Goal: Task Accomplishment & Management: Complete application form

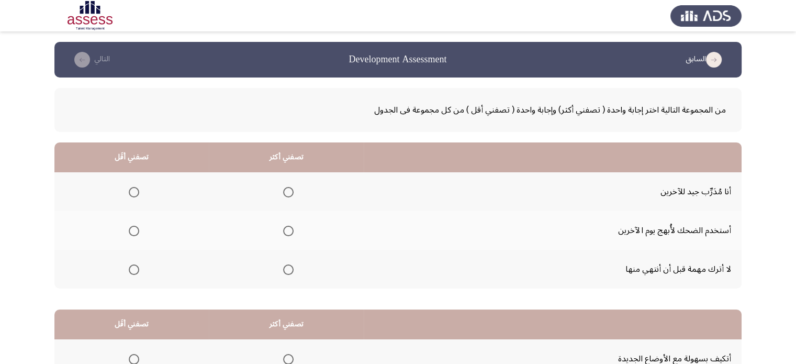
click at [139, 272] on th at bounding box center [131, 269] width 154 height 39
click at [130, 265] on span "Select an option" at bounding box center [134, 269] width 10 height 10
click at [130, 265] on input "Select an option" at bounding box center [134, 269] width 10 height 10
click at [132, 226] on span "Select an option" at bounding box center [134, 231] width 10 height 10
click at [132, 226] on input "Select an option" at bounding box center [134, 231] width 10 height 10
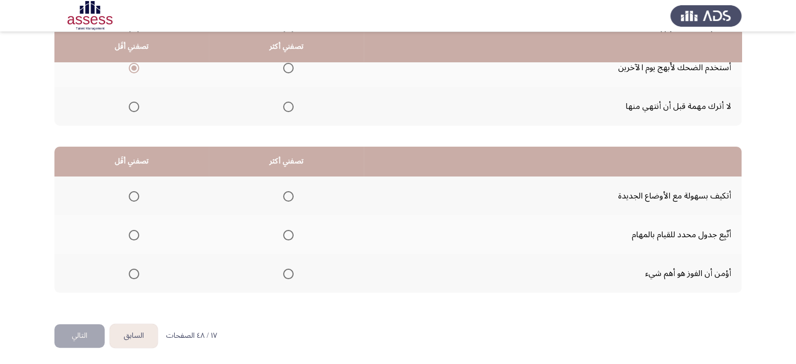
scroll to position [163, 0]
click at [289, 196] on span "Select an option" at bounding box center [288, 196] width 10 height 10
click at [289, 196] on input "Select an option" at bounding box center [288, 196] width 10 height 10
click at [134, 268] on span "Select an option" at bounding box center [134, 273] width 10 height 10
click at [134, 268] on input "Select an option" at bounding box center [134, 273] width 10 height 10
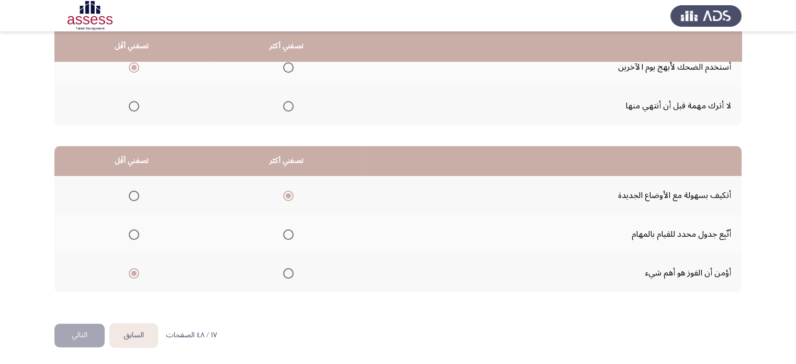
click at [75, 334] on button "التالي" at bounding box center [79, 335] width 50 height 24
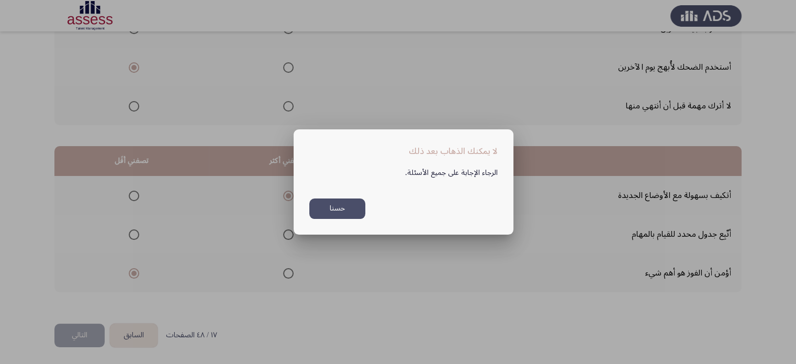
scroll to position [0, 0]
click at [344, 202] on button "حسنا" at bounding box center [337, 208] width 56 height 20
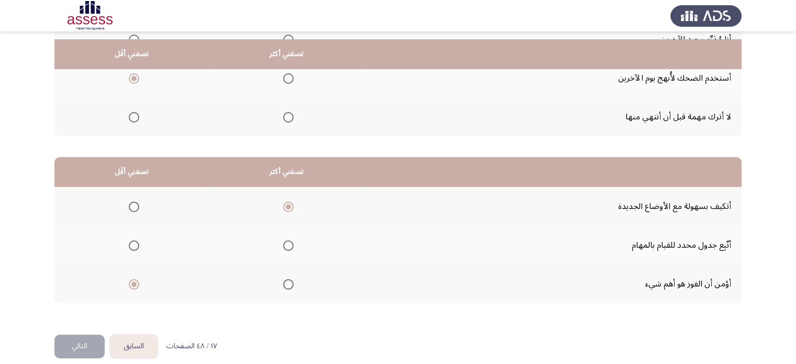
scroll to position [163, 0]
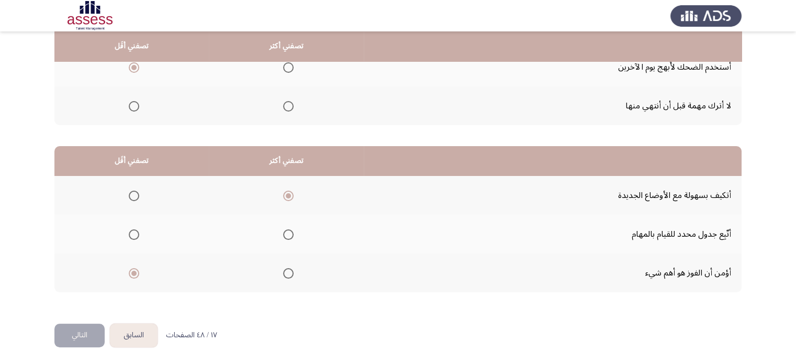
click at [92, 334] on button "التالي" at bounding box center [79, 335] width 50 height 24
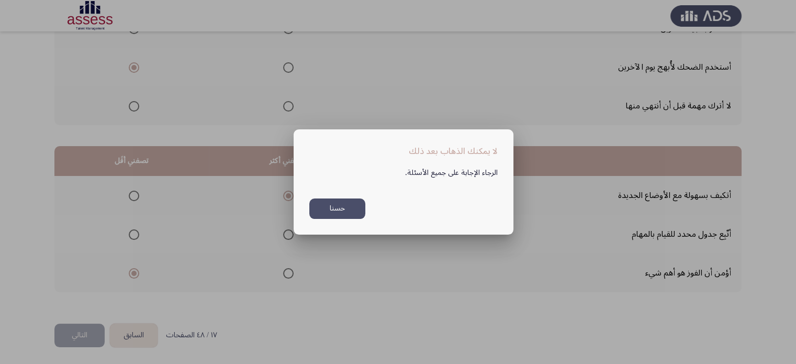
scroll to position [0, 0]
click at [323, 206] on button "حسنا" at bounding box center [337, 208] width 56 height 20
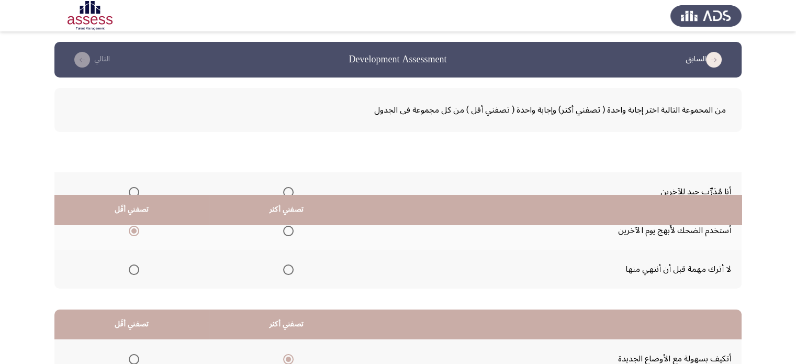
scroll to position [163, 0]
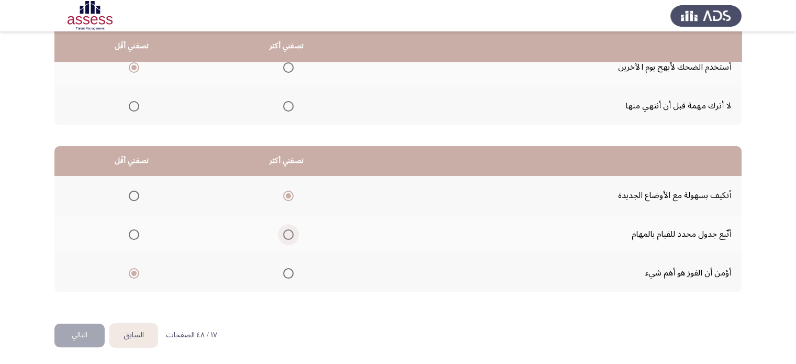
click at [288, 229] on span "Select an option" at bounding box center [288, 234] width 10 height 10
click at [288, 229] on input "Select an option" at bounding box center [288, 234] width 10 height 10
click at [289, 194] on span "Select an option" at bounding box center [288, 196] width 10 height 10
click at [289, 194] on input "Select an option" at bounding box center [288, 196] width 10 height 10
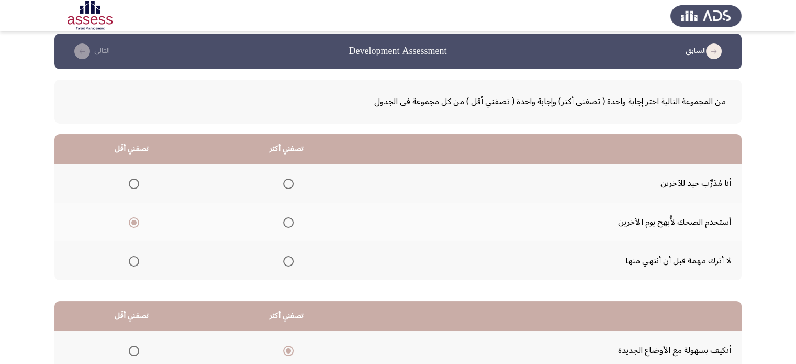
scroll to position [6, 0]
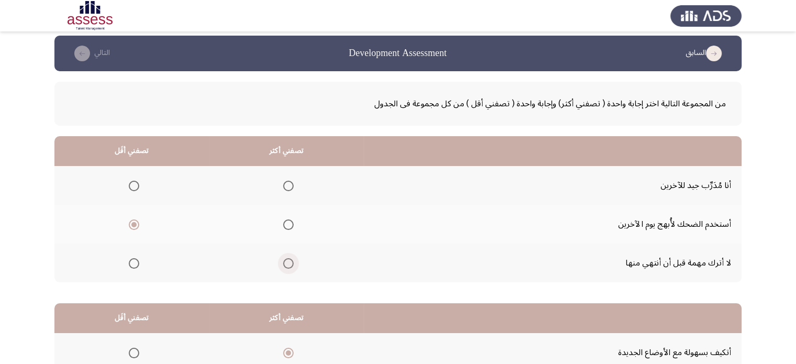
click at [291, 264] on span "Select an option" at bounding box center [288, 263] width 10 height 10
click at [291, 264] on input "Select an option" at bounding box center [288, 263] width 10 height 10
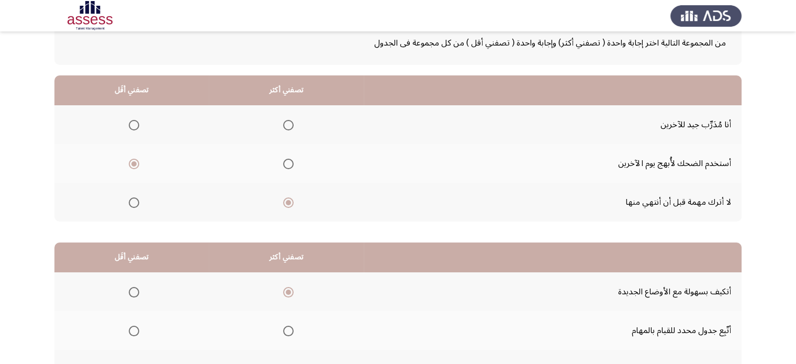
scroll to position [163, 0]
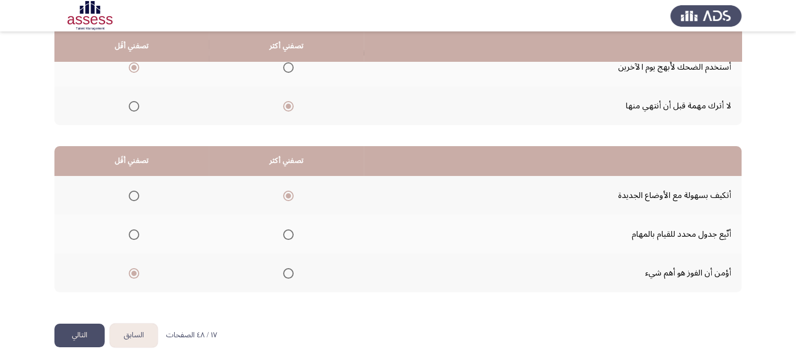
click at [71, 329] on button "التالي" at bounding box center [79, 335] width 50 height 24
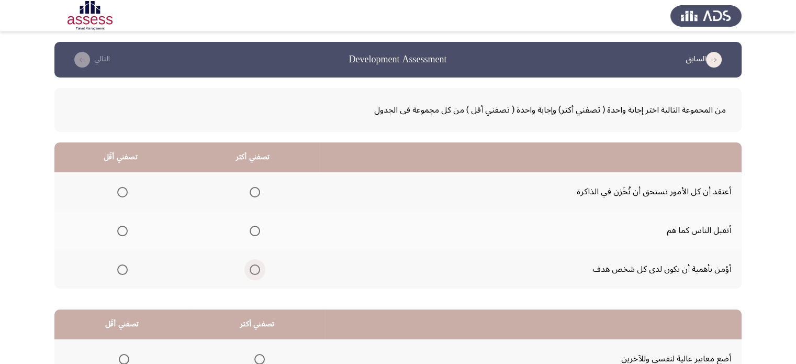
click at [257, 272] on span "Select an option" at bounding box center [255, 269] width 10 height 10
click at [257, 272] on input "Select an option" at bounding box center [255, 269] width 10 height 10
click at [128, 189] on th at bounding box center [120, 191] width 132 height 39
click at [125, 188] on span "Select an option" at bounding box center [122, 192] width 10 height 10
click at [125, 188] on input "Select an option" at bounding box center [122, 192] width 10 height 10
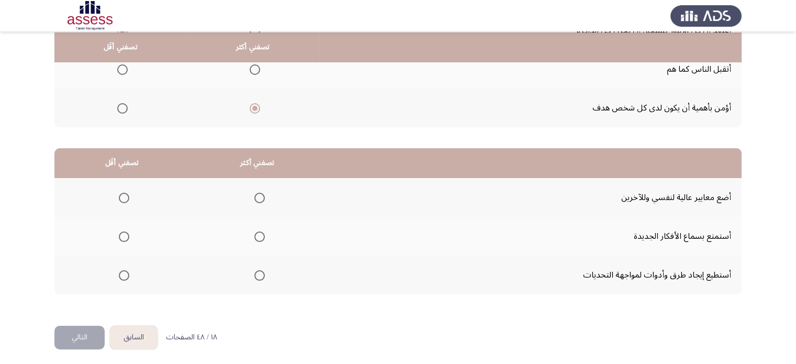
scroll to position [163, 0]
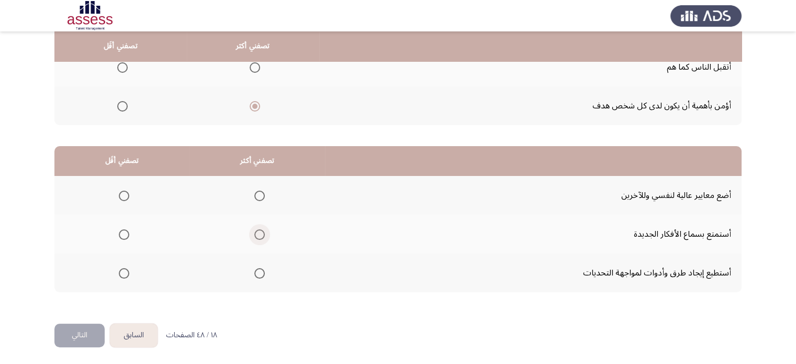
click at [257, 232] on span "Select an option" at bounding box center [259, 234] width 10 height 10
click at [257, 232] on input "Select an option" at bounding box center [259, 234] width 10 height 10
click at [111, 192] on th at bounding box center [121, 195] width 135 height 39
click at [123, 200] on mat-radio-group "Select an option" at bounding box center [122, 195] width 15 height 18
click at [123, 196] on span "Select an option" at bounding box center [124, 196] width 10 height 10
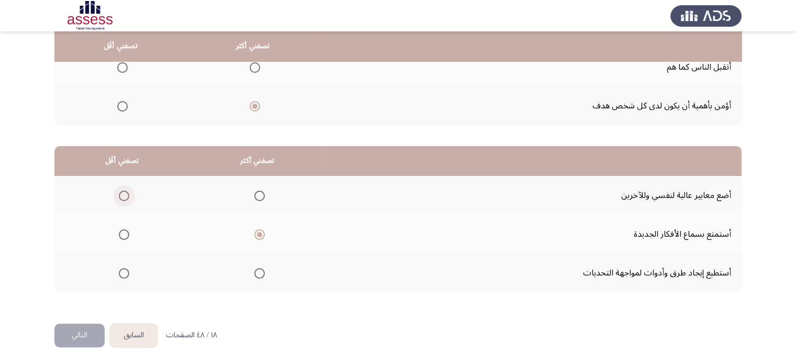
click at [123, 196] on input "Select an option" at bounding box center [124, 196] width 10 height 10
click at [79, 330] on button "التالي" at bounding box center [79, 335] width 50 height 24
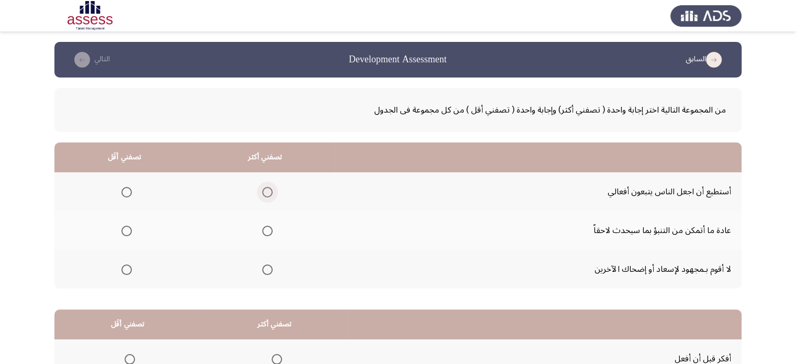
click at [266, 190] on span "Select an option" at bounding box center [267, 192] width 10 height 10
click at [266, 190] on input "Select an option" at bounding box center [267, 192] width 10 height 10
click at [124, 270] on span "Select an option" at bounding box center [126, 269] width 10 height 10
click at [124, 270] on input "Select an option" at bounding box center [126, 269] width 10 height 10
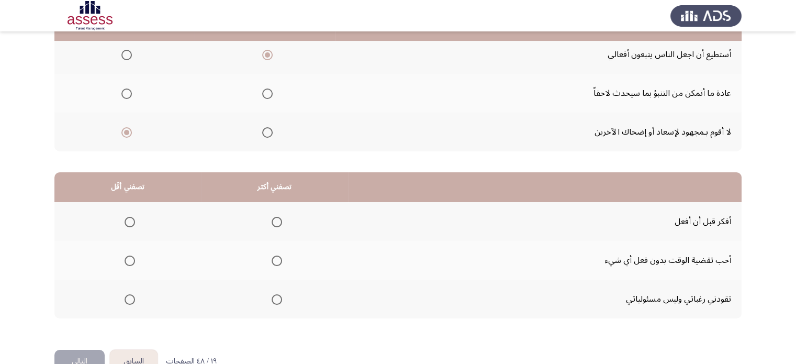
scroll to position [157, 0]
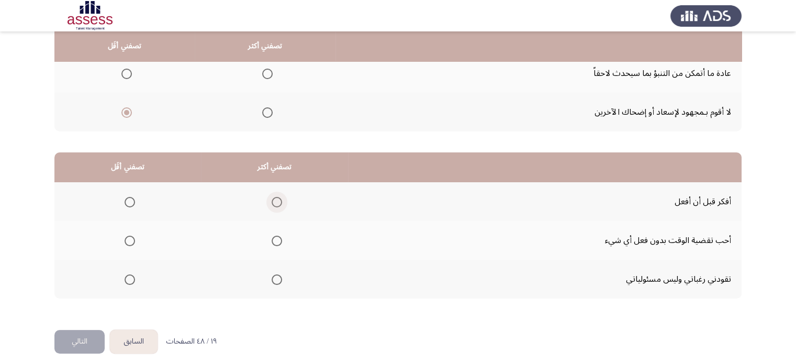
click at [278, 199] on span "Select an option" at bounding box center [277, 202] width 10 height 10
click at [278, 199] on input "Select an option" at bounding box center [277, 202] width 10 height 10
click at [127, 281] on mat-radio-group "Select an option" at bounding box center [127, 279] width 15 height 18
click at [127, 281] on span "Select an option" at bounding box center [130, 279] width 10 height 10
click at [127, 281] on input "Select an option" at bounding box center [130, 279] width 10 height 10
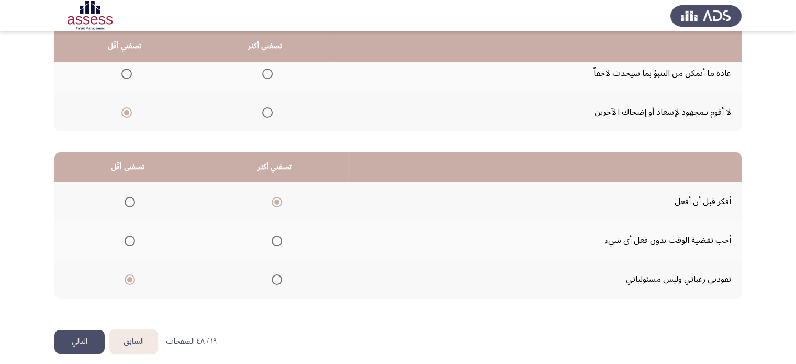
click at [58, 343] on button "التالي" at bounding box center [79, 342] width 50 height 24
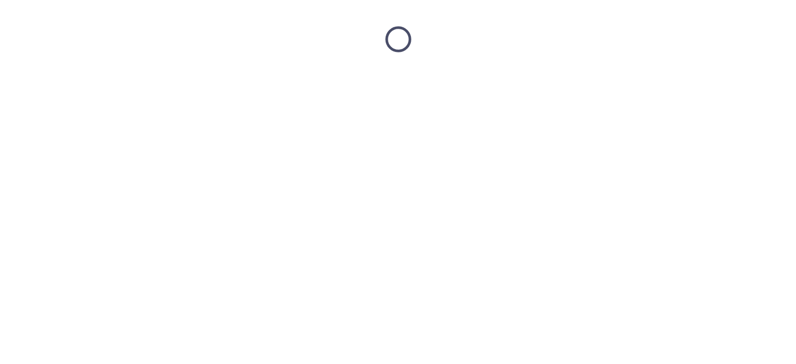
scroll to position [0, 0]
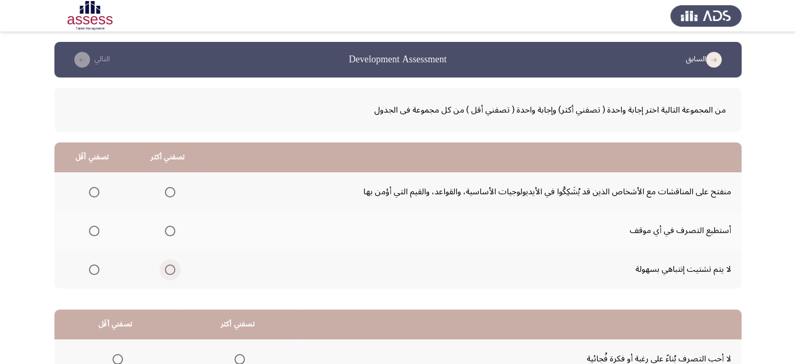
click at [168, 268] on span "Select an option" at bounding box center [170, 269] width 10 height 10
click at [168, 268] on input "Select an option" at bounding box center [170, 269] width 10 height 10
click at [93, 191] on span "Select an option" at bounding box center [94, 192] width 10 height 10
click at [93, 191] on input "Select an option" at bounding box center [94, 192] width 10 height 10
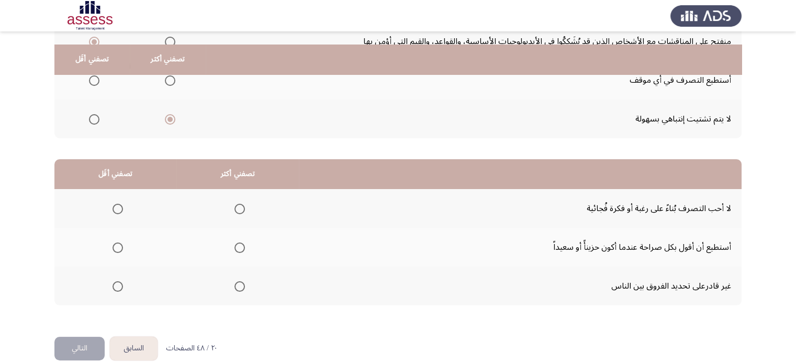
scroll to position [163, 0]
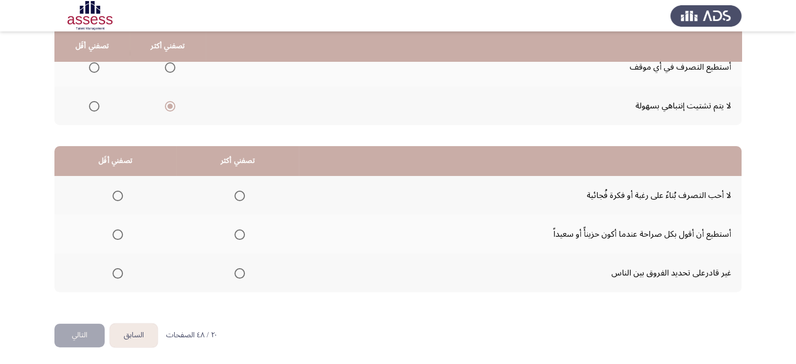
click at [239, 232] on span "Select an option" at bounding box center [239, 234] width 10 height 10
click at [239, 232] on input "Select an option" at bounding box center [239, 234] width 10 height 10
click at [120, 198] on span "Select an option" at bounding box center [118, 196] width 10 height 10
click at [120, 198] on input "Select an option" at bounding box center [118, 196] width 10 height 10
click at [89, 336] on button "التالي" at bounding box center [79, 335] width 50 height 24
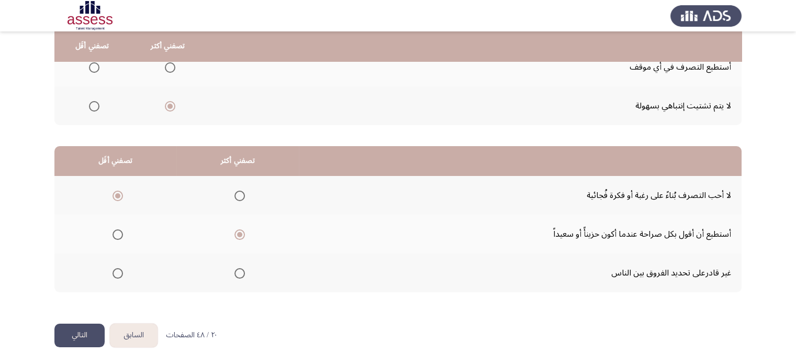
scroll to position [0, 0]
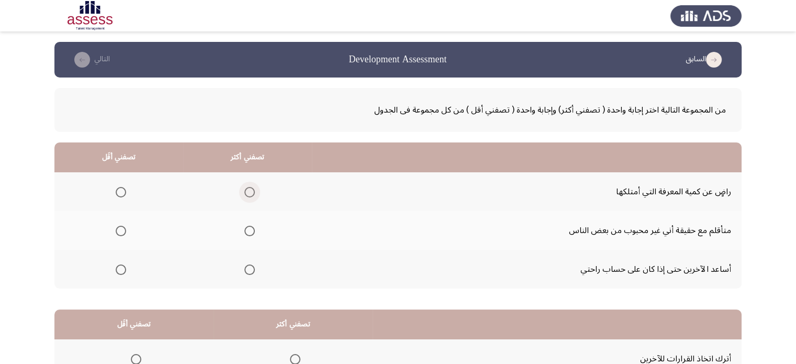
click at [250, 194] on span "Select an option" at bounding box center [249, 192] width 10 height 10
click at [250, 194] on input "Select an option" at bounding box center [249, 192] width 10 height 10
click at [123, 228] on span "Select an option" at bounding box center [121, 231] width 10 height 10
click at [123, 228] on input "Select an option" at bounding box center [121, 231] width 10 height 10
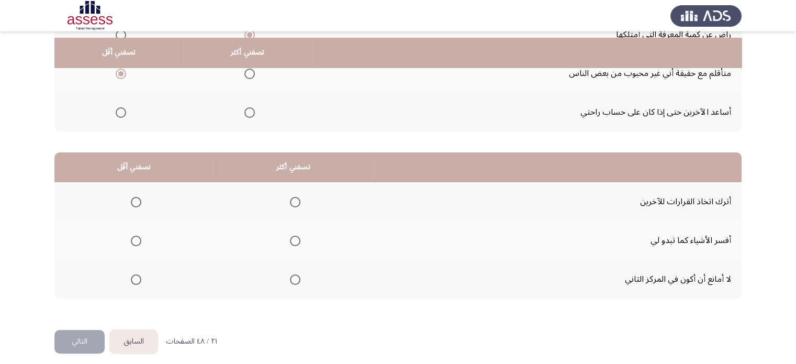
scroll to position [163, 0]
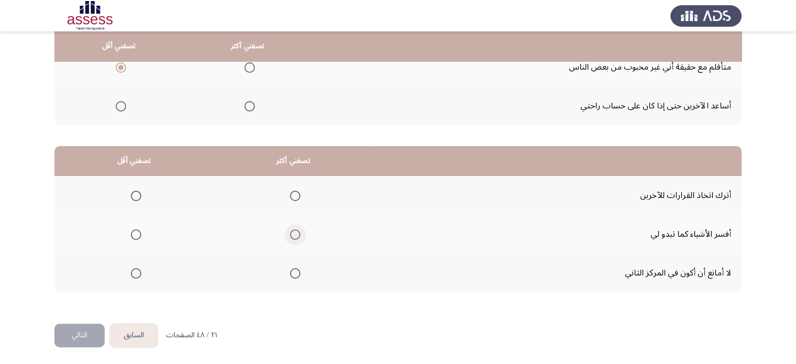
click at [294, 231] on span "Select an option" at bounding box center [295, 234] width 10 height 10
click at [294, 231] on input "Select an option" at bounding box center [295, 234] width 10 height 10
click at [137, 269] on span "Select an option" at bounding box center [136, 273] width 10 height 10
click at [137, 269] on input "Select an option" at bounding box center [136, 273] width 10 height 10
click at [80, 328] on button "التالي" at bounding box center [79, 335] width 50 height 24
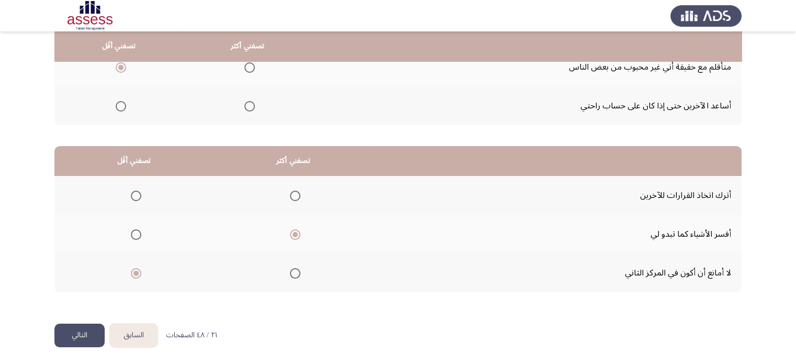
scroll to position [0, 0]
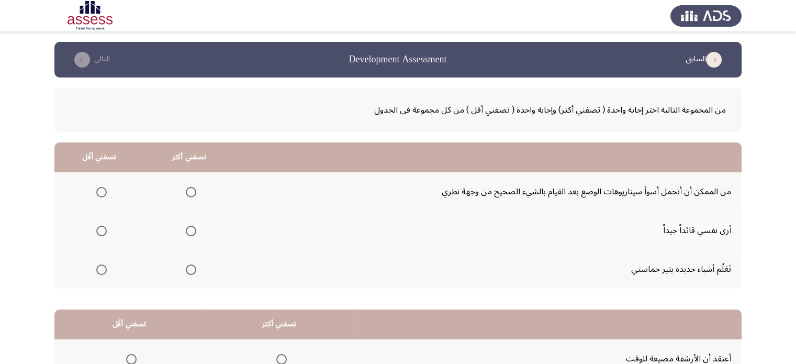
click at [197, 265] on th at bounding box center [189, 269] width 90 height 39
click at [190, 266] on span "Select an option" at bounding box center [191, 269] width 10 height 10
click at [190, 266] on input "Select an option" at bounding box center [191, 269] width 10 height 10
click at [99, 186] on mat-radio-button "Select an option" at bounding box center [99, 191] width 15 height 11
click at [99, 193] on span "Select an option" at bounding box center [101, 192] width 10 height 10
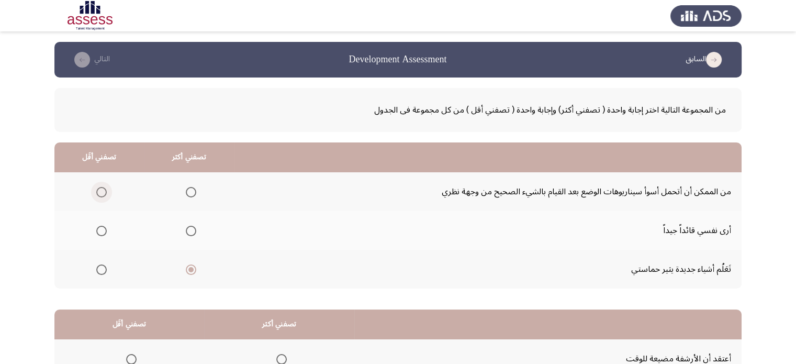
click at [99, 193] on input "Select an option" at bounding box center [101, 192] width 10 height 10
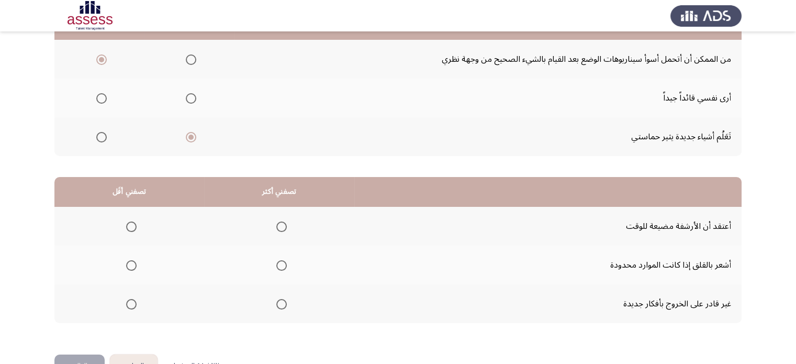
scroll to position [163, 0]
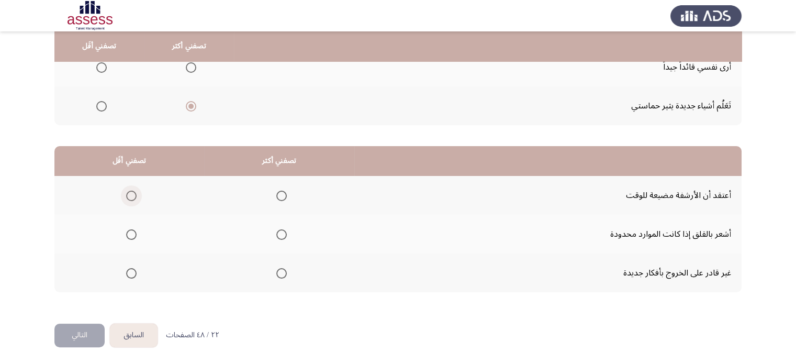
click at [130, 191] on span "Select an option" at bounding box center [131, 196] width 10 height 10
click at [130, 191] on input "Select an option" at bounding box center [131, 196] width 10 height 10
click at [282, 236] on span "Select an option" at bounding box center [281, 234] width 10 height 10
click at [282, 236] on input "Select an option" at bounding box center [281, 234] width 10 height 10
click at [79, 332] on button "التالي" at bounding box center [79, 335] width 50 height 24
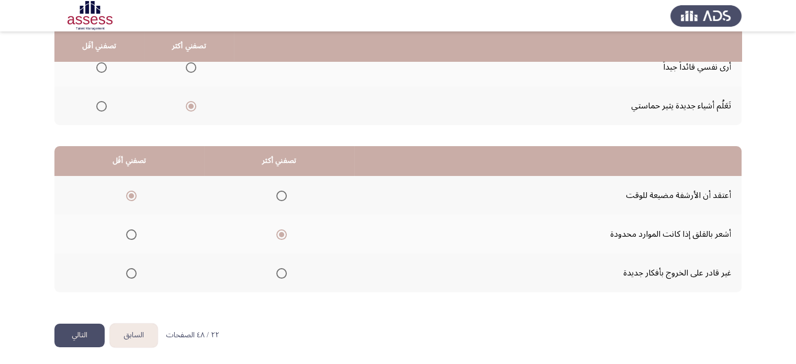
scroll to position [0, 0]
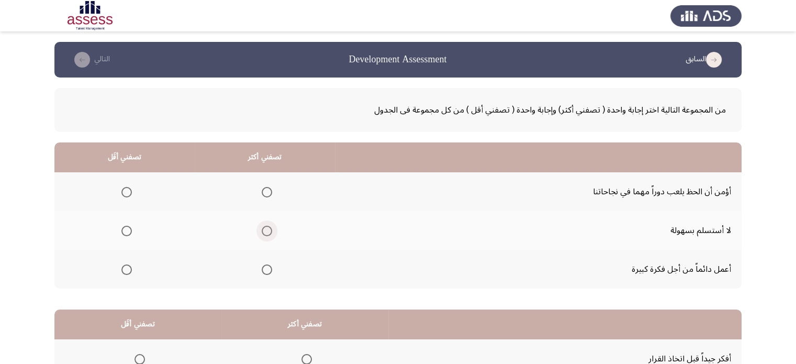
click at [262, 232] on span "Select an option" at bounding box center [267, 231] width 10 height 10
click at [262, 232] on input "Select an option" at bounding box center [267, 231] width 10 height 10
click at [119, 196] on label "Select an option" at bounding box center [124, 192] width 15 height 10
click at [121, 196] on input "Select an option" at bounding box center [126, 192] width 10 height 10
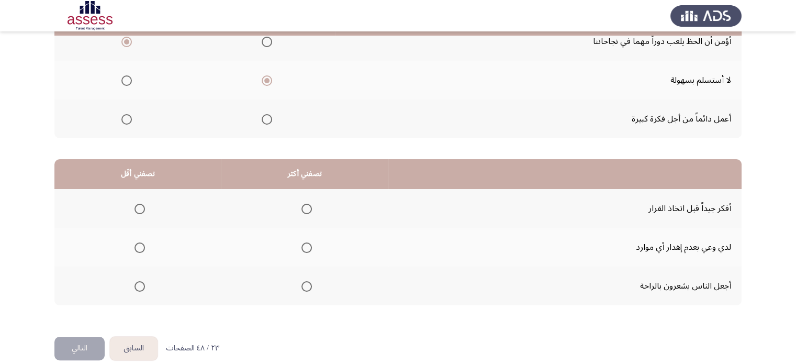
scroll to position [163, 0]
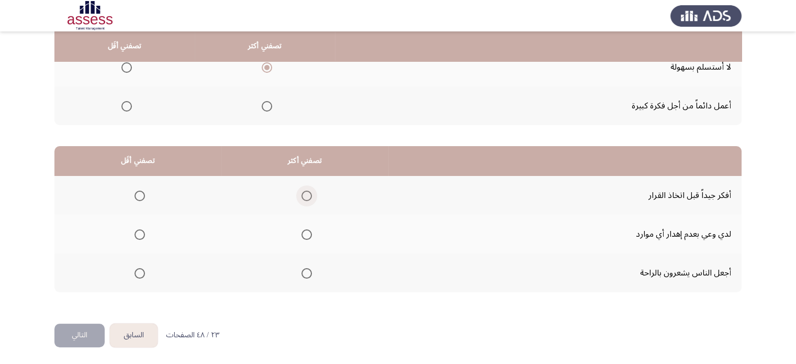
click at [303, 191] on span "Select an option" at bounding box center [306, 196] width 10 height 10
click at [303, 191] on input "Select an option" at bounding box center [306, 196] width 10 height 10
click at [140, 233] on span "Select an option" at bounding box center [140, 234] width 10 height 10
click at [140, 233] on input "Select an option" at bounding box center [140, 234] width 10 height 10
click at [88, 337] on button "التالي" at bounding box center [79, 335] width 50 height 24
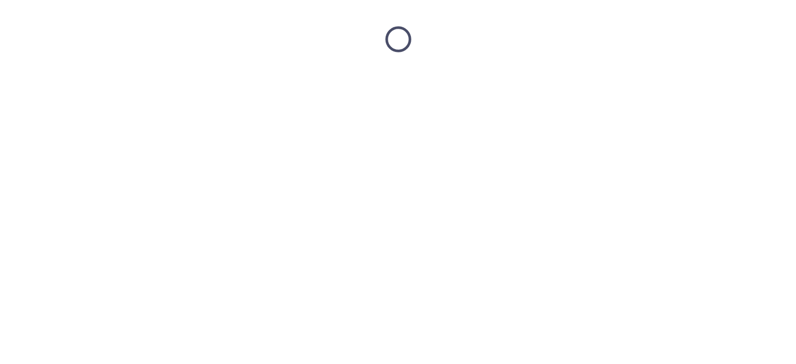
scroll to position [0, 0]
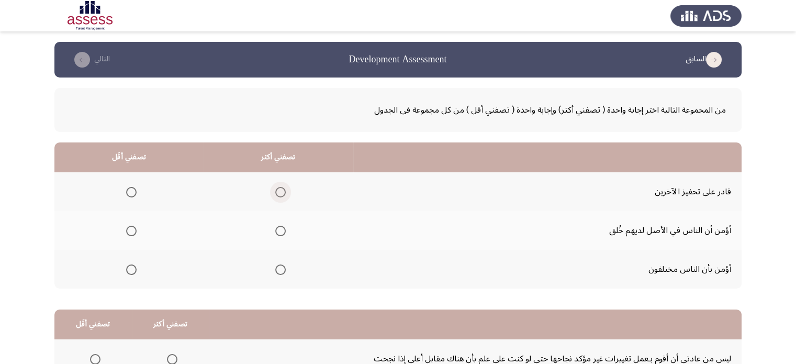
click at [275, 192] on span "Select an option" at bounding box center [280, 192] width 10 height 10
click at [275, 192] on input "Select an option" at bounding box center [280, 192] width 10 height 10
click at [122, 231] on label "Select an option" at bounding box center [129, 231] width 15 height 10
click at [126, 231] on input "Select an option" at bounding box center [131, 231] width 10 height 10
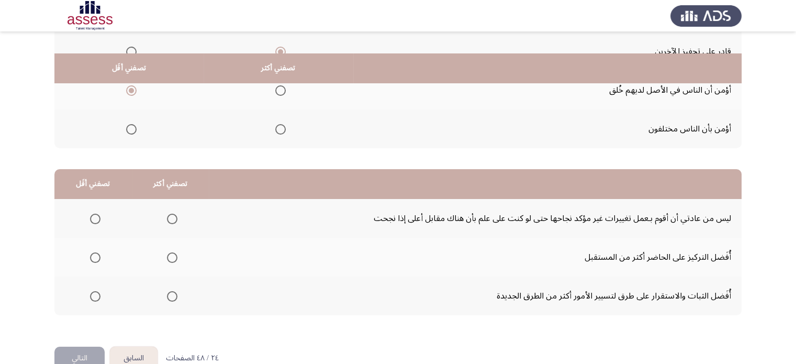
scroll to position [163, 0]
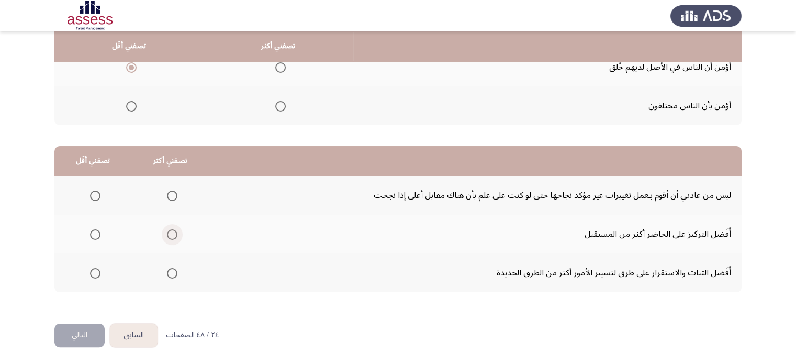
click at [170, 232] on span "Select an option" at bounding box center [172, 234] width 10 height 10
click at [170, 232] on input "Select an option" at bounding box center [172, 234] width 10 height 10
click at [173, 194] on span "Select an option" at bounding box center [172, 196] width 10 height 10
click at [173, 194] on input "Select an option" at bounding box center [172, 196] width 10 height 10
click at [94, 272] on span "Select an option" at bounding box center [95, 273] width 10 height 10
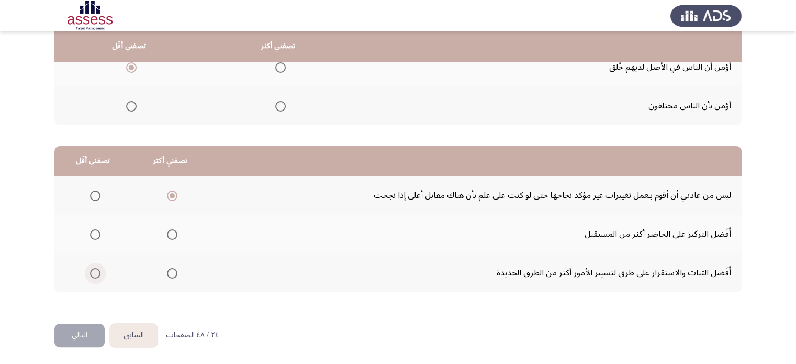
click at [94, 272] on input "Select an option" at bounding box center [95, 273] width 10 height 10
click at [84, 329] on button "التالي" at bounding box center [79, 335] width 50 height 24
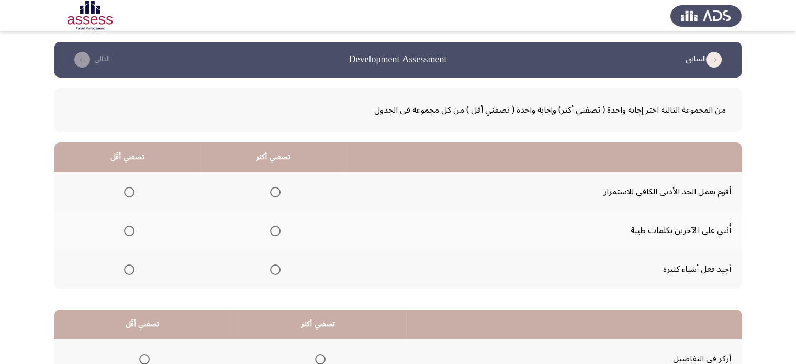
click at [270, 234] on span "Select an option" at bounding box center [275, 231] width 10 height 10
click at [270, 234] on input "Select an option" at bounding box center [275, 231] width 10 height 10
click at [126, 191] on span "Select an option" at bounding box center [129, 192] width 10 height 10
click at [126, 191] on input "Select an option" at bounding box center [129, 192] width 10 height 10
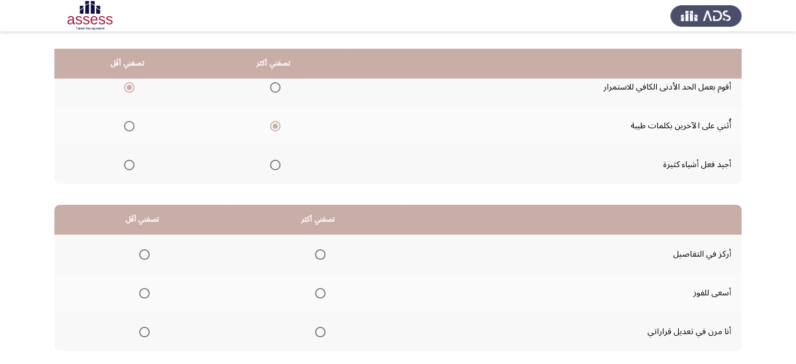
scroll to position [163, 0]
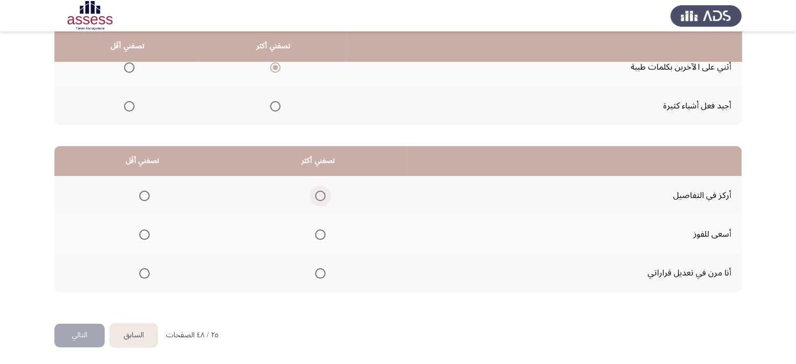
click at [315, 191] on span "Select an option" at bounding box center [320, 196] width 10 height 10
click at [315, 191] on input "Select an option" at bounding box center [320, 196] width 10 height 10
click at [146, 271] on span "Select an option" at bounding box center [144, 273] width 10 height 10
click at [146, 271] on input "Select an option" at bounding box center [144, 273] width 10 height 10
click at [83, 326] on button "التالي" at bounding box center [79, 335] width 50 height 24
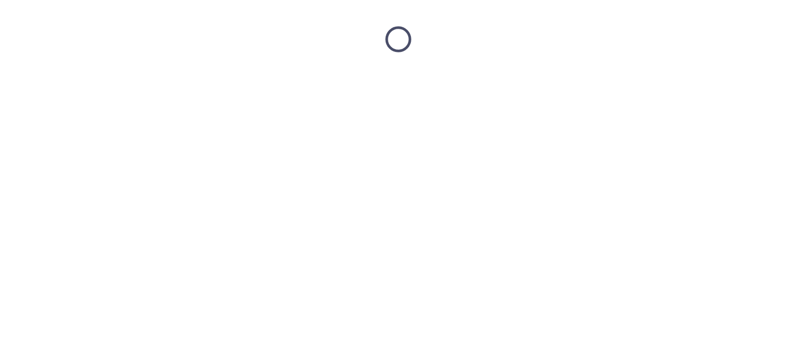
scroll to position [0, 0]
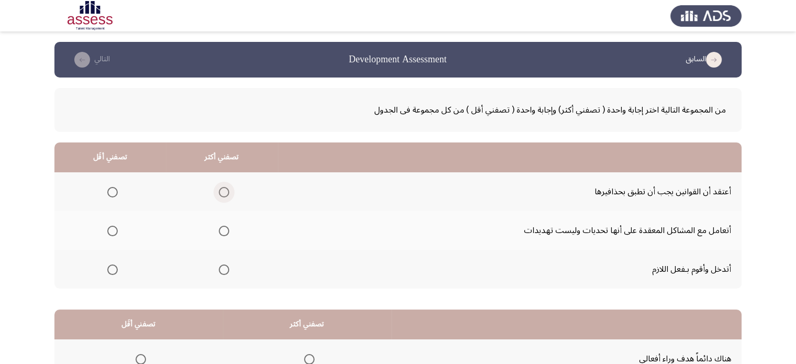
click at [226, 188] on span "Select an option" at bounding box center [224, 192] width 10 height 10
click at [226, 188] on input "Select an option" at bounding box center [224, 192] width 10 height 10
click at [222, 228] on span "Select an option" at bounding box center [224, 231] width 10 height 10
click at [222, 228] on input "Select an option" at bounding box center [224, 231] width 10 height 10
click at [220, 192] on span "Select an option" at bounding box center [224, 192] width 10 height 10
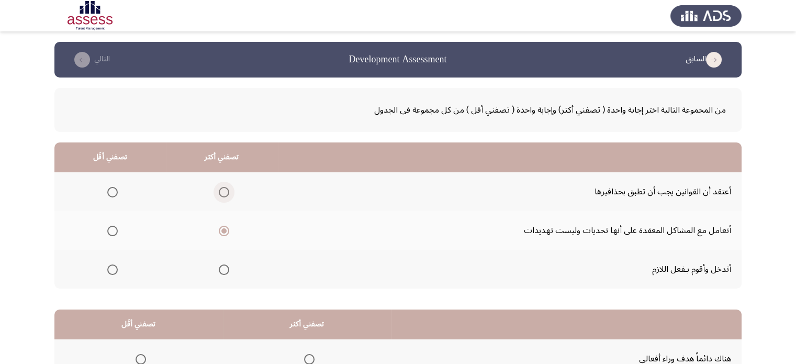
click at [220, 192] on input "Select an option" at bounding box center [224, 192] width 10 height 10
click at [222, 227] on span "Select an option" at bounding box center [224, 231] width 10 height 10
click at [222, 227] on input "Select an option" at bounding box center [224, 231] width 10 height 10
click at [113, 274] on mat-radio-group "Select an option" at bounding box center [110, 269] width 15 height 18
click at [109, 271] on span "Select an option" at bounding box center [112, 269] width 10 height 10
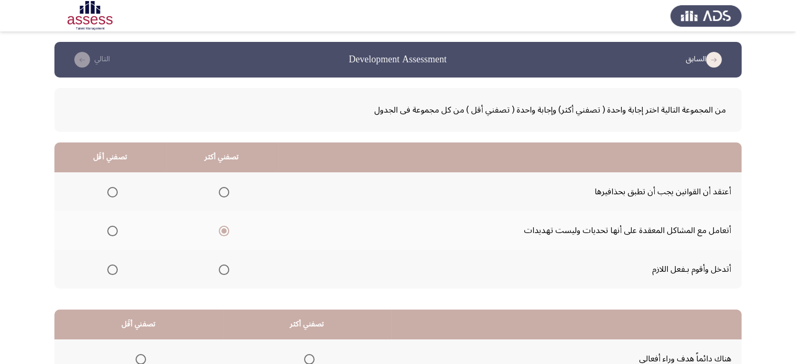
click at [109, 271] on input "Select an option" at bounding box center [112, 269] width 10 height 10
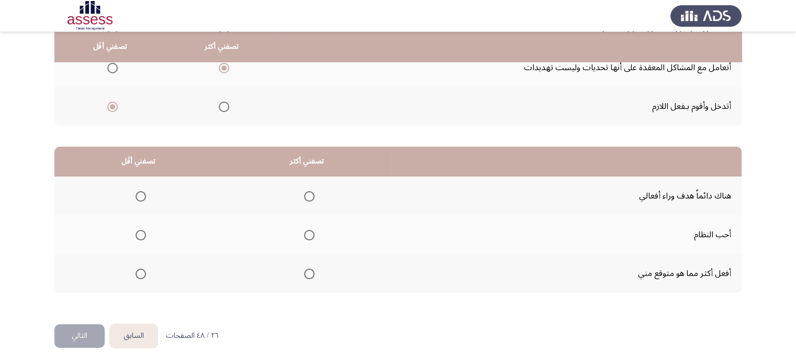
scroll to position [163, 0]
click at [310, 236] on span "Select an option" at bounding box center [309, 234] width 10 height 10
click at [310, 236] on input "Select an option" at bounding box center [309, 234] width 10 height 10
click at [139, 196] on span "Select an option" at bounding box center [141, 196] width 10 height 10
click at [139, 196] on input "Select an option" at bounding box center [141, 196] width 10 height 10
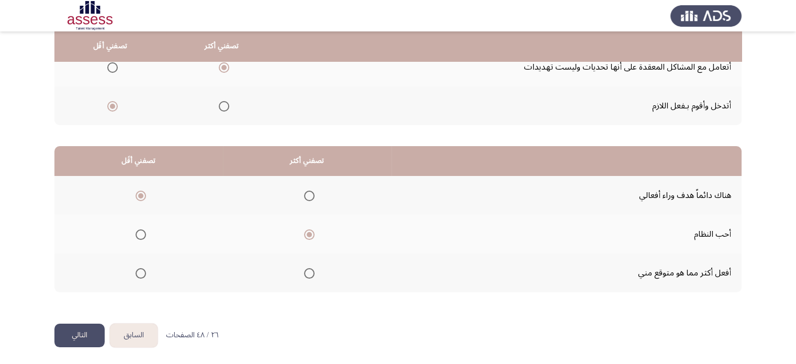
click at [77, 326] on button "التالي" at bounding box center [79, 335] width 50 height 24
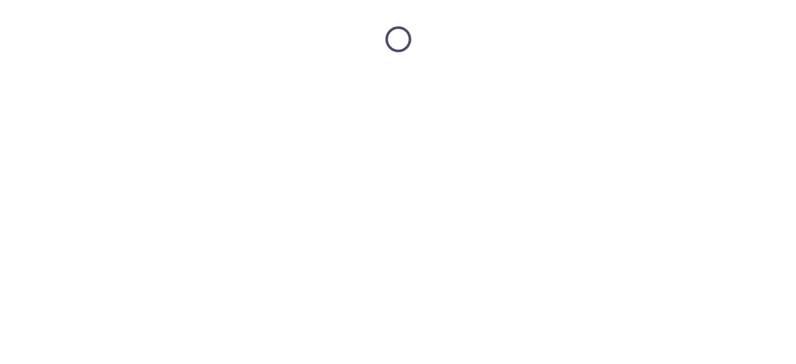
scroll to position [0, 0]
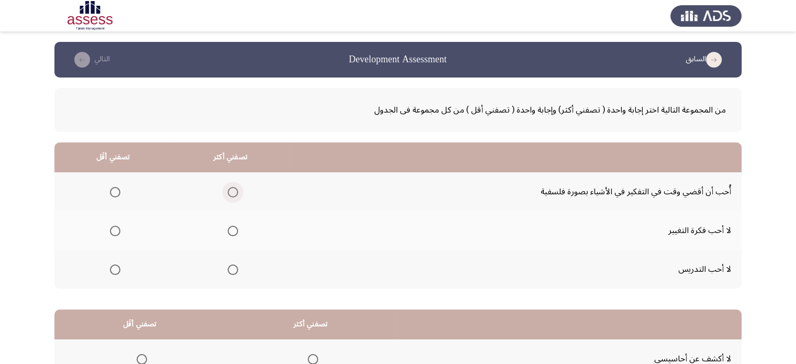
click at [230, 194] on span "Select an option" at bounding box center [233, 192] width 10 height 10
click at [230, 194] on input "Select an option" at bounding box center [233, 192] width 10 height 10
click at [111, 232] on span "Select an option" at bounding box center [115, 231] width 10 height 10
click at [111, 232] on input "Select an option" at bounding box center [115, 231] width 10 height 10
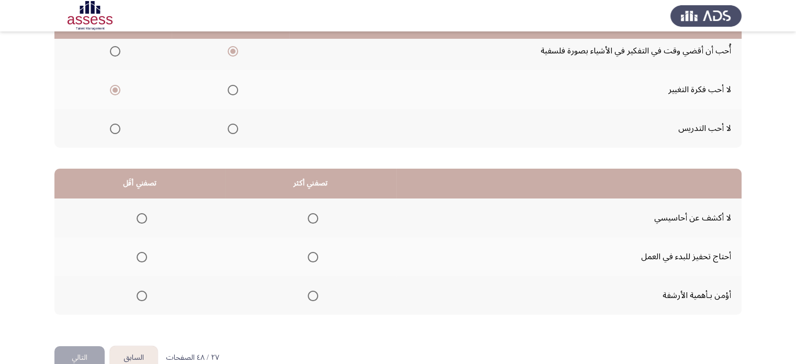
scroll to position [163, 0]
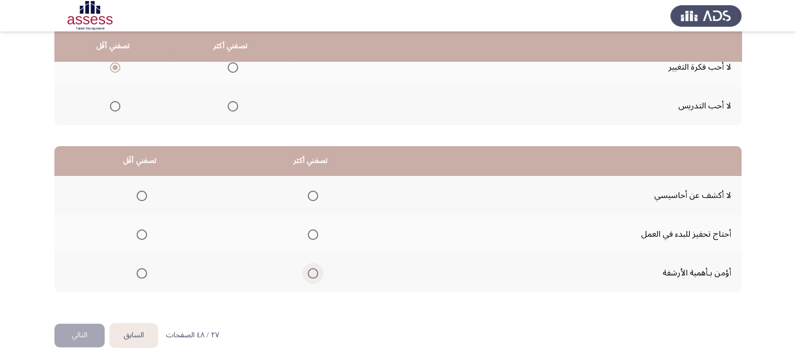
click at [304, 268] on label "Select an option" at bounding box center [311, 273] width 15 height 10
click at [308, 268] on input "Select an option" at bounding box center [313, 273] width 10 height 10
click at [143, 192] on span "Select an option" at bounding box center [142, 196] width 10 height 10
click at [143, 192] on input "Select an option" at bounding box center [142, 196] width 10 height 10
click at [78, 332] on button "التالي" at bounding box center [79, 335] width 50 height 24
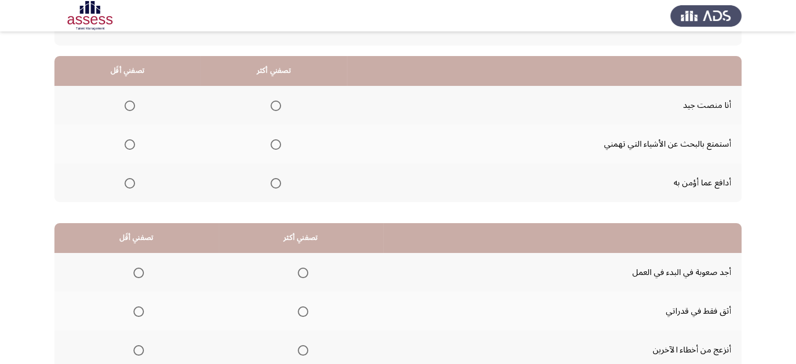
scroll to position [105, 0]
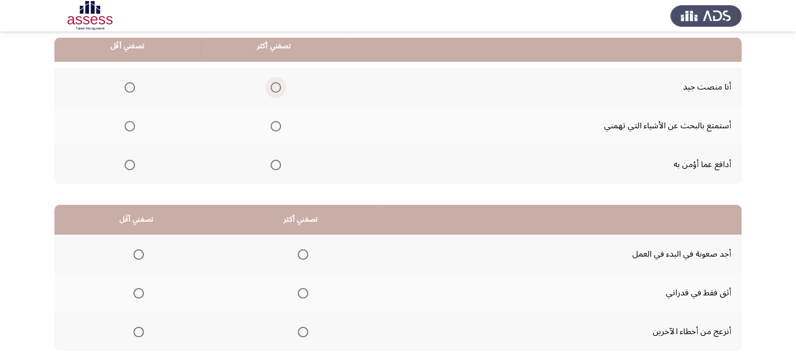
click at [278, 84] on span "Select an option" at bounding box center [276, 87] width 10 height 10
click at [278, 84] on input "Select an option" at bounding box center [276, 87] width 10 height 10
click at [125, 166] on span "Select an option" at bounding box center [130, 165] width 10 height 10
click at [125, 166] on input "Select an option" at bounding box center [130, 165] width 10 height 10
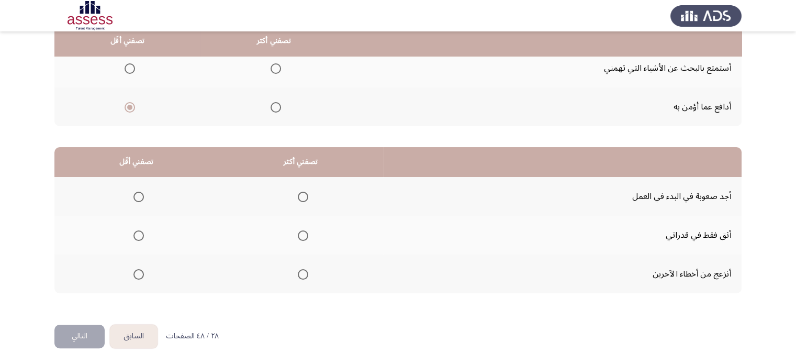
scroll to position [163, 0]
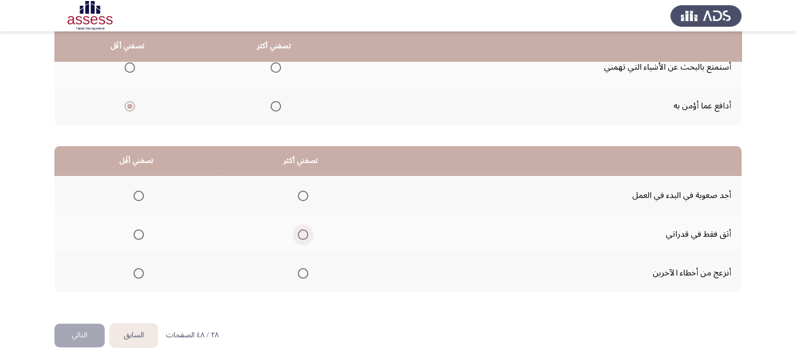
click at [304, 237] on span "Select an option" at bounding box center [303, 234] width 10 height 10
click at [304, 237] on input "Select an option" at bounding box center [303, 234] width 10 height 10
click at [134, 192] on span "Select an option" at bounding box center [138, 196] width 10 height 10
click at [134, 192] on input "Select an option" at bounding box center [138, 196] width 10 height 10
click at [94, 342] on button "التالي" at bounding box center [79, 335] width 50 height 24
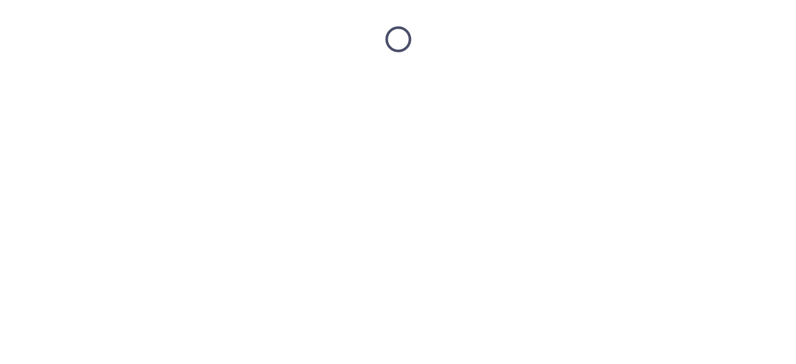
scroll to position [0, 0]
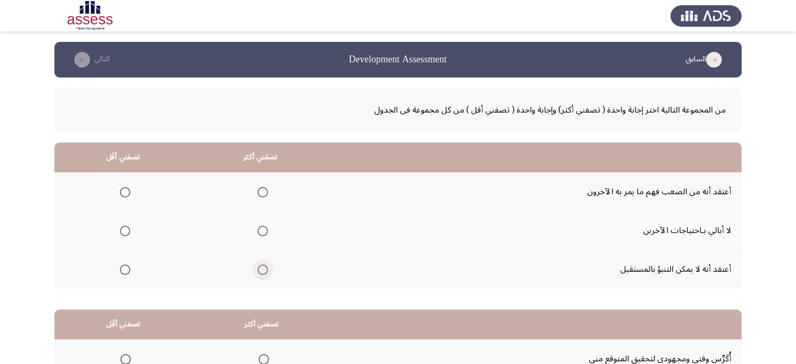
click at [259, 272] on span "Select an option" at bounding box center [262, 269] width 10 height 10
click at [259, 272] on input "Select an option" at bounding box center [262, 269] width 10 height 10
click at [120, 194] on span "Select an option" at bounding box center [125, 192] width 10 height 10
click at [120, 194] on input "Select an option" at bounding box center [125, 192] width 10 height 10
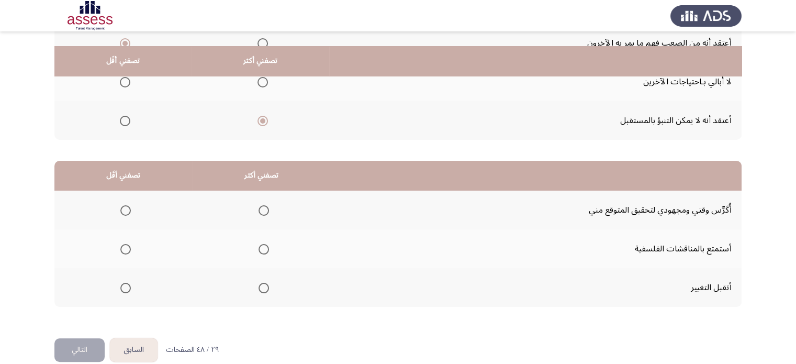
scroll to position [163, 0]
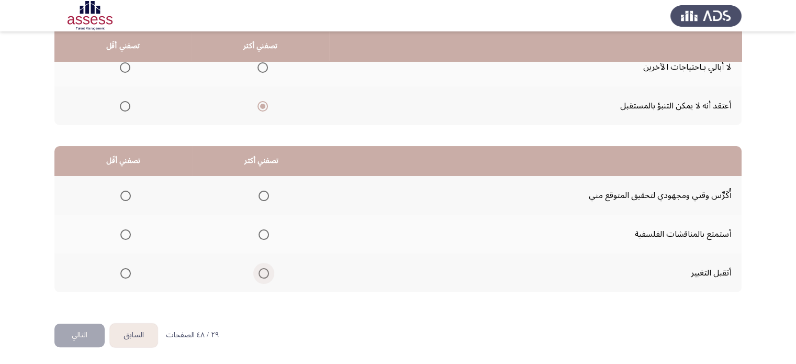
click at [260, 269] on span "Select an option" at bounding box center [264, 273] width 10 height 10
click at [260, 269] on input "Select an option" at bounding box center [264, 273] width 10 height 10
click at [128, 234] on span "Select an option" at bounding box center [125, 234] width 10 height 10
click at [128, 234] on input "Select an option" at bounding box center [125, 234] width 10 height 10
click at [82, 335] on button "التالي" at bounding box center [79, 335] width 50 height 24
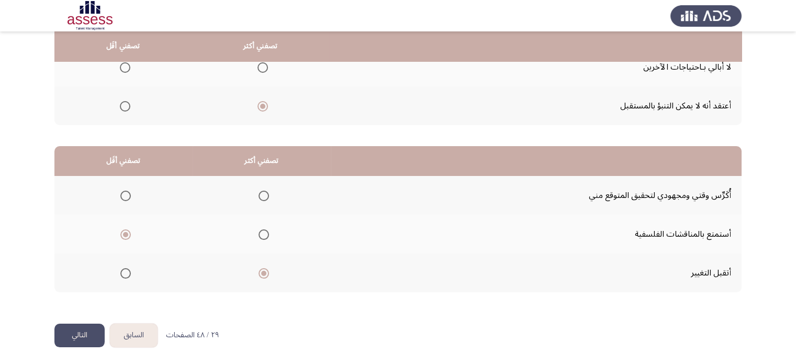
scroll to position [0, 0]
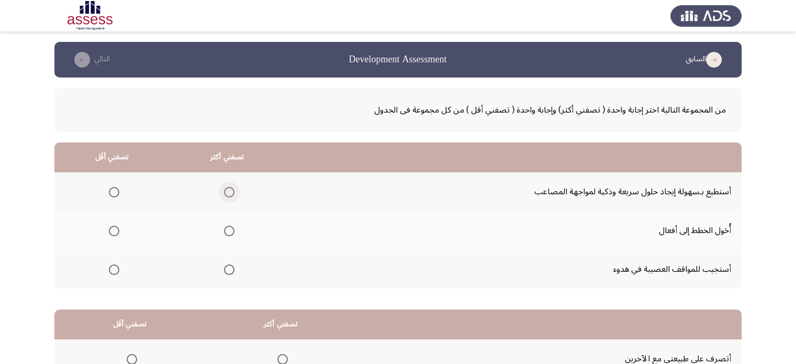
click at [227, 192] on span "Select an option" at bounding box center [229, 192] width 10 height 10
click at [227, 192] on input "Select an option" at bounding box center [229, 192] width 10 height 10
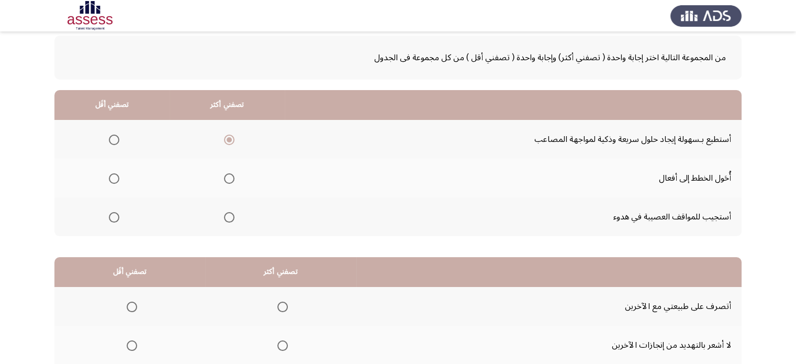
scroll to position [105, 0]
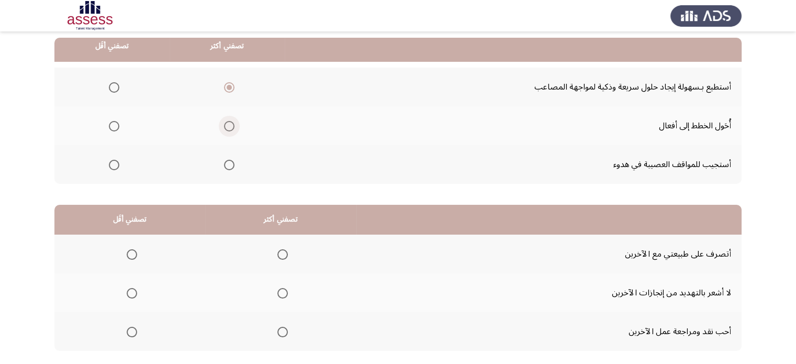
click at [224, 121] on span "Select an option" at bounding box center [229, 126] width 10 height 10
click at [224, 121] on input "Select an option" at bounding box center [229, 126] width 10 height 10
click at [114, 87] on span "Select an option" at bounding box center [114, 87] width 10 height 10
click at [114, 87] on input "Select an option" at bounding box center [114, 87] width 10 height 10
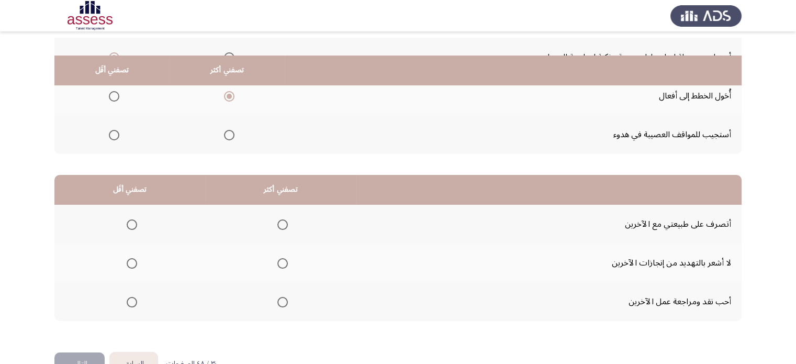
scroll to position [163, 0]
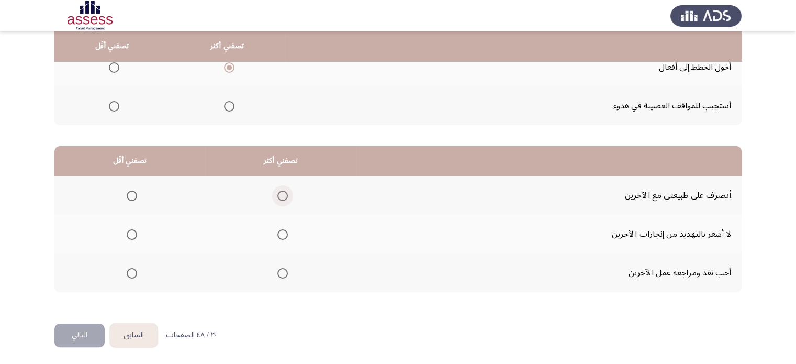
click at [274, 194] on label "Select an option" at bounding box center [280, 196] width 15 height 10
click at [277, 194] on input "Select an option" at bounding box center [282, 196] width 10 height 10
click at [132, 274] on span "Select an option" at bounding box center [132, 273] width 10 height 10
click at [132, 274] on input "Select an option" at bounding box center [132, 273] width 10 height 10
click at [84, 330] on button "التالي" at bounding box center [79, 335] width 50 height 24
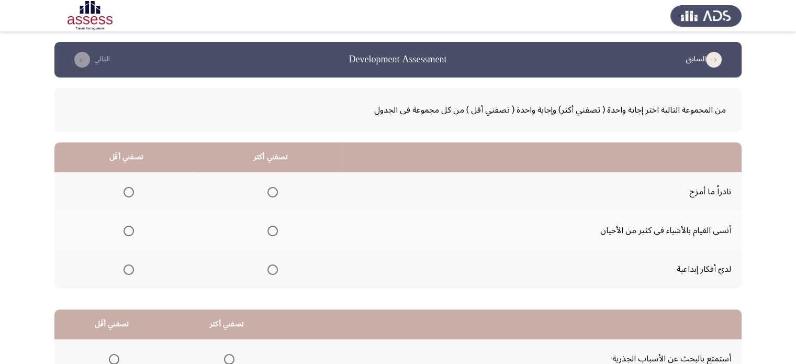
scroll to position [52, 0]
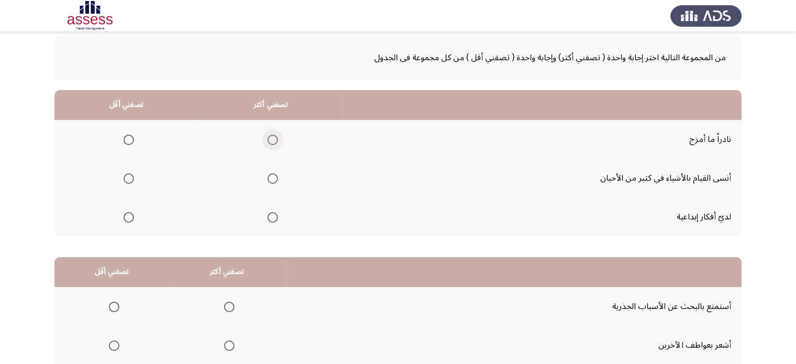
click at [271, 136] on span "Select an option" at bounding box center [272, 140] width 10 height 10
click at [271, 136] on input "Select an option" at bounding box center [272, 140] width 10 height 10
click at [130, 217] on span "Select an option" at bounding box center [129, 217] width 10 height 10
click at [130, 217] on input "Select an option" at bounding box center [129, 217] width 10 height 10
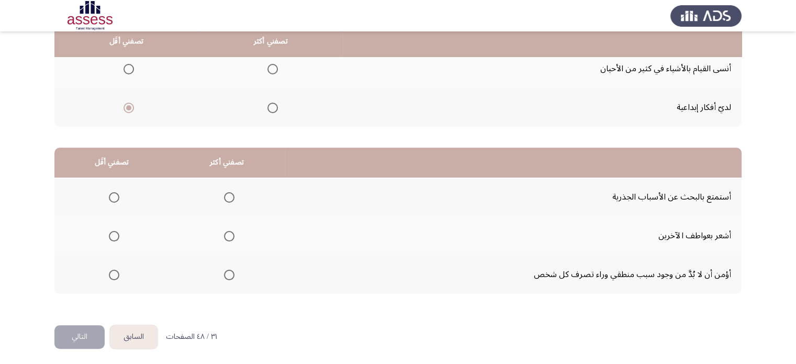
scroll to position [163, 0]
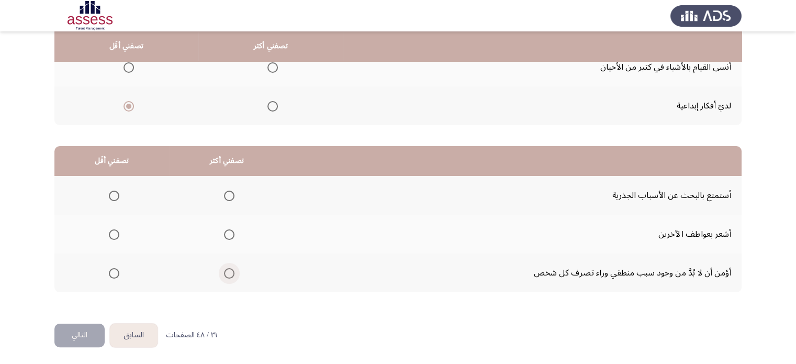
click at [227, 273] on span "Select an option" at bounding box center [229, 273] width 10 height 10
click at [227, 273] on input "Select an option" at bounding box center [229, 273] width 10 height 10
click at [110, 232] on span "Select an option" at bounding box center [114, 234] width 10 height 10
click at [110, 232] on input "Select an option" at bounding box center [114, 234] width 10 height 10
click at [92, 333] on button "التالي" at bounding box center [79, 335] width 50 height 24
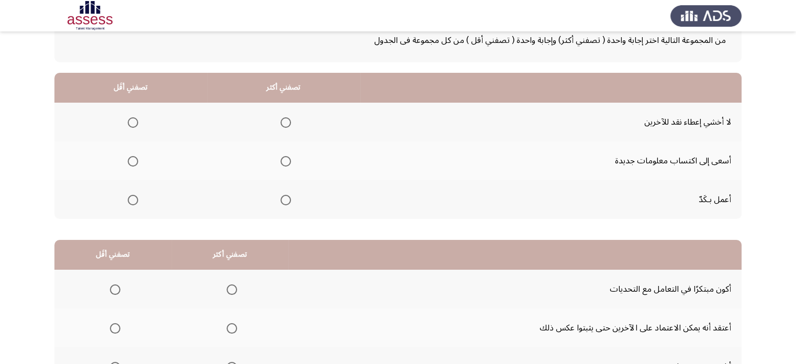
scroll to position [52, 0]
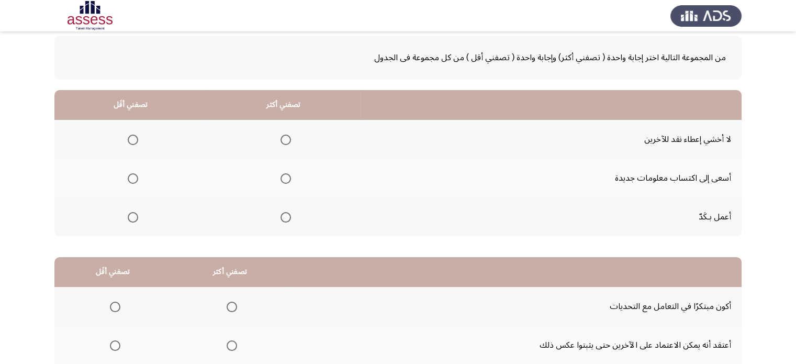
click at [286, 166] on th at bounding box center [283, 178] width 153 height 39
click at [285, 182] on span "Select an option" at bounding box center [286, 178] width 10 height 10
click at [285, 182] on input "Select an option" at bounding box center [286, 178] width 10 height 10
click at [132, 142] on span "Select an option" at bounding box center [133, 140] width 10 height 10
click at [132, 142] on input "Select an option" at bounding box center [133, 140] width 10 height 10
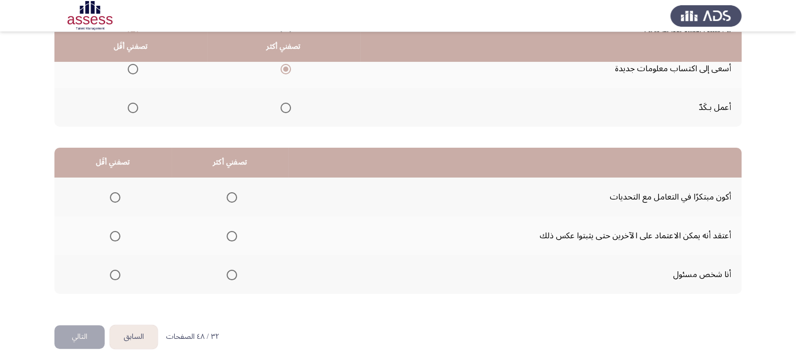
scroll to position [163, 0]
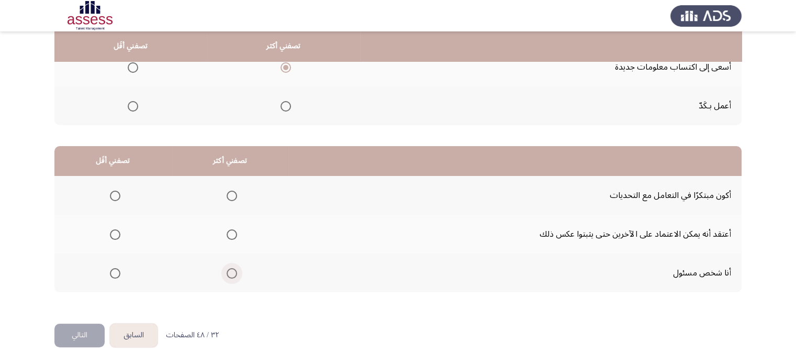
click at [229, 272] on span "Select an option" at bounding box center [232, 273] width 10 height 10
click at [229, 272] on input "Select an option" at bounding box center [232, 273] width 10 height 10
click at [117, 234] on span "Select an option" at bounding box center [115, 234] width 10 height 10
click at [117, 234] on input "Select an option" at bounding box center [115, 234] width 10 height 10
click at [65, 328] on button "التالي" at bounding box center [79, 335] width 50 height 24
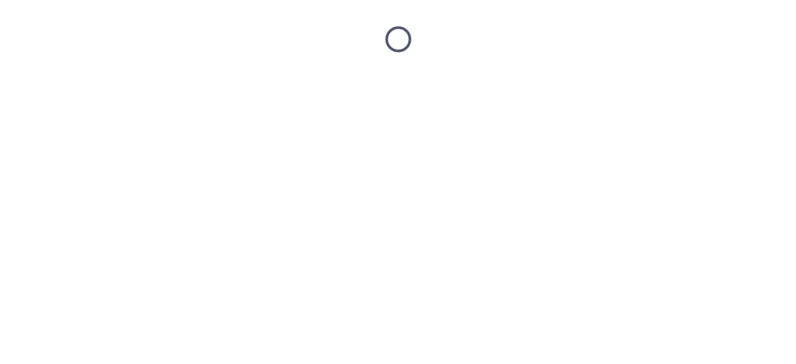
scroll to position [0, 0]
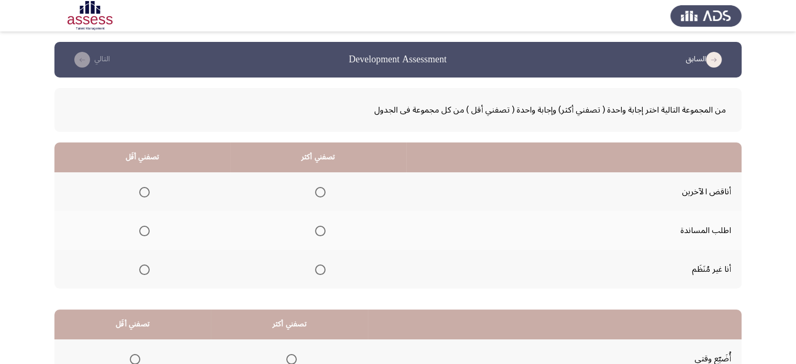
click at [321, 237] on mat-radio-group "Select an option" at bounding box center [318, 230] width 15 height 18
click at [316, 231] on span "Select an option" at bounding box center [320, 231] width 10 height 10
click at [316, 231] on input "Select an option" at bounding box center [320, 231] width 10 height 10
click at [144, 266] on span "Select an option" at bounding box center [144, 269] width 10 height 10
click at [144, 266] on input "Select an option" at bounding box center [144, 269] width 10 height 10
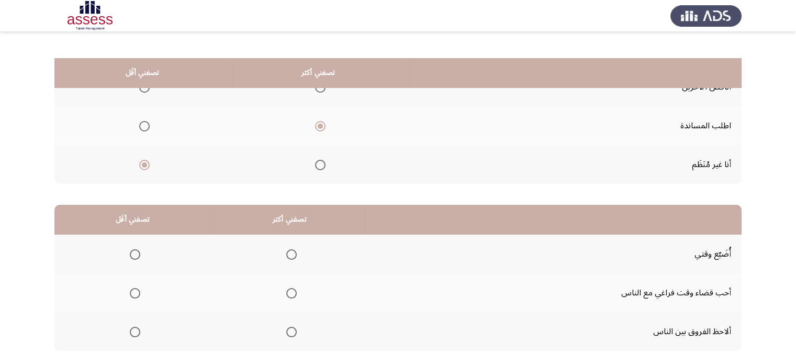
scroll to position [163, 0]
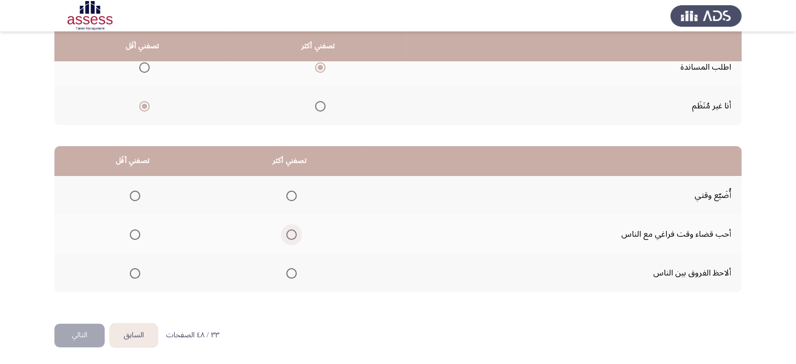
click at [294, 231] on span "Select an option" at bounding box center [291, 234] width 10 height 10
click at [294, 231] on input "Select an option" at bounding box center [291, 234] width 10 height 10
click at [134, 193] on span "Select an option" at bounding box center [135, 196] width 10 height 10
click at [134, 193] on input "Select an option" at bounding box center [135, 196] width 10 height 10
click at [68, 334] on button "التالي" at bounding box center [79, 335] width 50 height 24
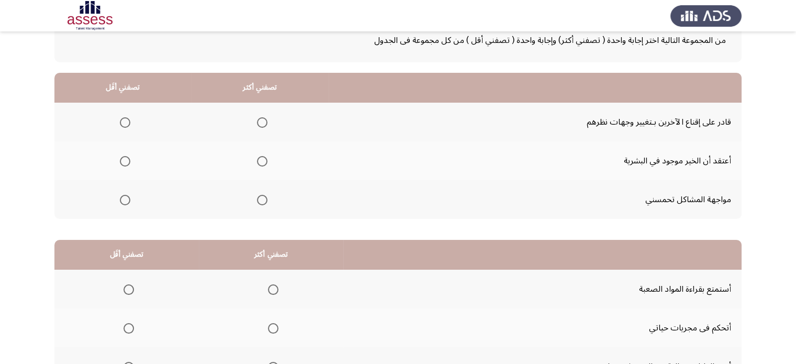
scroll to position [52, 0]
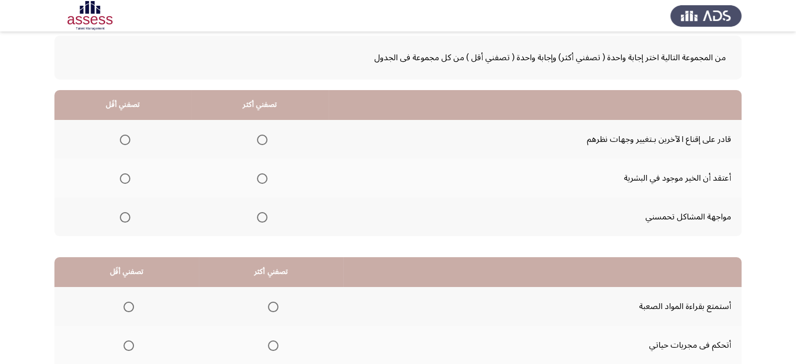
click at [249, 219] on th at bounding box center [260, 216] width 137 height 39
click at [261, 215] on span "Select an option" at bounding box center [262, 217] width 10 height 10
click at [261, 215] on input "Select an option" at bounding box center [262, 217] width 10 height 10
click at [121, 173] on span "Select an option" at bounding box center [125, 178] width 10 height 10
click at [121, 173] on input "Select an option" at bounding box center [125, 178] width 10 height 10
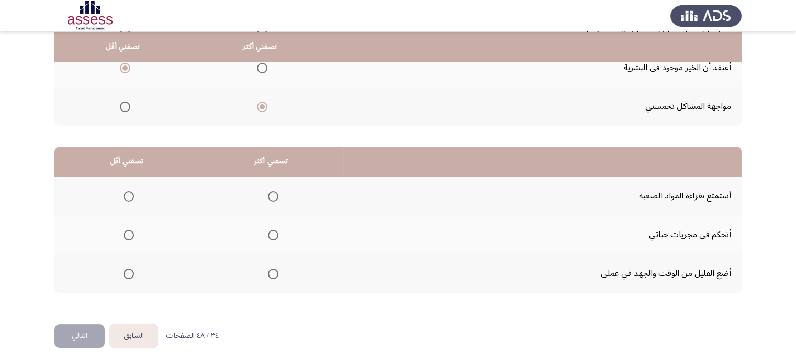
scroll to position [163, 0]
click at [273, 236] on span "Select an option" at bounding box center [273, 234] width 10 height 10
click at [273, 236] on input "Select an option" at bounding box center [273, 234] width 10 height 10
click at [124, 273] on span "Select an option" at bounding box center [129, 273] width 10 height 10
click at [124, 273] on input "Select an option" at bounding box center [129, 273] width 10 height 10
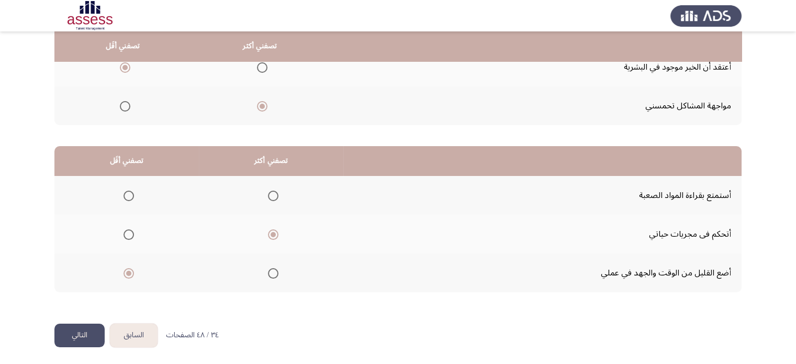
click at [97, 337] on button "التالي" at bounding box center [79, 335] width 50 height 24
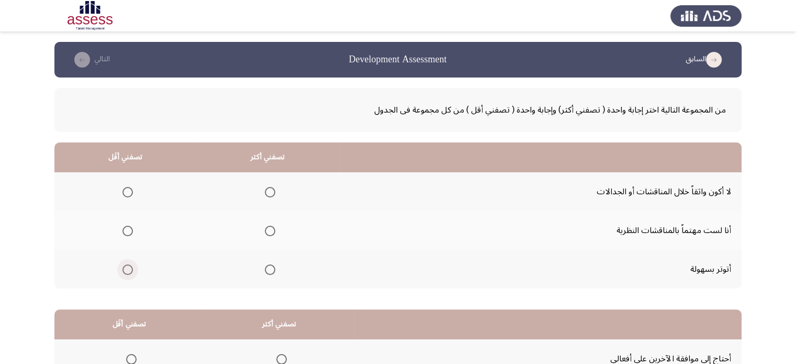
click at [126, 274] on span "Select an option" at bounding box center [127, 269] width 10 height 10
click at [126, 274] on input "Select an option" at bounding box center [127, 269] width 10 height 10
click at [265, 190] on span "Select an option" at bounding box center [270, 192] width 10 height 10
click at [265, 190] on input "Select an option" at bounding box center [270, 192] width 10 height 10
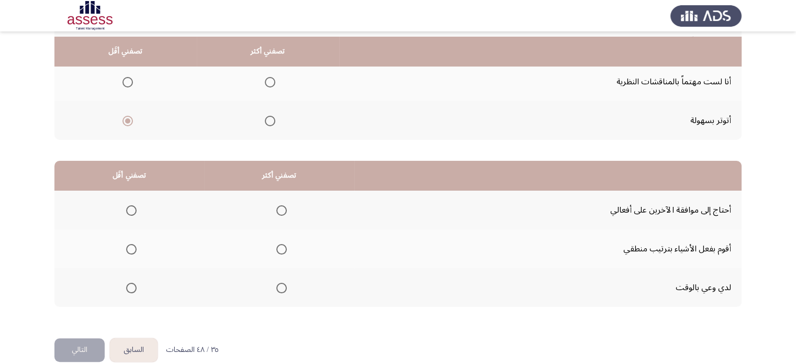
scroll to position [163, 0]
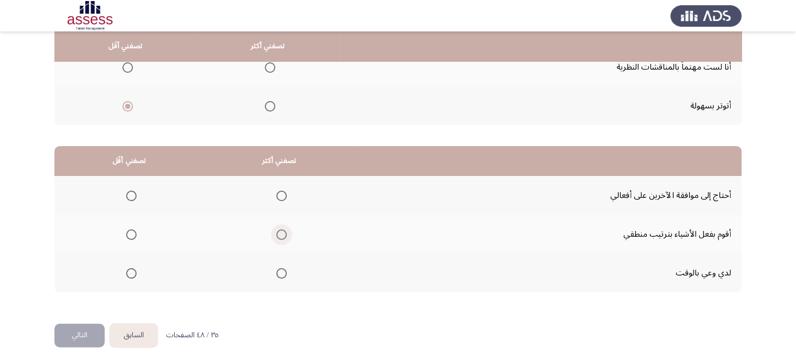
click at [282, 233] on span "Select an option" at bounding box center [281, 234] width 10 height 10
click at [282, 233] on input "Select an option" at bounding box center [281, 234] width 10 height 10
click at [130, 198] on span "Select an option" at bounding box center [131, 196] width 10 height 10
click at [130, 198] on input "Select an option" at bounding box center [131, 196] width 10 height 10
click at [86, 329] on button "التالي" at bounding box center [79, 335] width 50 height 24
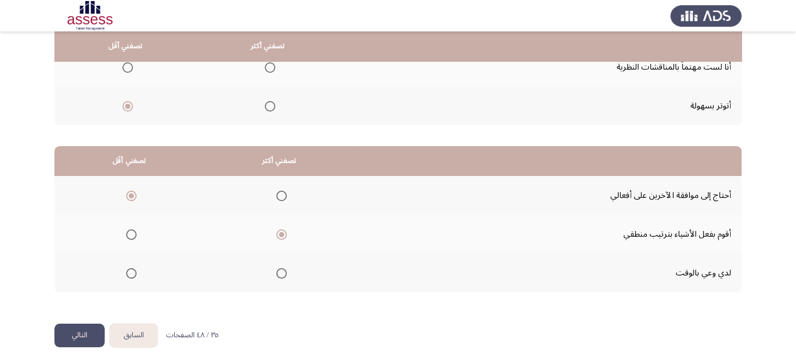
scroll to position [0, 0]
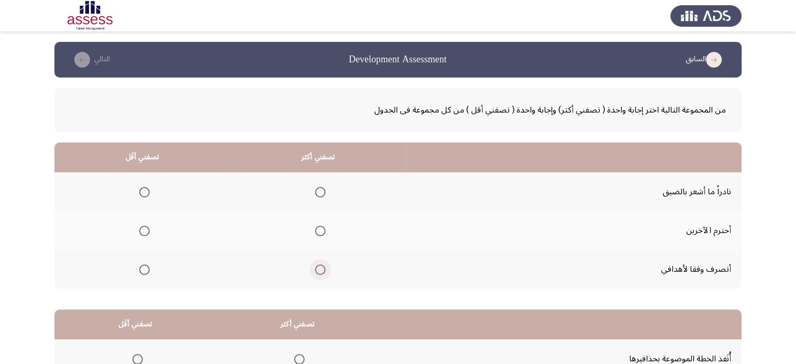
click at [318, 271] on span "Select an option" at bounding box center [320, 269] width 10 height 10
click at [318, 271] on input "Select an option" at bounding box center [320, 269] width 10 height 10
click at [142, 190] on span "Select an option" at bounding box center [144, 192] width 10 height 10
click at [142, 190] on input "Select an option" at bounding box center [144, 192] width 10 height 10
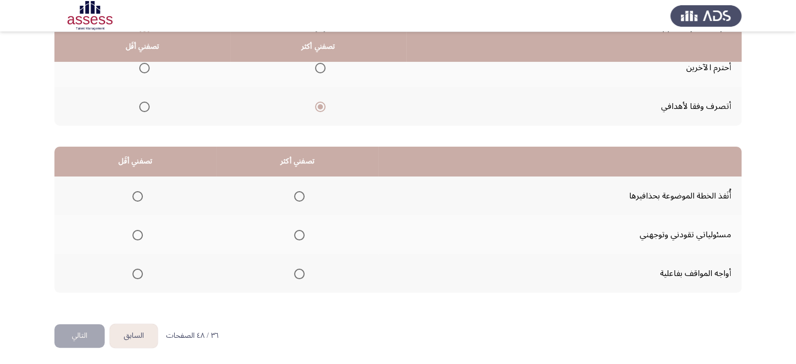
scroll to position [163, 0]
click at [301, 193] on th at bounding box center [297, 195] width 162 height 39
click at [132, 195] on span "Select an option" at bounding box center [137, 196] width 10 height 10
click at [132, 195] on input "Select an option" at bounding box center [137, 196] width 10 height 10
click at [296, 277] on mat-radio-group "Select an option" at bounding box center [297, 273] width 15 height 18
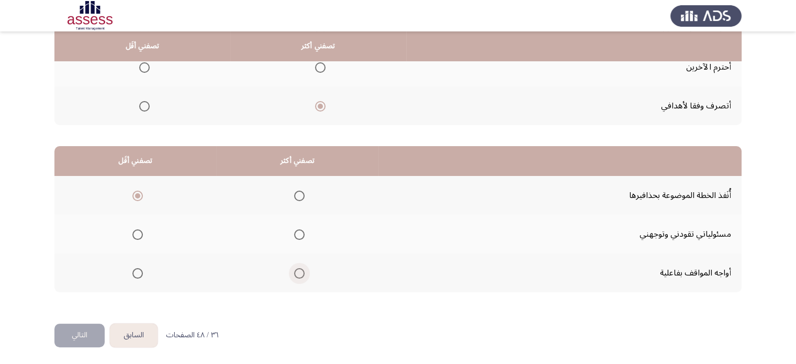
click at [295, 268] on span "Select an option" at bounding box center [299, 273] width 10 height 10
click at [295, 268] on input "Select an option" at bounding box center [299, 273] width 10 height 10
click at [98, 324] on button "التالي" at bounding box center [79, 335] width 50 height 24
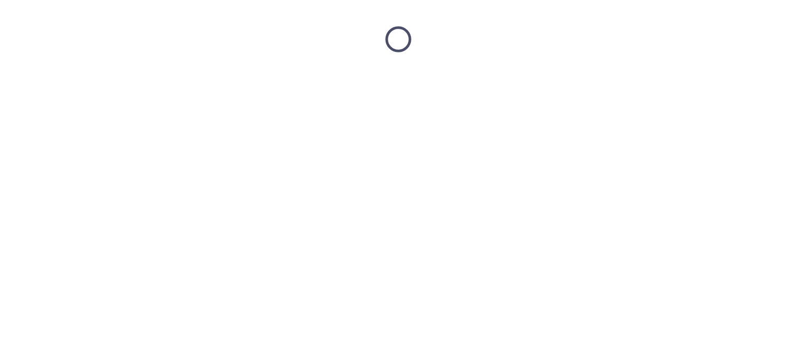
scroll to position [0, 0]
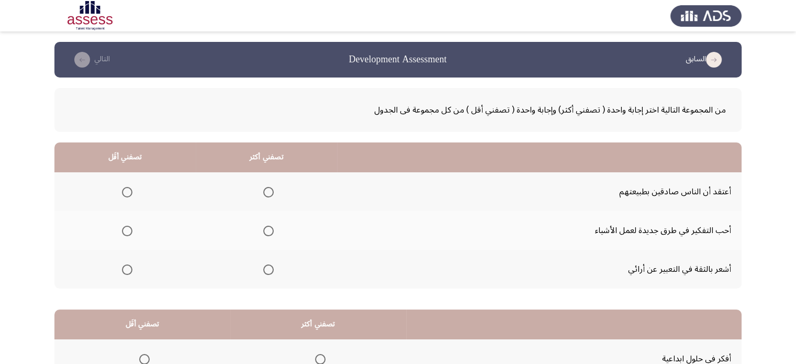
click at [266, 230] on span "Select an option" at bounding box center [268, 231] width 10 height 10
click at [266, 230] on input "Select an option" at bounding box center [268, 231] width 10 height 10
click at [125, 190] on span "Select an option" at bounding box center [127, 192] width 10 height 10
click at [125, 190] on input "Select an option" at bounding box center [127, 192] width 10 height 10
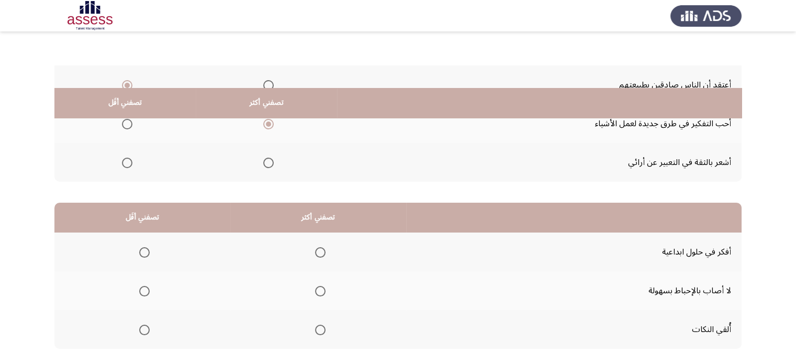
scroll to position [163, 0]
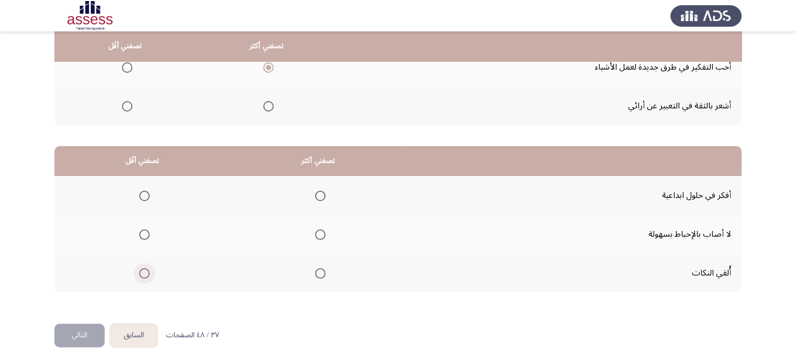
click at [148, 272] on span "Select an option" at bounding box center [144, 273] width 10 height 10
click at [148, 272] on input "Select an option" at bounding box center [144, 273] width 10 height 10
click at [317, 192] on span "Select an option" at bounding box center [320, 196] width 10 height 10
click at [317, 192] on input "Select an option" at bounding box center [320, 196] width 10 height 10
click at [78, 323] on button "التالي" at bounding box center [79, 335] width 50 height 24
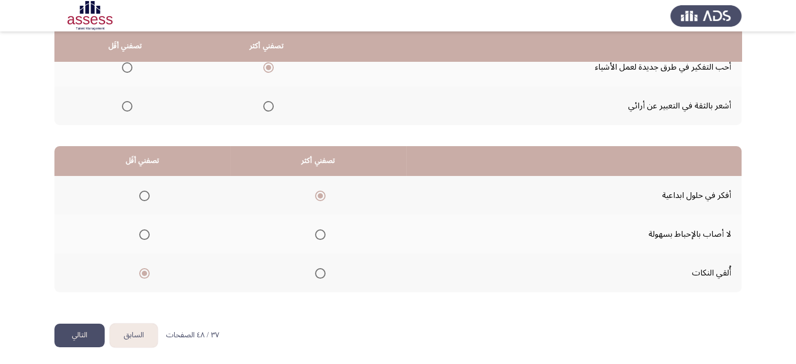
scroll to position [0, 0]
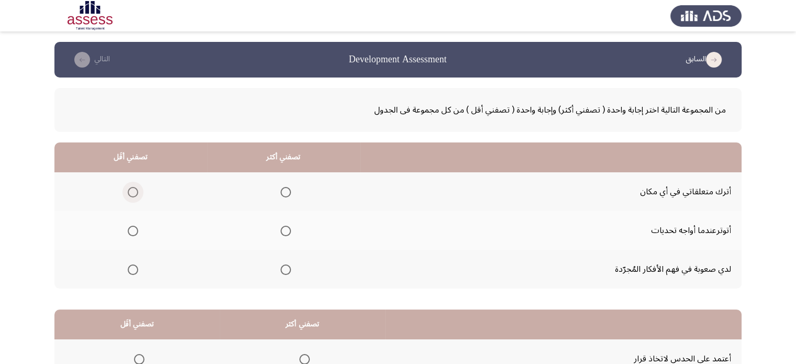
click at [132, 192] on span "Select an option" at bounding box center [133, 192] width 10 height 10
click at [132, 192] on input "Select an option" at bounding box center [133, 192] width 10 height 10
click at [286, 265] on span "Select an option" at bounding box center [286, 269] width 10 height 10
click at [286, 265] on input "Select an option" at bounding box center [286, 269] width 10 height 10
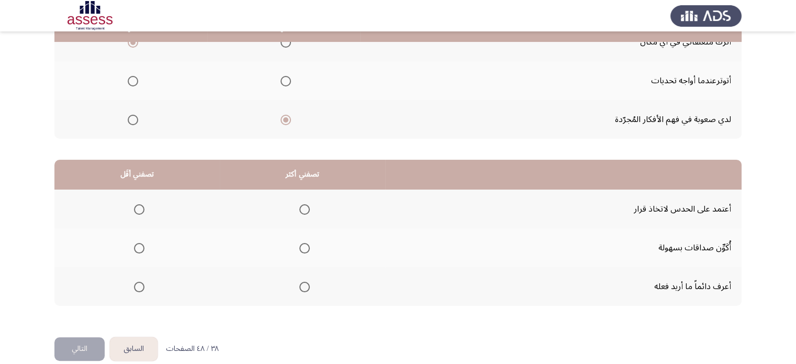
scroll to position [163, 0]
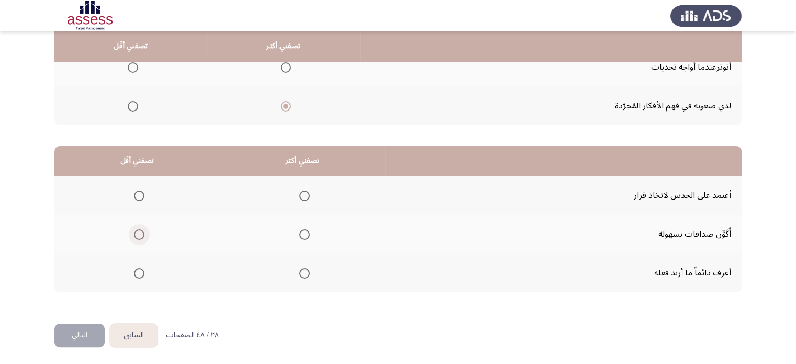
click at [132, 230] on label "Select an option" at bounding box center [137, 234] width 15 height 10
click at [134, 230] on input "Select an option" at bounding box center [139, 234] width 10 height 10
click at [306, 270] on th at bounding box center [302, 272] width 165 height 39
click at [306, 270] on span "Select an option" at bounding box center [304, 273] width 10 height 10
click at [306, 270] on input "Select an option" at bounding box center [304, 273] width 10 height 10
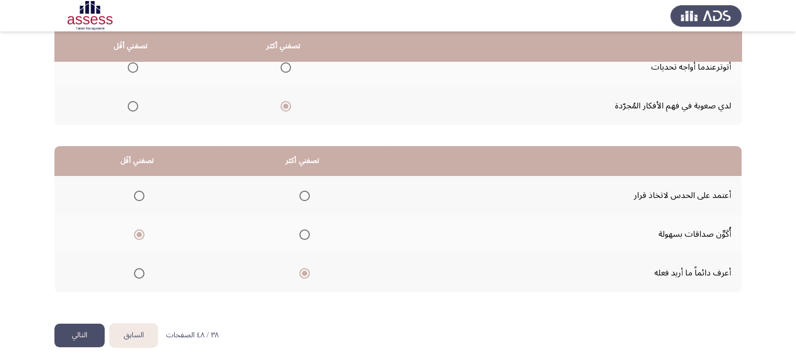
click at [59, 326] on button "التالي" at bounding box center [79, 335] width 50 height 24
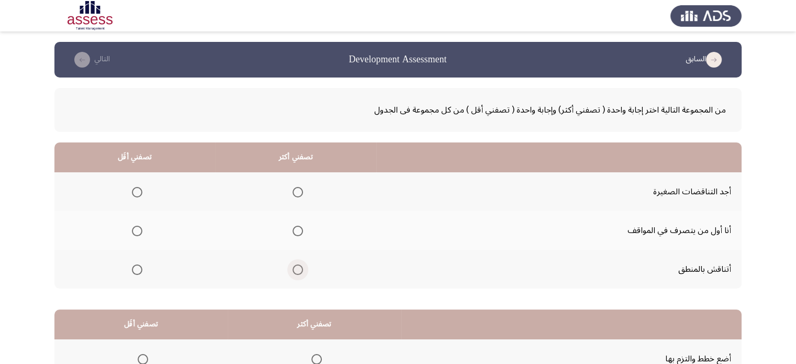
click at [301, 273] on span "Select an option" at bounding box center [298, 269] width 10 height 10
click at [301, 273] on input "Select an option" at bounding box center [298, 269] width 10 height 10
click at [141, 193] on span "Select an option" at bounding box center [137, 192] width 10 height 10
click at [141, 193] on input "Select an option" at bounding box center [137, 192] width 10 height 10
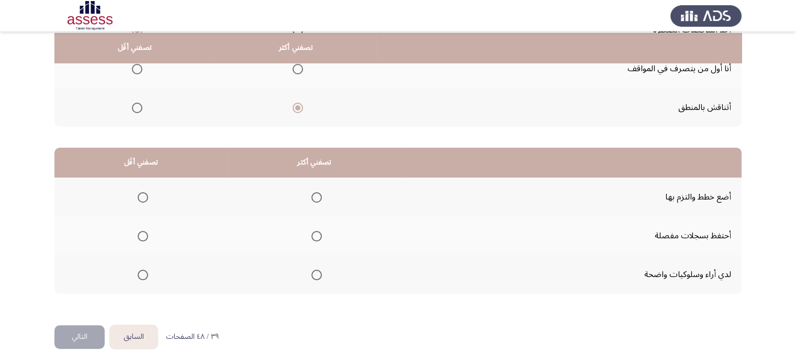
scroll to position [163, 0]
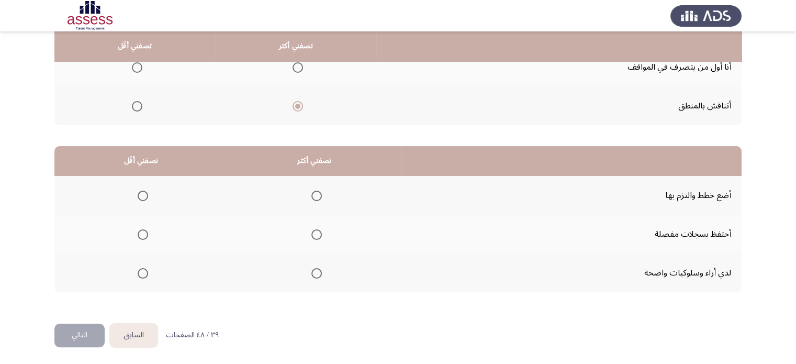
click at [319, 196] on th at bounding box center [315, 195] width 174 height 39
click at [313, 195] on span "Select an option" at bounding box center [316, 196] width 10 height 10
click at [313, 195] on input "Select an option" at bounding box center [316, 196] width 10 height 10
click at [144, 235] on span "Select an option" at bounding box center [143, 234] width 10 height 10
click at [144, 235] on input "Select an option" at bounding box center [143, 234] width 10 height 10
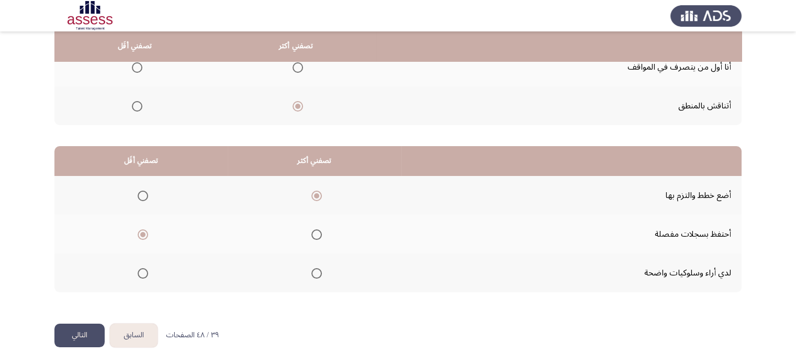
click at [73, 334] on button "التالي" at bounding box center [79, 335] width 50 height 24
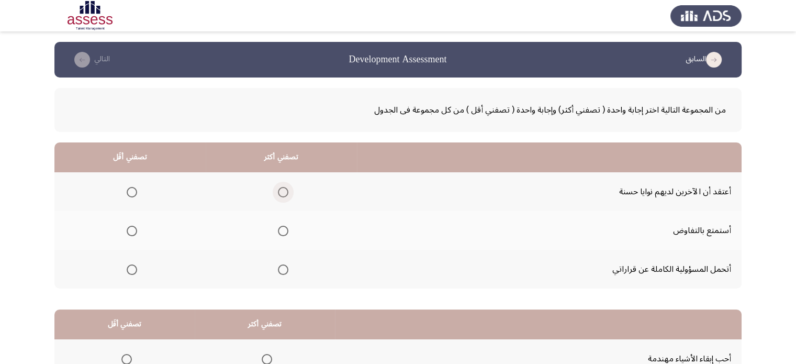
click at [279, 191] on span "Select an option" at bounding box center [283, 192] width 10 height 10
click at [279, 191] on input "Select an option" at bounding box center [283, 192] width 10 height 10
click at [132, 192] on span "Select an option" at bounding box center [132, 192] width 10 height 10
click at [132, 192] on input "Select an option" at bounding box center [132, 192] width 10 height 10
click at [285, 266] on span "Select an option" at bounding box center [283, 269] width 10 height 10
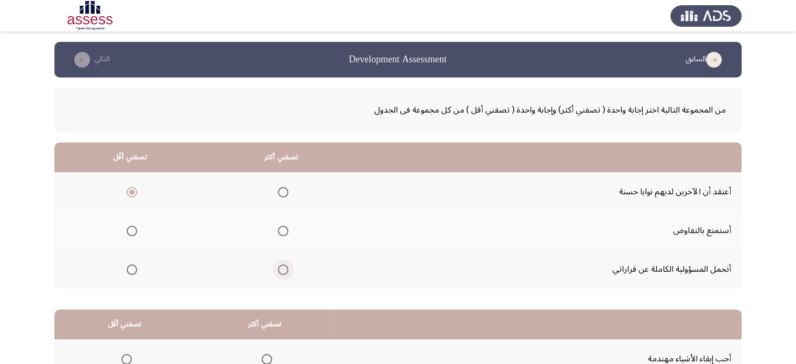
click at [285, 266] on input "Select an option" at bounding box center [283, 269] width 10 height 10
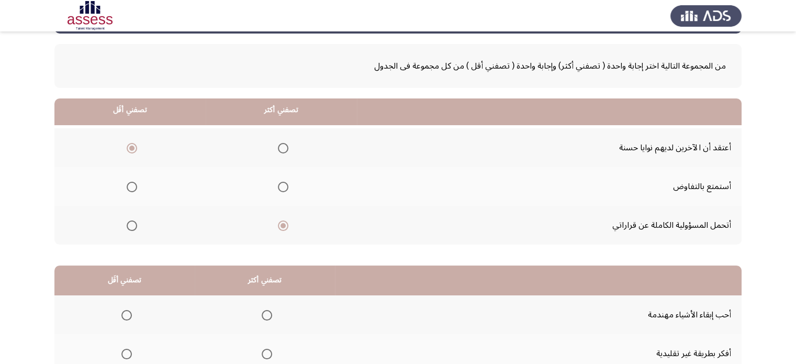
scroll to position [163, 0]
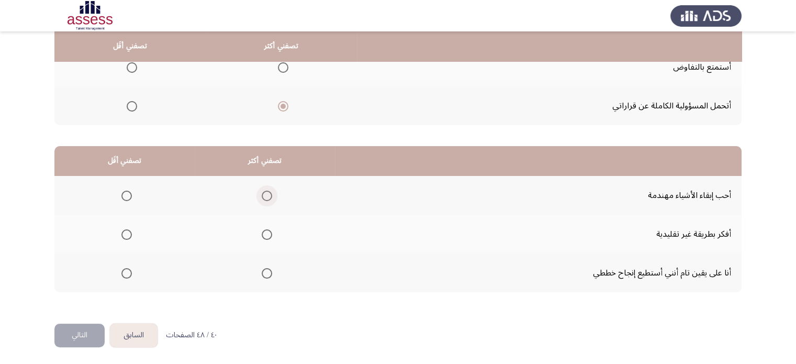
click at [265, 194] on span "Select an option" at bounding box center [267, 196] width 10 height 10
click at [265, 194] on input "Select an option" at bounding box center [267, 196] width 10 height 10
click at [123, 270] on span "Select an option" at bounding box center [126, 273] width 10 height 10
click at [123, 270] on input "Select an option" at bounding box center [126, 273] width 10 height 10
click at [81, 328] on button "التالي" at bounding box center [79, 335] width 50 height 24
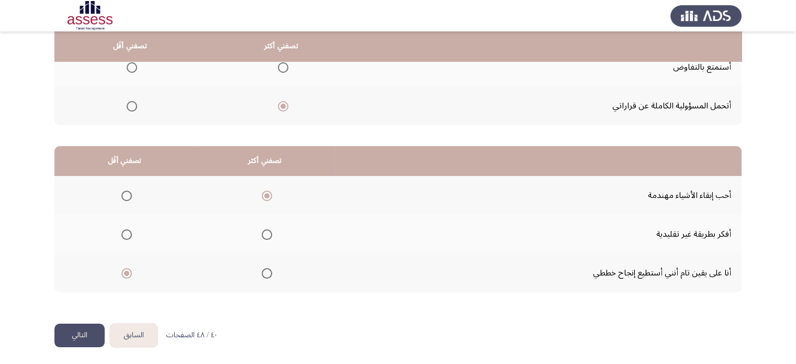
scroll to position [0, 0]
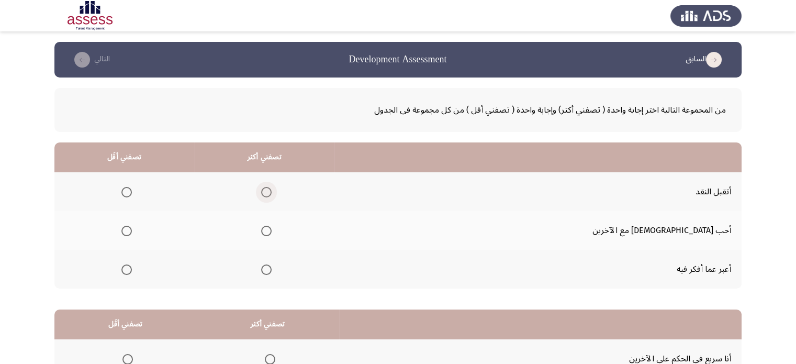
click at [272, 193] on span "Select an option" at bounding box center [266, 192] width 10 height 10
click at [272, 193] on input "Select an option" at bounding box center [266, 192] width 10 height 10
click at [132, 231] on span "Select an option" at bounding box center [126, 231] width 10 height 10
click at [132, 231] on input "Select an option" at bounding box center [126, 231] width 10 height 10
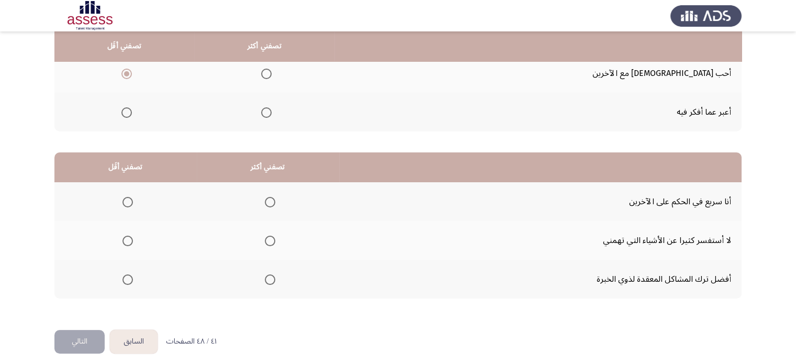
scroll to position [163, 0]
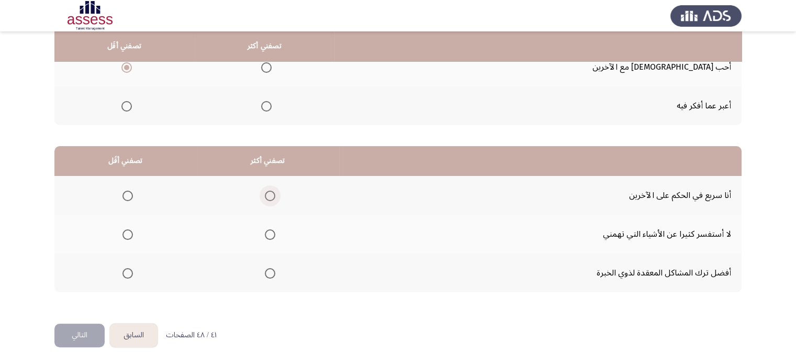
click at [272, 194] on span "Select an option" at bounding box center [270, 196] width 10 height 10
click at [272, 194] on input "Select an option" at bounding box center [270, 196] width 10 height 10
click at [122, 259] on th at bounding box center [125, 272] width 142 height 39
click at [126, 274] on span "Select an option" at bounding box center [127, 273] width 10 height 10
click at [126, 274] on input "Select an option" at bounding box center [127, 273] width 10 height 10
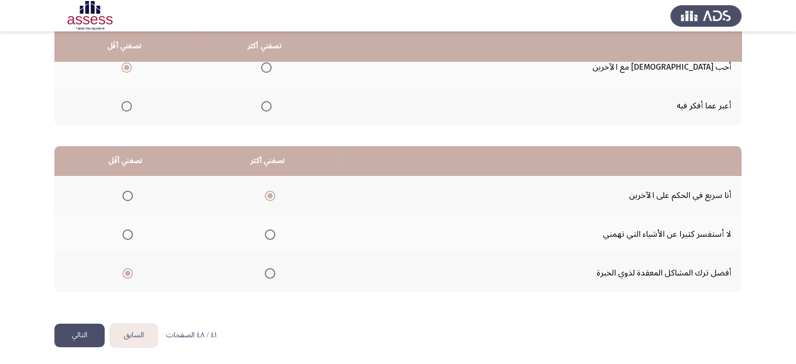
click at [267, 232] on span "Select an option" at bounding box center [270, 234] width 10 height 10
click at [267, 232] on input "Select an option" at bounding box center [270, 234] width 10 height 10
click at [90, 327] on button "التالي" at bounding box center [79, 335] width 50 height 24
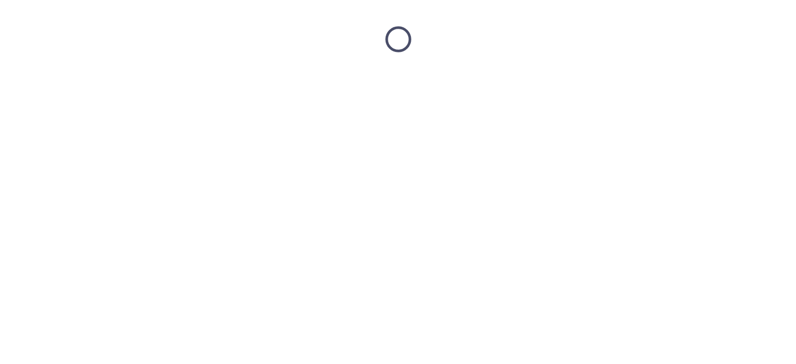
scroll to position [0, 0]
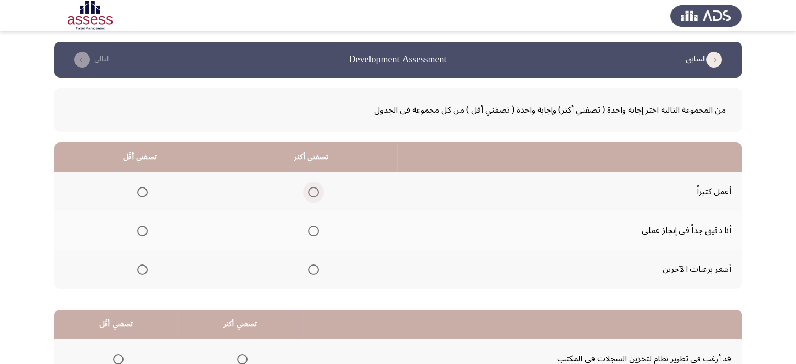
click at [308, 191] on span "Select an option" at bounding box center [313, 192] width 10 height 10
click at [308, 191] on input "Select an option" at bounding box center [313, 192] width 10 height 10
click at [142, 266] on span "Select an option" at bounding box center [142, 269] width 10 height 10
click at [142, 266] on input "Select an option" at bounding box center [142, 269] width 10 height 10
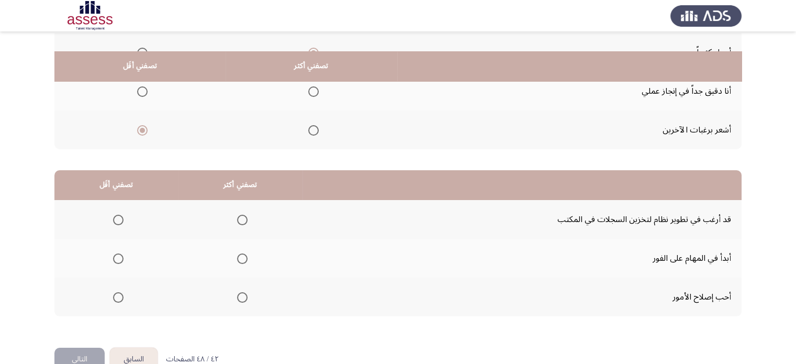
scroll to position [163, 0]
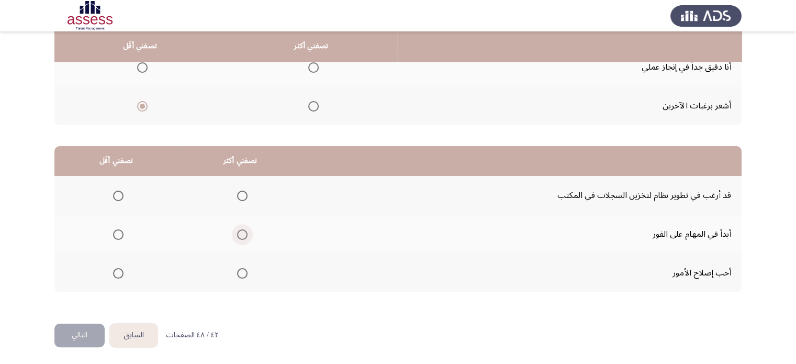
click at [237, 231] on span "Select an option" at bounding box center [242, 234] width 10 height 10
click at [237, 231] on input "Select an option" at bounding box center [242, 234] width 10 height 10
click at [117, 193] on span "Select an option" at bounding box center [118, 196] width 10 height 10
click at [117, 193] on input "Select an option" at bounding box center [118, 196] width 10 height 10
click at [73, 326] on button "التالي" at bounding box center [79, 335] width 50 height 24
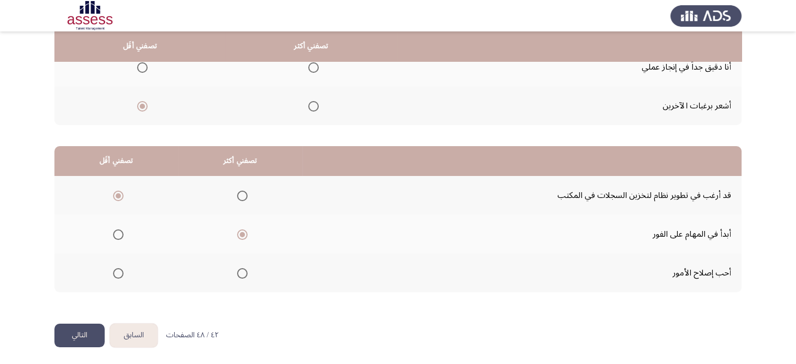
scroll to position [0, 0]
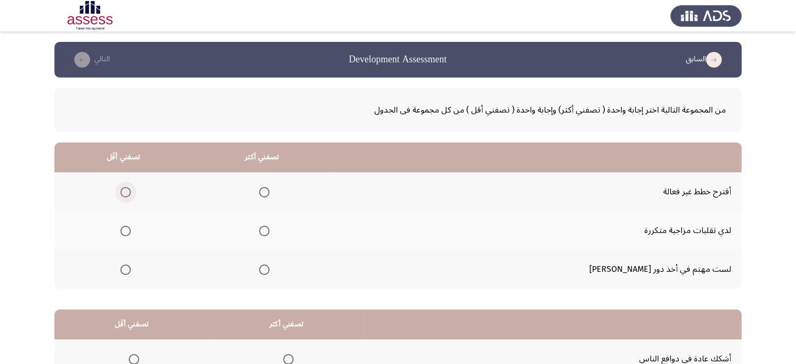
click at [131, 189] on span "Select an option" at bounding box center [125, 192] width 10 height 10
click at [131, 189] on input "Select an option" at bounding box center [125, 192] width 10 height 10
click at [131, 266] on span "Select an option" at bounding box center [125, 269] width 10 height 10
click at [131, 266] on input "Select an option" at bounding box center [125, 269] width 10 height 10
click at [133, 203] on th at bounding box center [123, 191] width 138 height 39
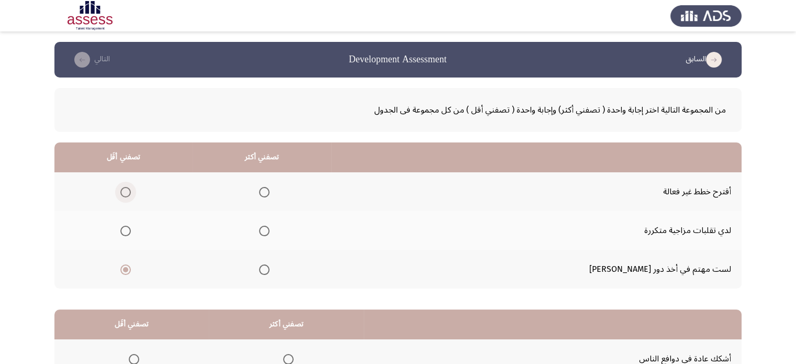
click at [129, 190] on label "Select an option" at bounding box center [123, 192] width 15 height 10
click at [129, 190] on input "Select an option" at bounding box center [125, 192] width 10 height 10
click at [270, 230] on span "Select an option" at bounding box center [264, 231] width 10 height 10
click at [270, 230] on input "Select an option" at bounding box center [264, 231] width 10 height 10
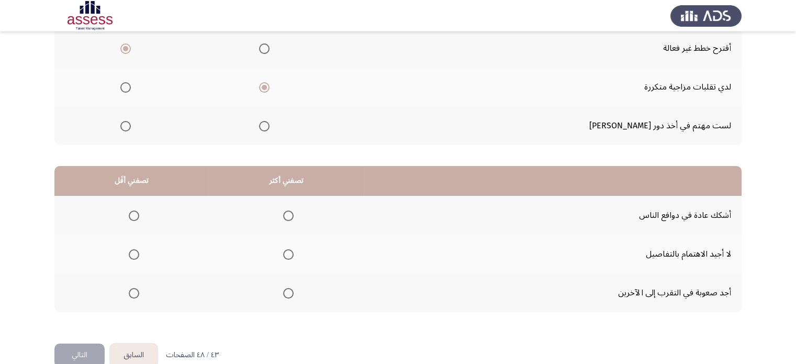
scroll to position [163, 0]
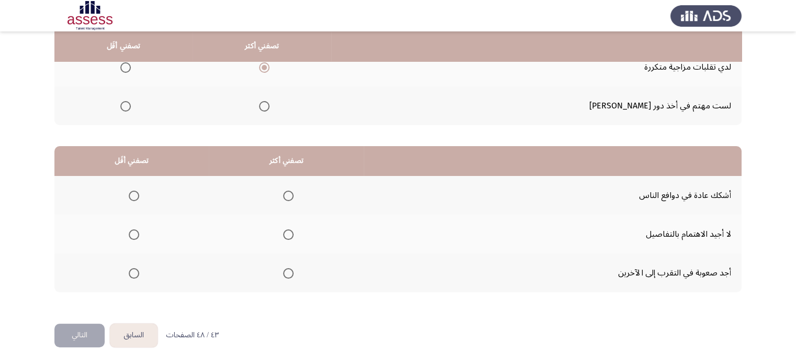
click at [137, 229] on span "Select an option" at bounding box center [134, 234] width 10 height 10
click at [137, 229] on input "Select an option" at bounding box center [134, 234] width 10 height 10
click at [286, 273] on span "Select an option" at bounding box center [288, 273] width 10 height 10
click at [286, 273] on input "Select an option" at bounding box center [288, 273] width 10 height 10
click at [84, 329] on button "التالي" at bounding box center [79, 335] width 50 height 24
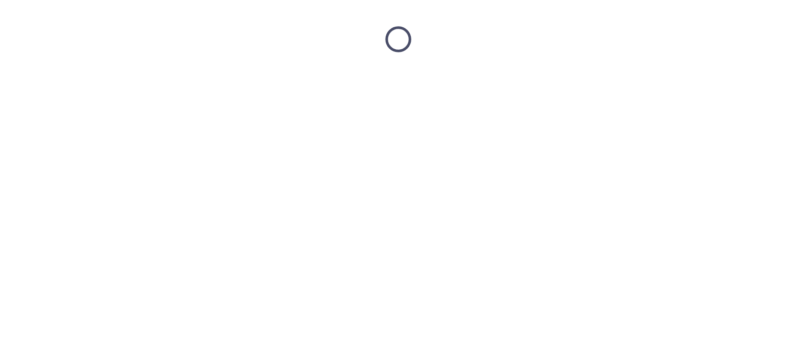
scroll to position [0, 0]
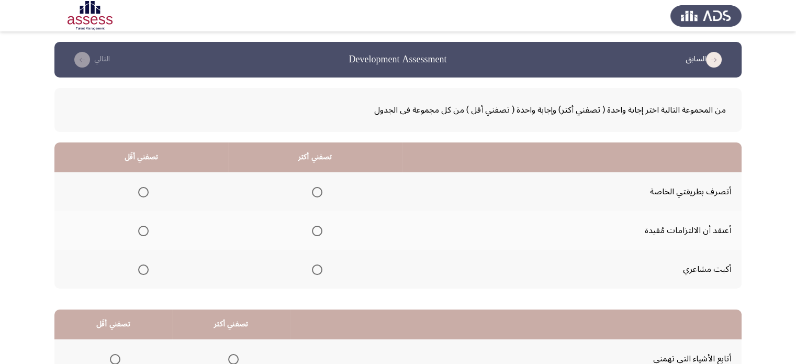
click at [319, 193] on span "Select an option" at bounding box center [317, 192] width 10 height 10
click at [319, 193] on input "Select an option" at bounding box center [317, 192] width 10 height 10
click at [148, 268] on span "Select an option" at bounding box center [143, 269] width 10 height 10
click at [148, 268] on input "Select an option" at bounding box center [143, 269] width 10 height 10
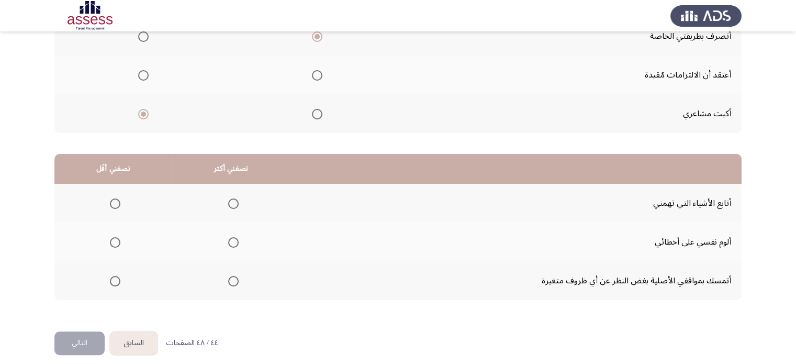
scroll to position [163, 0]
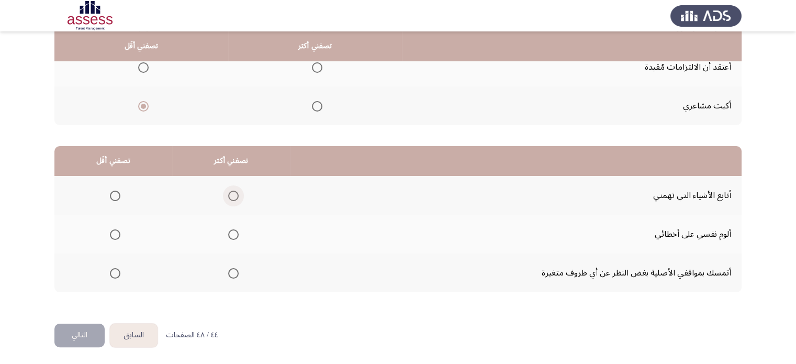
click at [231, 196] on span "Select an option" at bounding box center [233, 196] width 10 height 10
click at [231, 196] on input "Select an option" at bounding box center [233, 196] width 10 height 10
click at [110, 274] on span "Select an option" at bounding box center [115, 273] width 10 height 10
click at [110, 274] on input "Select an option" at bounding box center [115, 273] width 10 height 10
click at [74, 330] on button "التالي" at bounding box center [79, 335] width 50 height 24
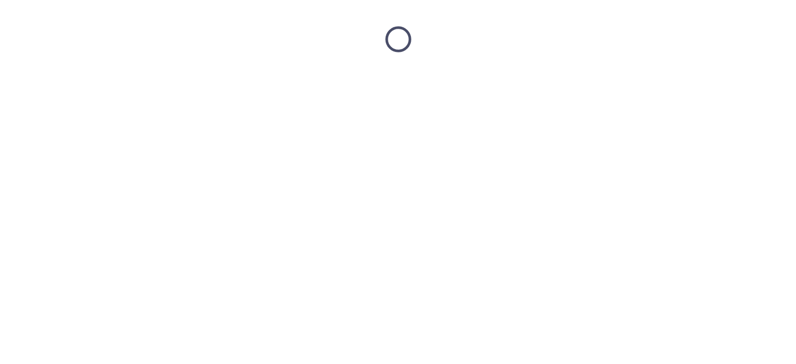
scroll to position [0, 0]
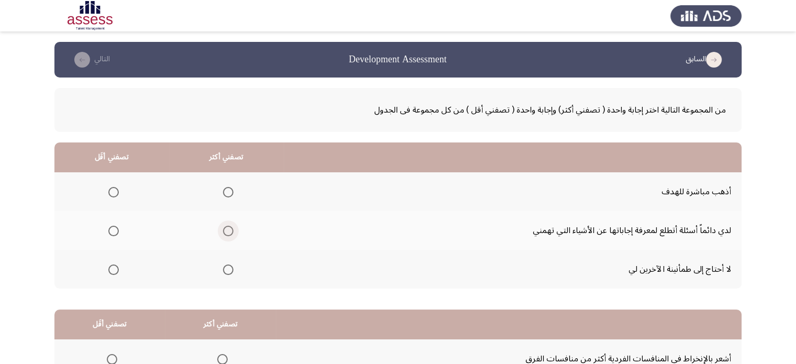
click at [229, 230] on span "Select an option" at bounding box center [228, 231] width 10 height 10
click at [229, 230] on input "Select an option" at bounding box center [228, 231] width 10 height 10
click at [109, 270] on span "Select an option" at bounding box center [113, 269] width 10 height 10
click at [109, 270] on input "Select an option" at bounding box center [113, 269] width 10 height 10
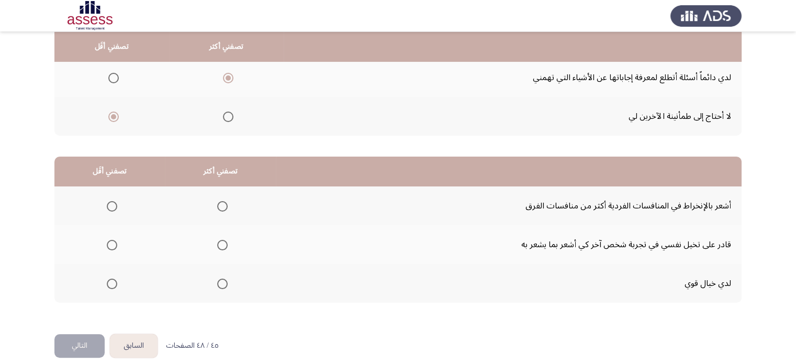
scroll to position [163, 0]
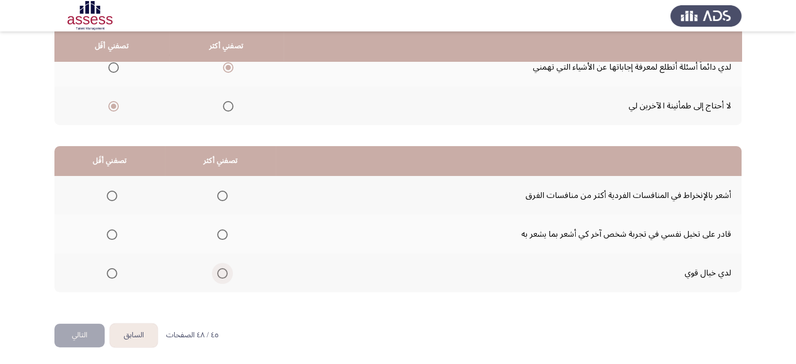
click at [218, 272] on span "Select an option" at bounding box center [222, 273] width 10 height 10
click at [218, 272] on input "Select an option" at bounding box center [222, 273] width 10 height 10
click at [111, 236] on span "Select an option" at bounding box center [112, 234] width 10 height 10
click at [111, 236] on input "Select an option" at bounding box center [112, 234] width 10 height 10
click at [86, 334] on button "التالي" at bounding box center [79, 335] width 50 height 24
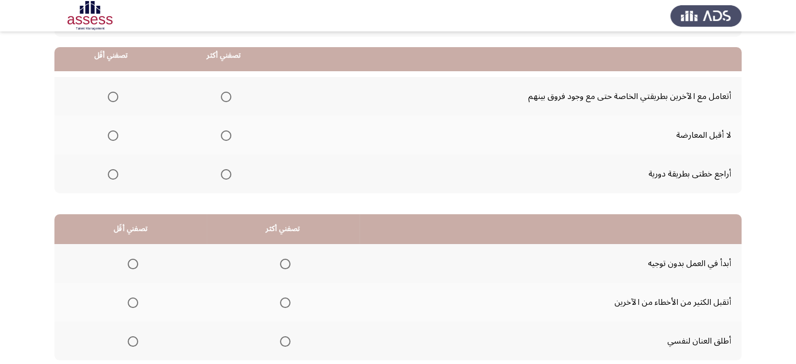
scroll to position [105, 0]
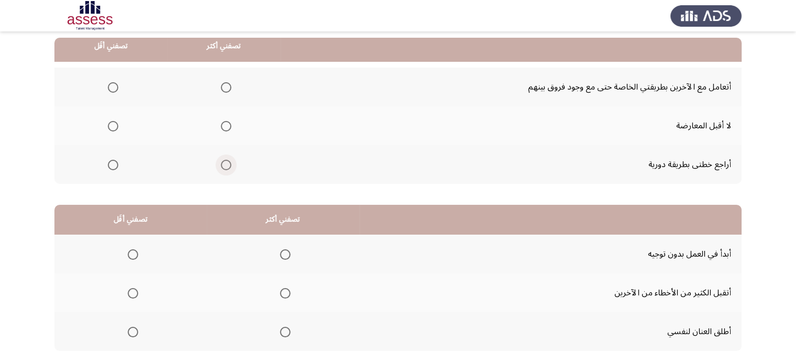
click at [230, 167] on span "Select an option" at bounding box center [226, 165] width 10 height 10
click at [230, 167] on input "Select an option" at bounding box center [226, 165] width 10 height 10
click at [116, 129] on span "Select an option" at bounding box center [113, 126] width 10 height 10
click at [116, 129] on input "Select an option" at bounding box center [113, 126] width 10 height 10
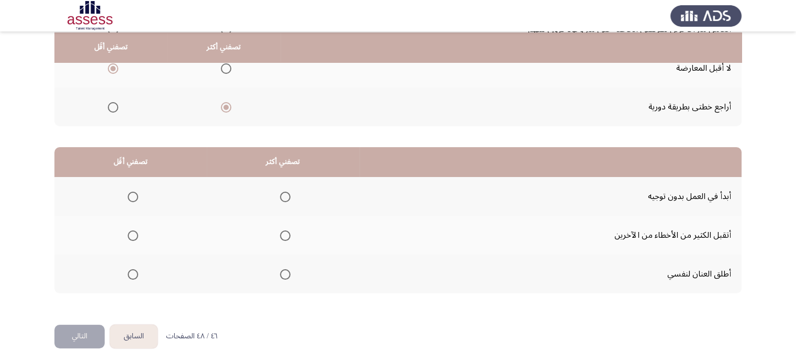
scroll to position [163, 0]
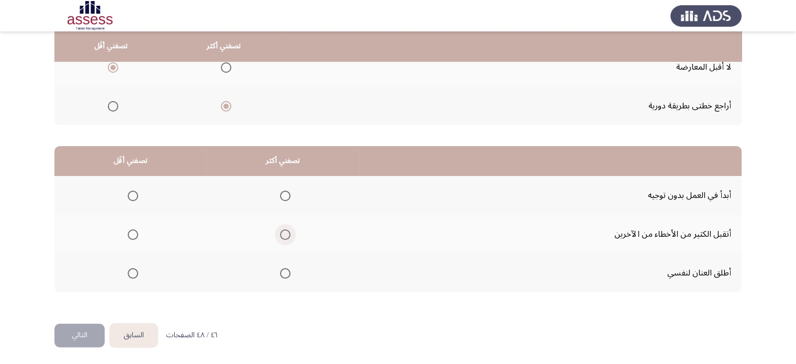
click at [287, 232] on span "Select an option" at bounding box center [285, 234] width 10 height 10
click at [287, 232] on input "Select an option" at bounding box center [285, 234] width 10 height 10
click at [134, 192] on span "Select an option" at bounding box center [133, 196] width 10 height 10
click at [134, 192] on input "Select an option" at bounding box center [133, 196] width 10 height 10
click at [73, 333] on button "التالي" at bounding box center [79, 335] width 50 height 24
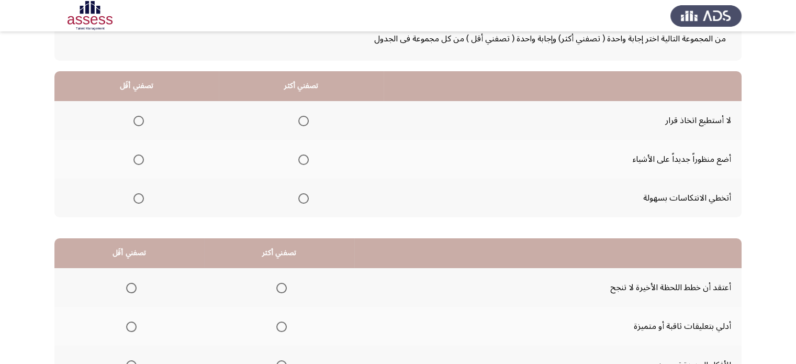
scroll to position [105, 0]
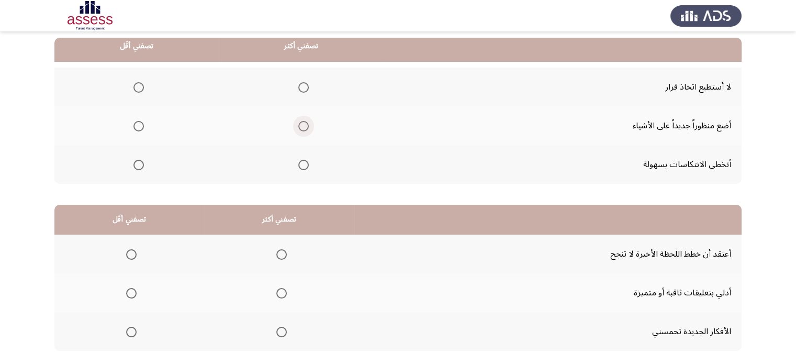
click at [299, 123] on span "Select an option" at bounding box center [303, 126] width 10 height 10
click at [299, 123] on input "Select an option" at bounding box center [303, 126] width 10 height 10
click at [140, 168] on span "Select an option" at bounding box center [138, 165] width 10 height 10
click at [140, 168] on input "Select an option" at bounding box center [138, 165] width 10 height 10
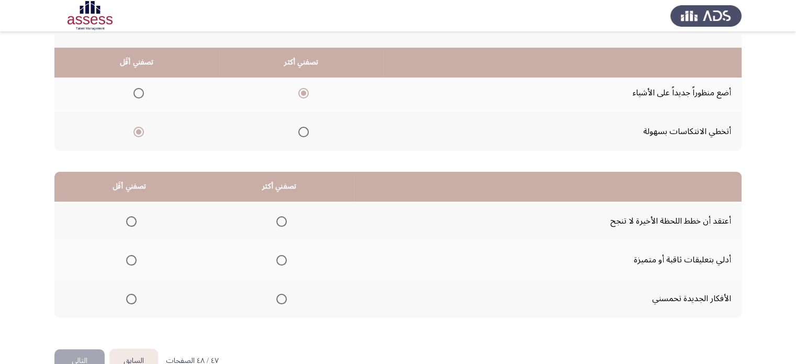
scroll to position [163, 0]
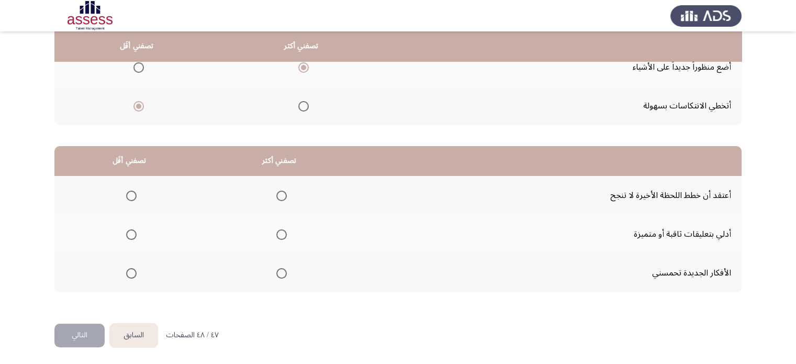
click at [276, 203] on mat-radio-group "Select an option" at bounding box center [279, 195] width 15 height 18
click at [282, 273] on span "Select an option" at bounding box center [281, 273] width 10 height 10
click at [282, 273] on input "Select an option" at bounding box center [281, 273] width 10 height 10
click at [128, 232] on span "Select an option" at bounding box center [131, 234] width 10 height 10
click at [128, 232] on input "Select an option" at bounding box center [131, 234] width 10 height 10
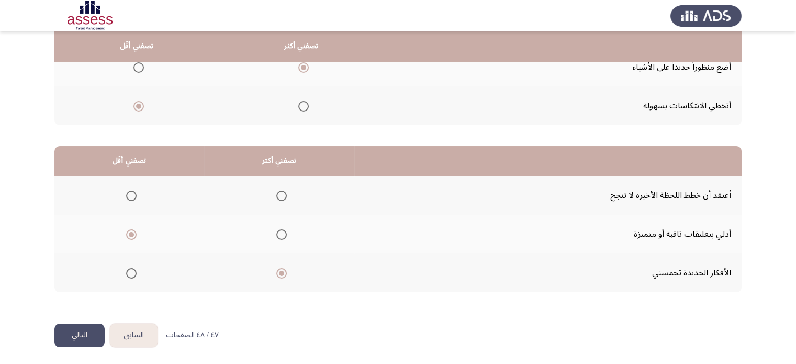
click at [87, 326] on button "التالي" at bounding box center [79, 335] width 50 height 24
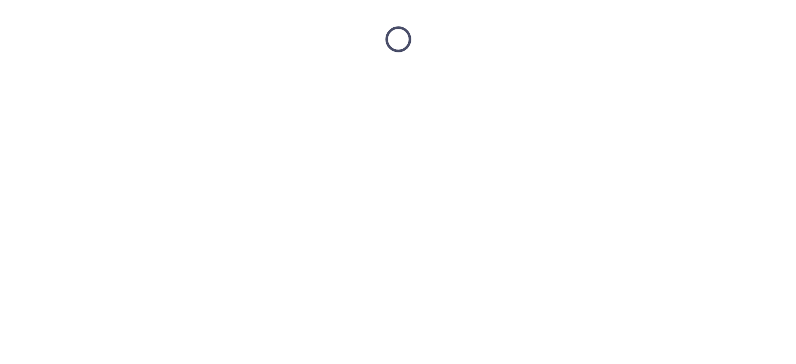
scroll to position [0, 0]
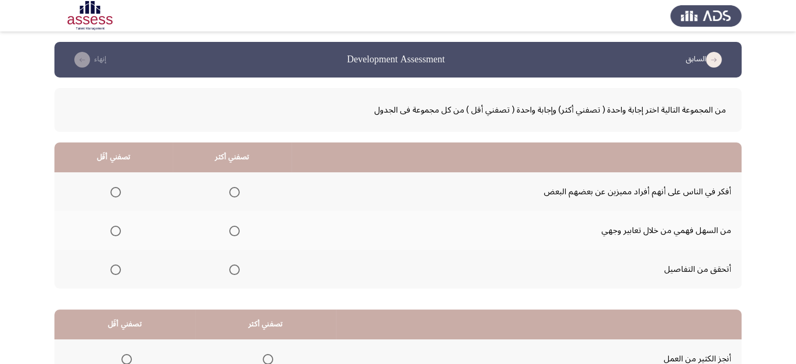
click at [240, 230] on th at bounding box center [232, 230] width 119 height 39
click at [230, 228] on span "Select an option" at bounding box center [234, 231] width 10 height 10
click at [230, 228] on input "Select an option" at bounding box center [234, 231] width 10 height 10
click at [121, 195] on th at bounding box center [113, 191] width 118 height 39
click at [113, 190] on span "Select an option" at bounding box center [115, 192] width 10 height 10
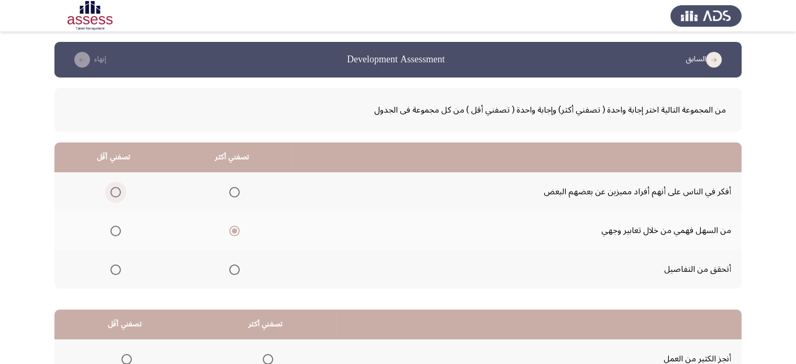
click at [113, 190] on input "Select an option" at bounding box center [115, 192] width 10 height 10
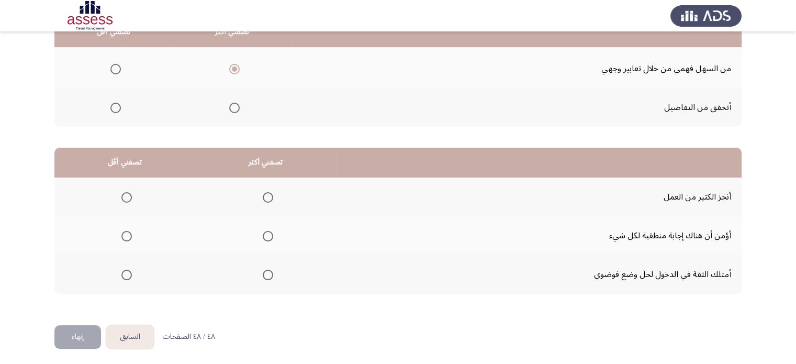
scroll to position [163, 0]
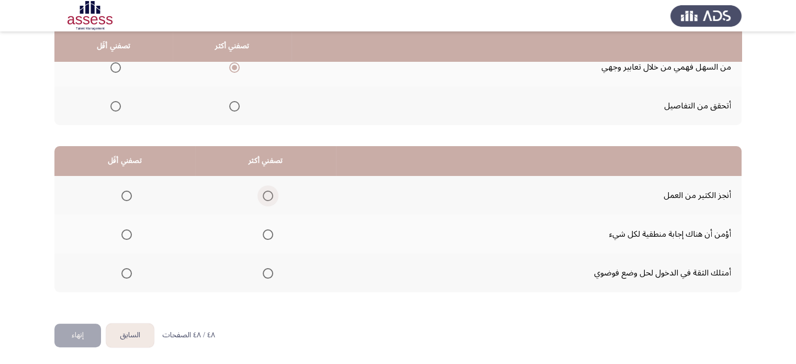
click at [266, 197] on span "Select an option" at bounding box center [268, 196] width 10 height 10
click at [266, 197] on input "Select an option" at bounding box center [268, 196] width 10 height 10
click at [129, 235] on span "Select an option" at bounding box center [126, 234] width 10 height 10
click at [129, 235] on input "Select an option" at bounding box center [126, 234] width 10 height 10
click at [63, 337] on button "إنهاء" at bounding box center [77, 335] width 47 height 24
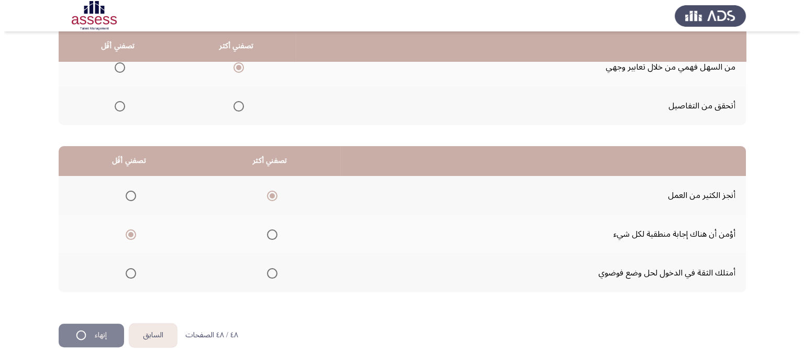
scroll to position [0, 0]
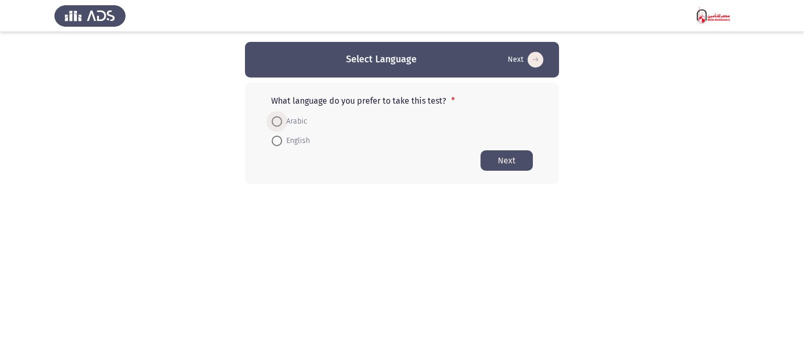
click at [294, 118] on span "Arabic" at bounding box center [294, 121] width 25 height 13
click at [282, 118] on input "Arabic" at bounding box center [277, 121] width 10 height 10
radio input "true"
click at [507, 163] on button "Next" at bounding box center [506, 160] width 52 height 20
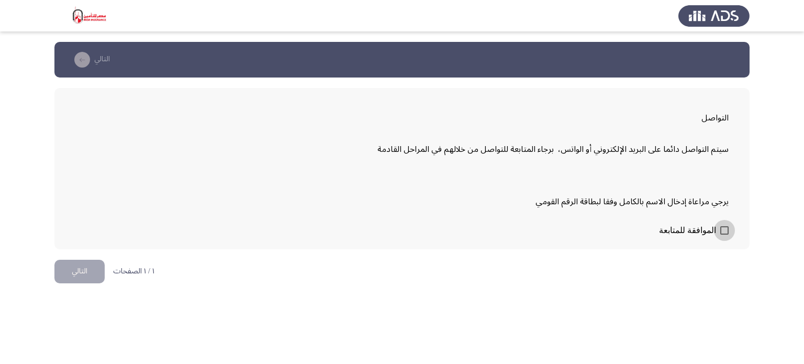
click at [724, 227] on span at bounding box center [724, 230] width 8 height 8
click at [724, 234] on input "الموافقة للمتابعة" at bounding box center [724, 234] width 1 height 1
checkbox input "true"
click at [74, 273] on button "التالي" at bounding box center [79, 272] width 50 height 24
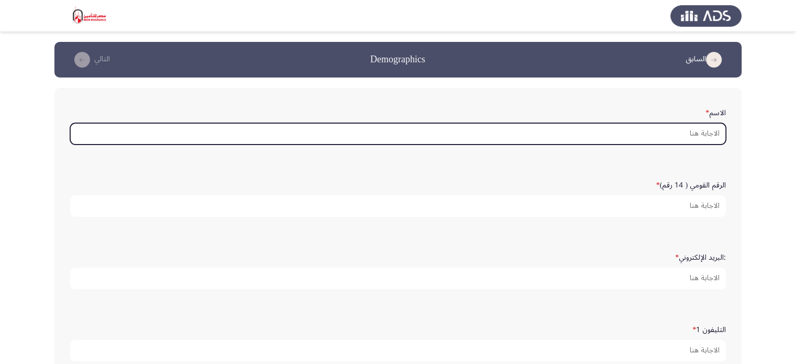
click at [484, 127] on input "الاسم *" at bounding box center [398, 133] width 656 height 21
type input "h"
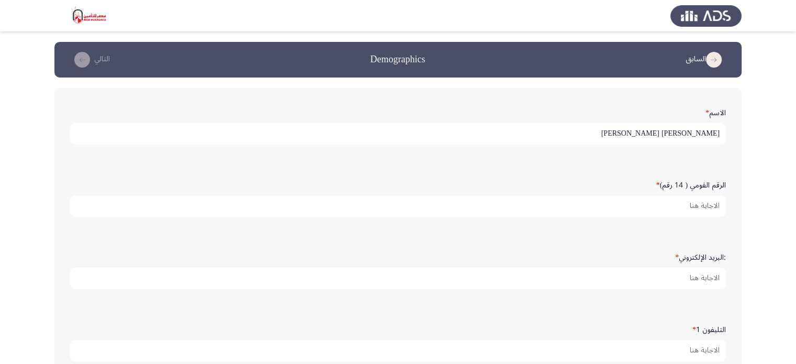
type input "احمد اسامه ماهر حسين"
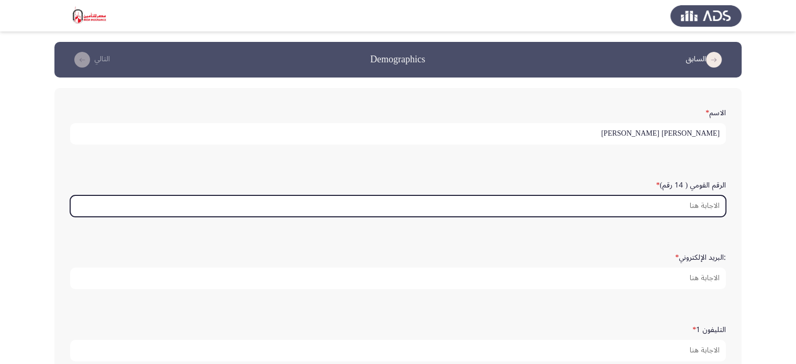
click at [651, 200] on input "الرقم القومي ( 14 رقم) *" at bounding box center [398, 205] width 656 height 21
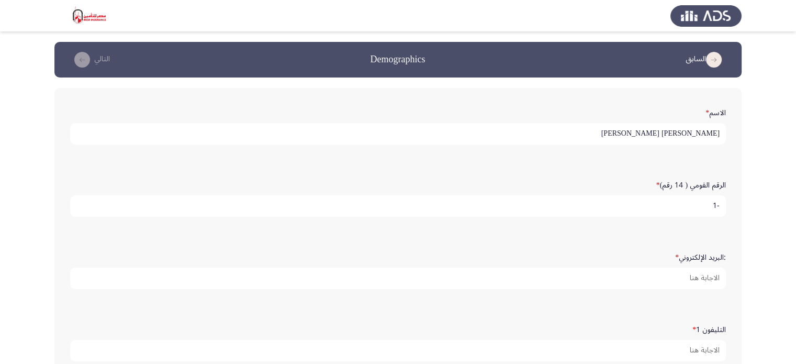
scroll to position [200, 0]
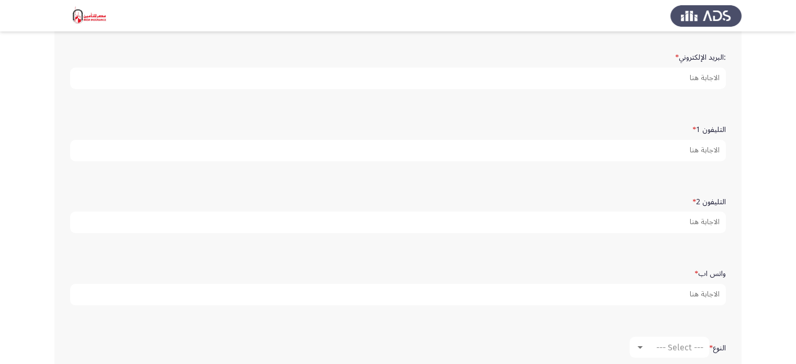
type input "0"
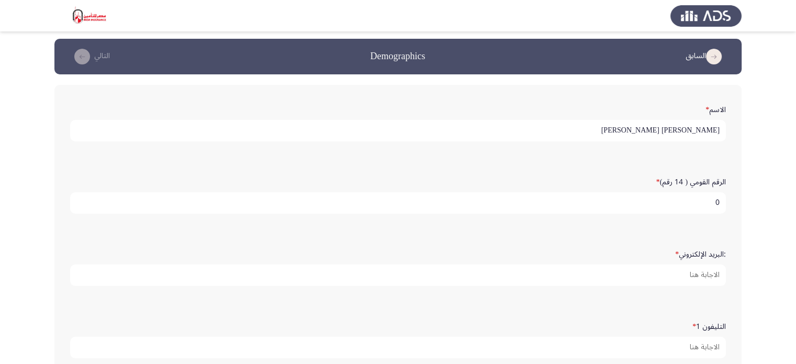
scroll to position [0, 0]
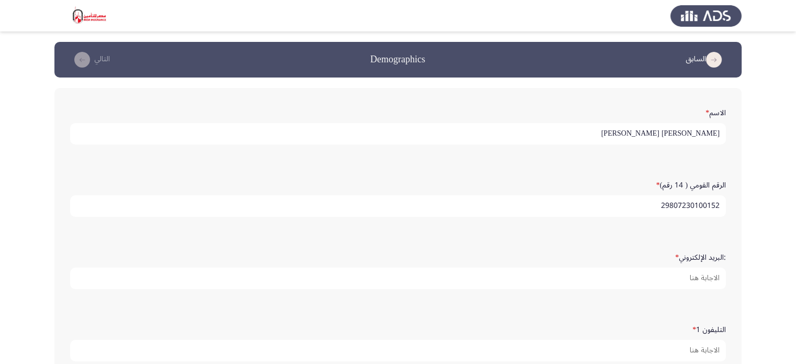
type input "29807230100152"
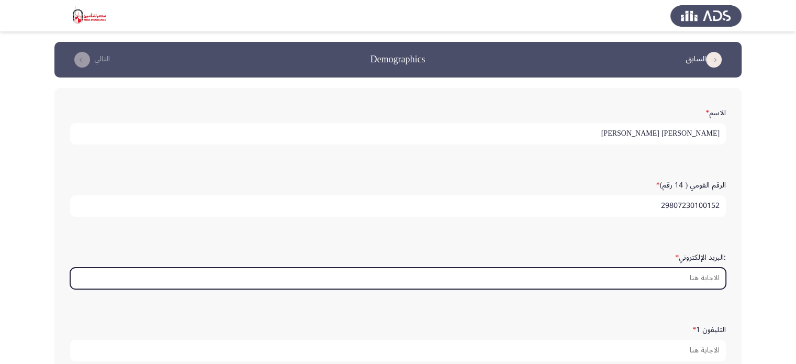
click at [619, 278] on input ":البريد الإلكتروني *" at bounding box center [398, 277] width 656 height 21
type input "س"
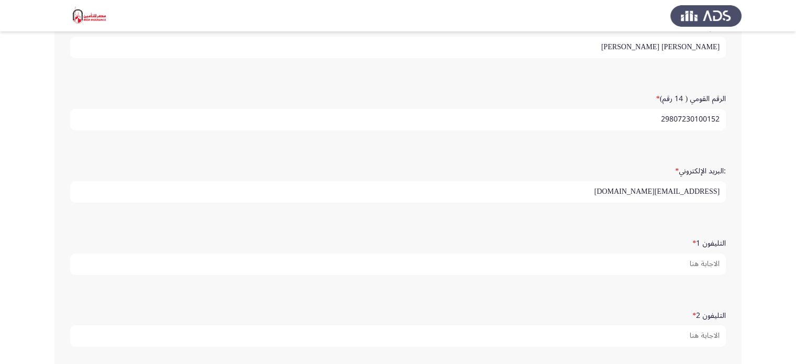
scroll to position [105, 0]
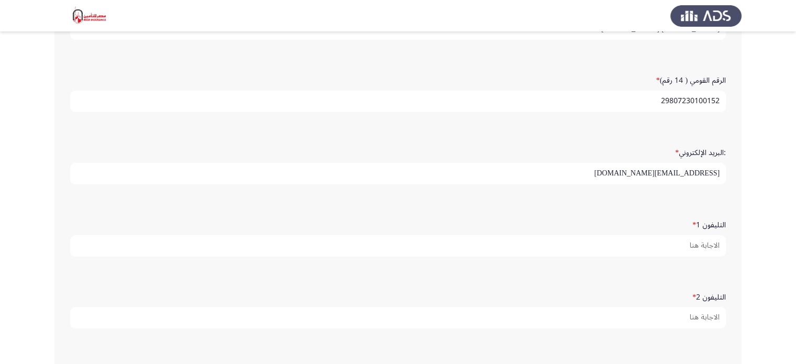
type input "ahmedosama98723@gmail.com"
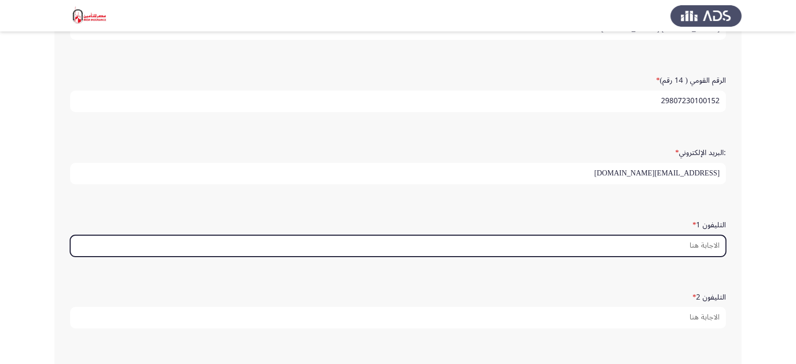
click at [605, 243] on input "التليفون 1 *" at bounding box center [398, 245] width 656 height 21
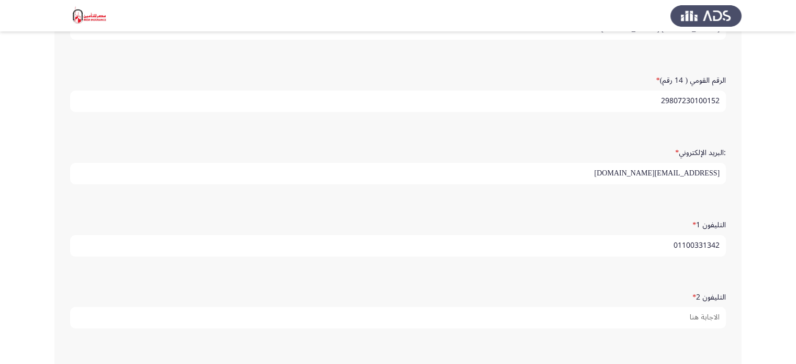
type input "01100331342"
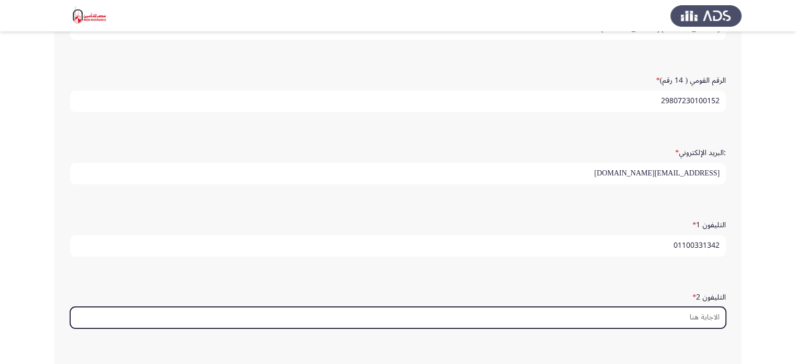
click at [636, 322] on input "التليفون 2 *" at bounding box center [398, 317] width 656 height 21
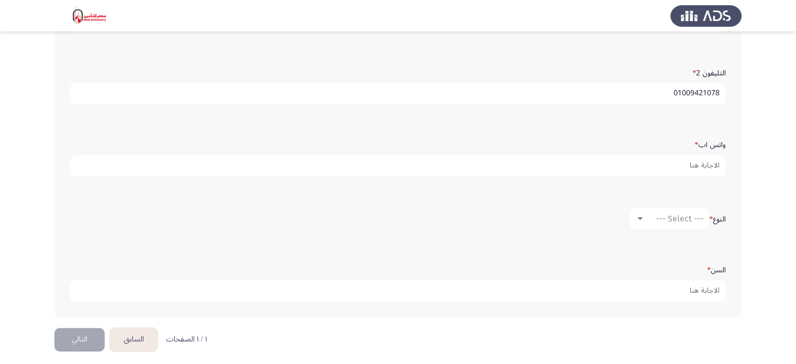
scroll to position [329, 0]
type input "01009421078"
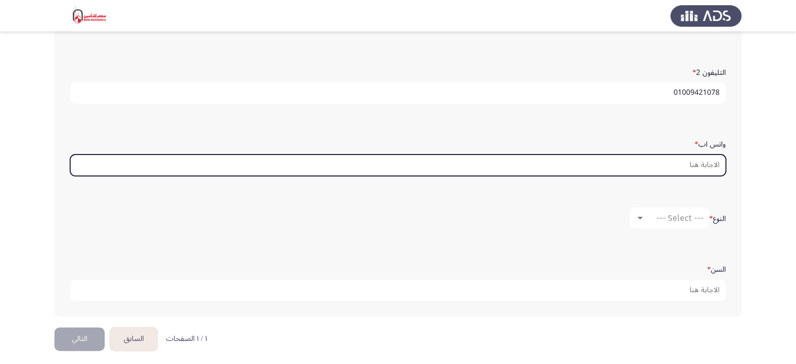
click at [511, 165] on input "واتس اب *" at bounding box center [398, 164] width 656 height 21
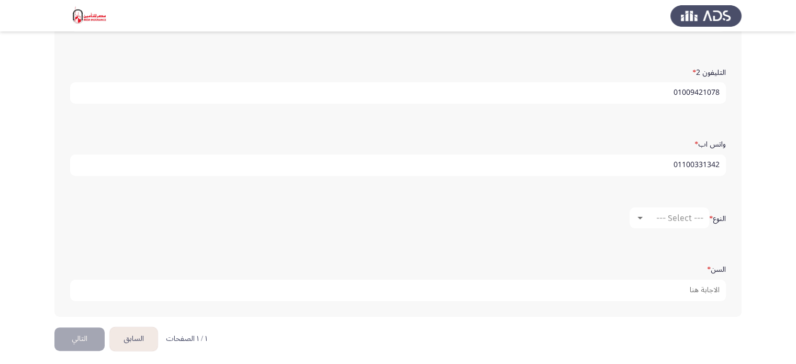
type input "01100331342"
click at [659, 219] on mat-select "--- Select ---" at bounding box center [670, 217] width 80 height 21
click at [636, 216] on div at bounding box center [639, 218] width 9 height 8
click at [639, 215] on span "ذكر" at bounding box center [667, 213] width 71 height 25
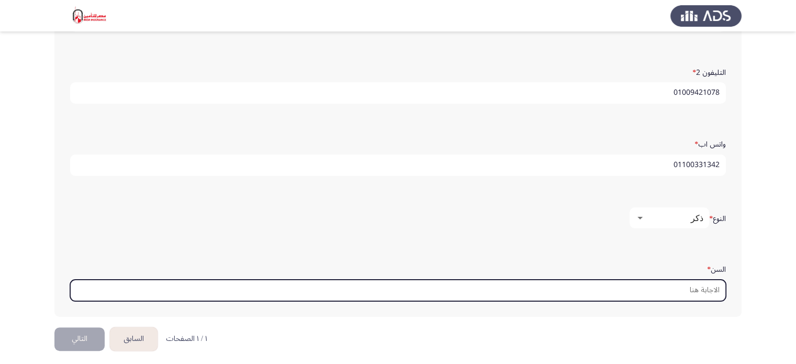
click at [649, 288] on input "السن *" at bounding box center [398, 289] width 656 height 21
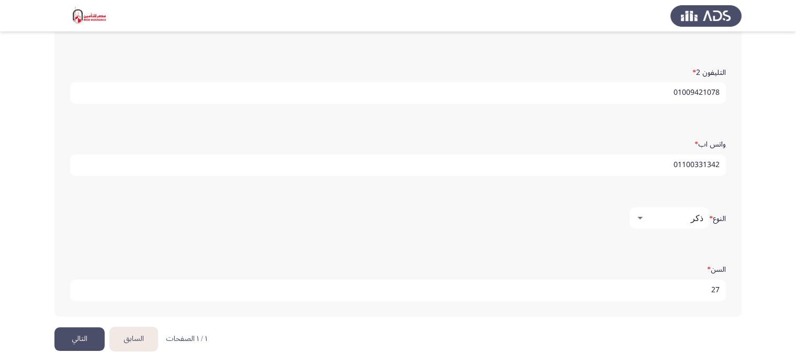
type input "27"
click at [84, 332] on button "التالي" at bounding box center [79, 339] width 50 height 24
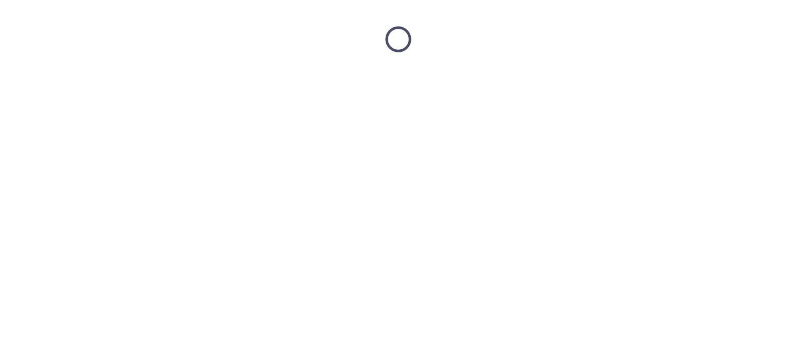
scroll to position [0, 0]
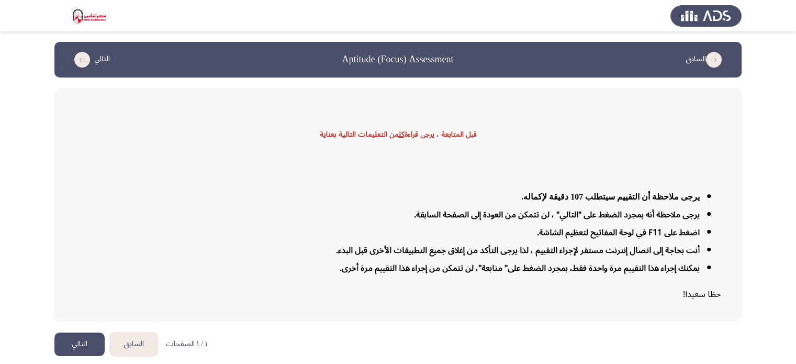
click at [73, 332] on button "التالي" at bounding box center [79, 344] width 50 height 24
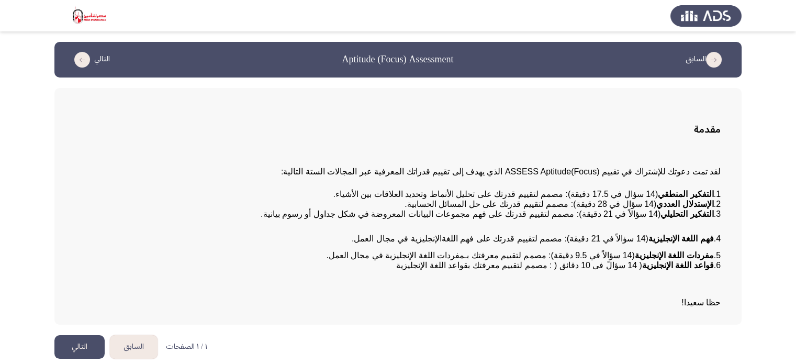
click at [73, 331] on html "السابق Aptitude (Focus) Assessment التالي مقدمة لقد تمت دعوتك للإشتراك في تقييم…" at bounding box center [398, 184] width 796 height 369
click at [74, 345] on button "التالي" at bounding box center [79, 347] width 50 height 24
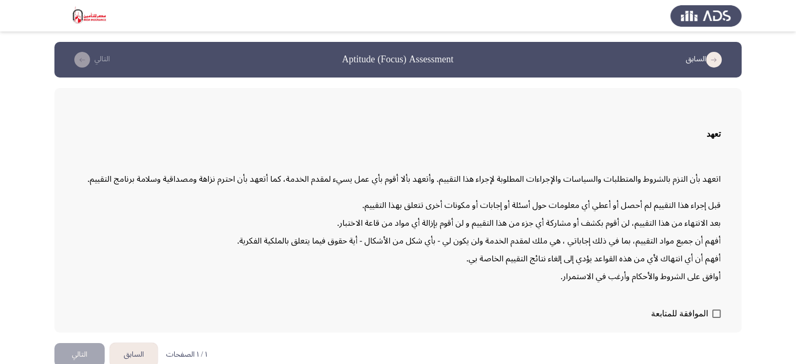
click at [720, 312] on div "تعهد اتعهد بأن التزم بالشروط والمتطلبات والسياسات والإجراءات المطلوبة لإجراء هذ…" at bounding box center [397, 210] width 687 height 244
click at [715, 309] on span at bounding box center [716, 313] width 8 height 8
click at [716, 318] on input "الموافقة للمتابعة" at bounding box center [716, 318] width 1 height 1
checkbox input "true"
click at [88, 345] on button "التالي" at bounding box center [79, 355] width 50 height 24
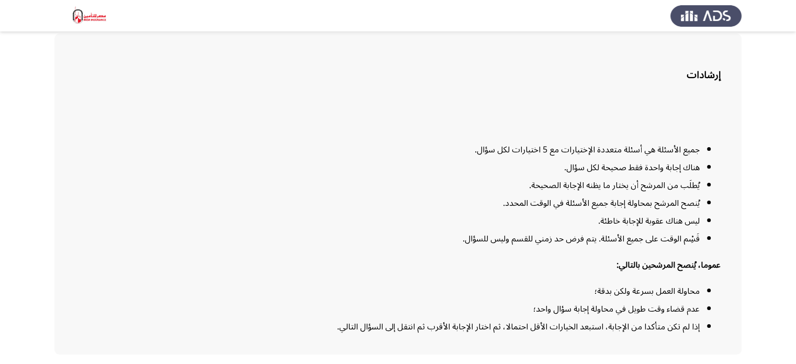
scroll to position [86, 0]
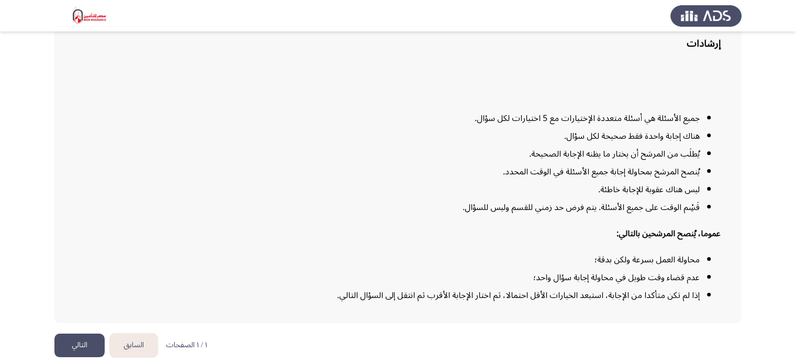
click at [84, 335] on button "التالي" at bounding box center [79, 345] width 50 height 24
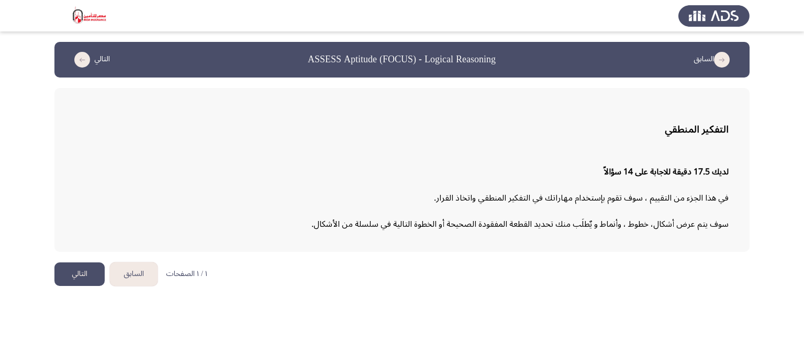
click at [71, 274] on button "التالي" at bounding box center [79, 274] width 50 height 24
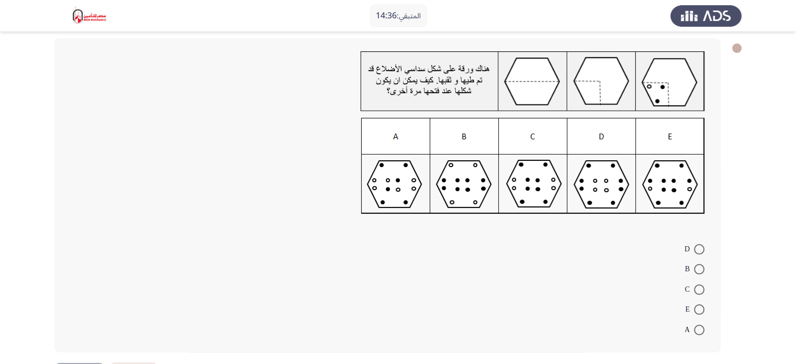
scroll to position [89, 0]
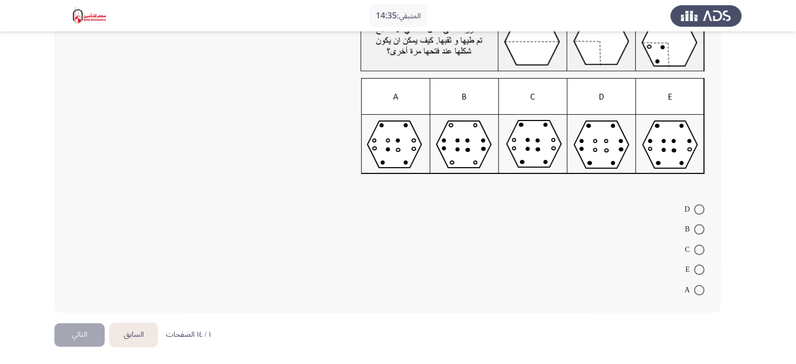
click at [695, 293] on span at bounding box center [699, 290] width 10 height 10
click at [695, 293] on input "A" at bounding box center [699, 290] width 10 height 10
radio input "true"
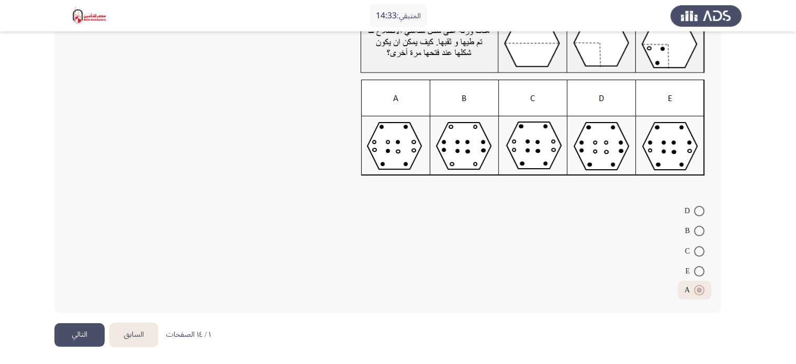
click at [75, 331] on button "التالي" at bounding box center [79, 335] width 50 height 24
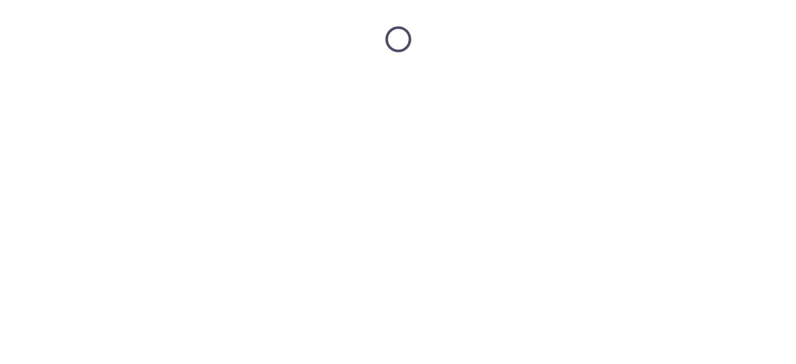
scroll to position [0, 0]
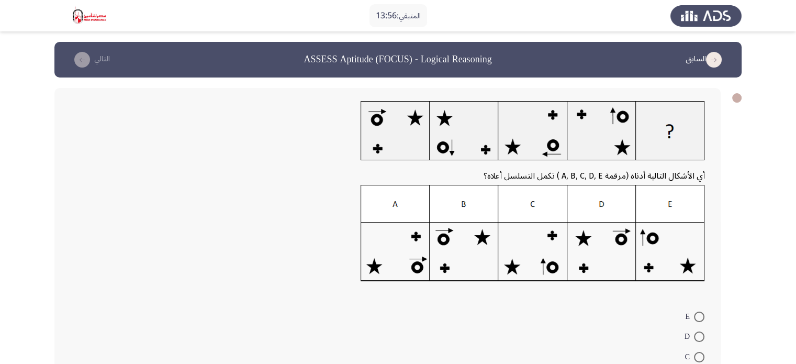
click at [697, 308] on mat-radio-button "E" at bounding box center [694, 316] width 33 height 20
click at [697, 312] on span at bounding box center [699, 316] width 10 height 10
click at [697, 312] on input "E" at bounding box center [699, 316] width 10 height 10
radio input "true"
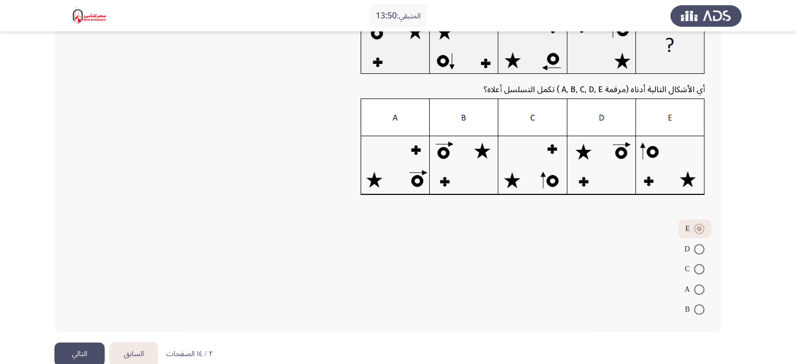
scroll to position [105, 0]
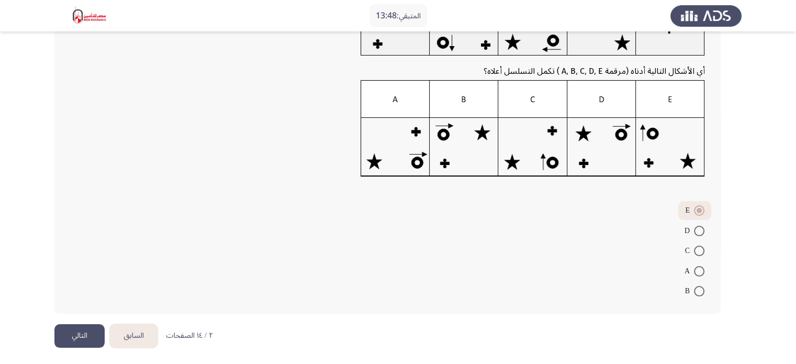
click at [60, 331] on button "التالي" at bounding box center [79, 336] width 50 height 24
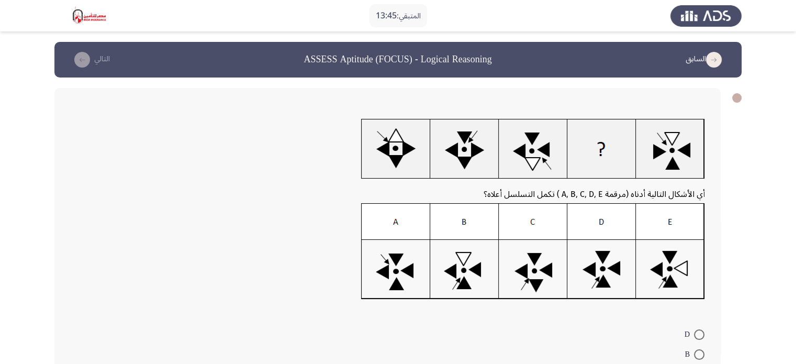
scroll to position [52, 0]
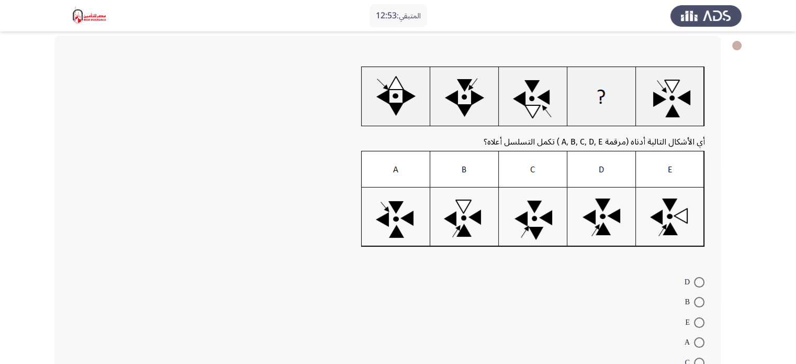
click at [630, 217] on img at bounding box center [533, 199] width 344 height 96
click at [695, 277] on span at bounding box center [699, 282] width 10 height 10
click at [695, 277] on input "D" at bounding box center [699, 282] width 10 height 10
radio input "true"
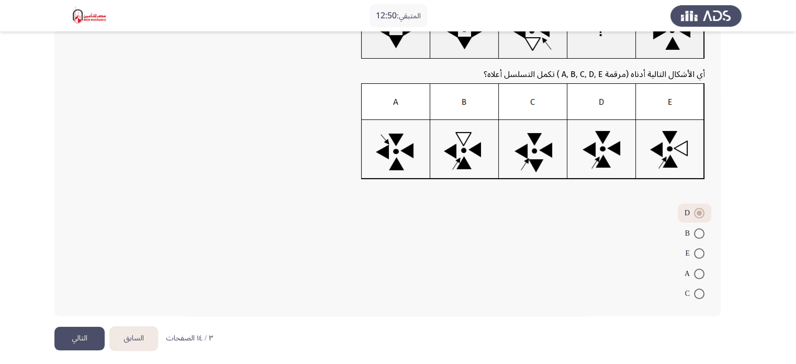
scroll to position [124, 0]
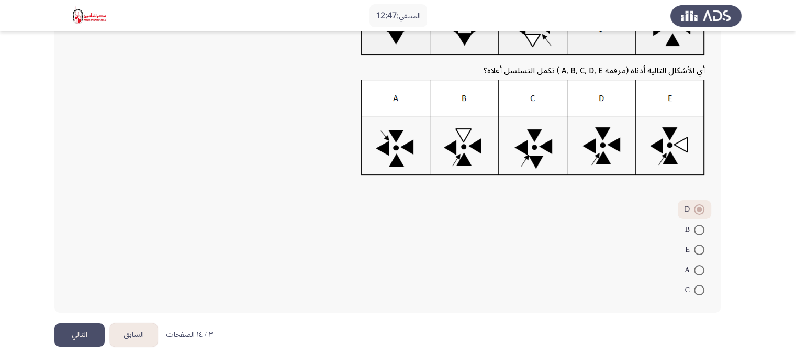
click at [76, 334] on button "التالي" at bounding box center [79, 335] width 50 height 24
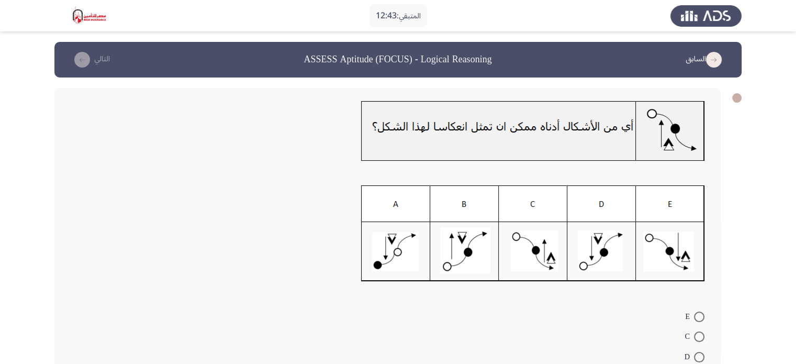
scroll to position [52, 0]
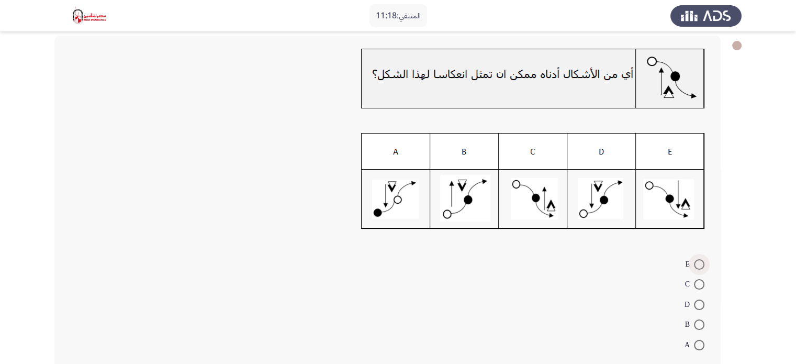
click at [697, 263] on span at bounding box center [699, 264] width 10 height 10
click at [697, 263] on input "E" at bounding box center [699, 264] width 10 height 10
radio input "true"
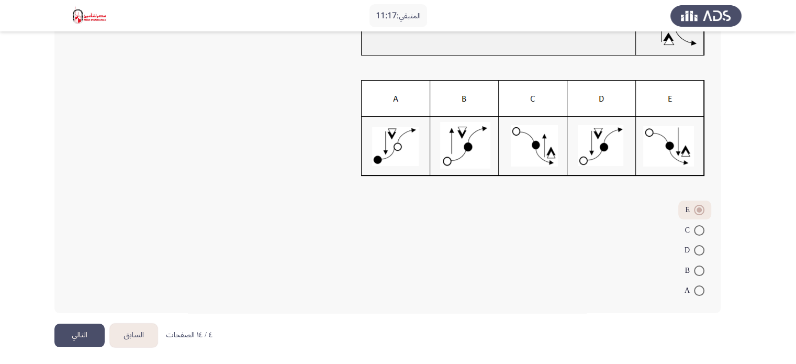
scroll to position [106, 0]
click at [84, 326] on button "التالي" at bounding box center [79, 335] width 50 height 24
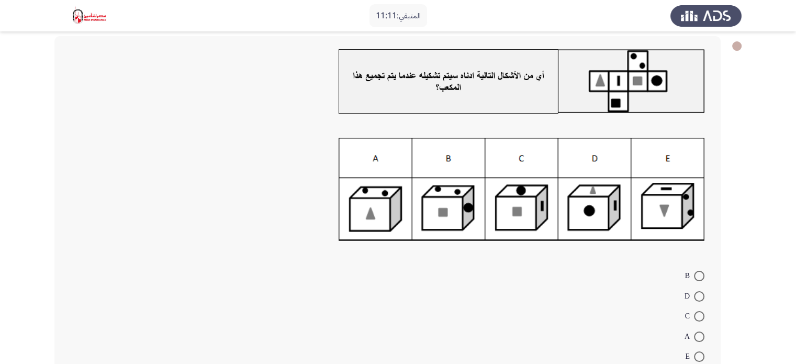
scroll to position [52, 0]
click at [699, 279] on span at bounding box center [699, 275] width 10 height 10
click at [699, 279] on input "B" at bounding box center [699, 275] width 10 height 10
radio input "true"
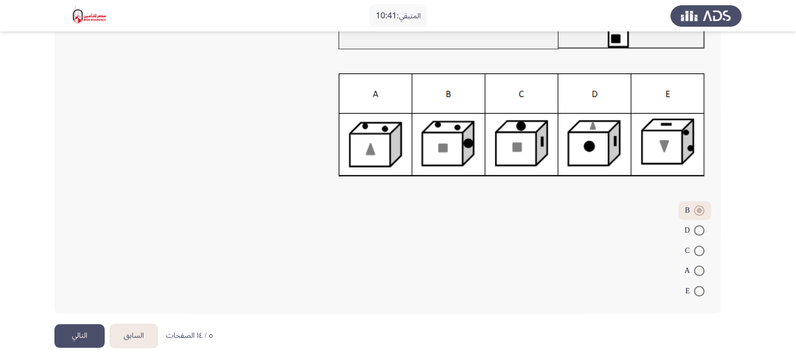
scroll to position [117, 0]
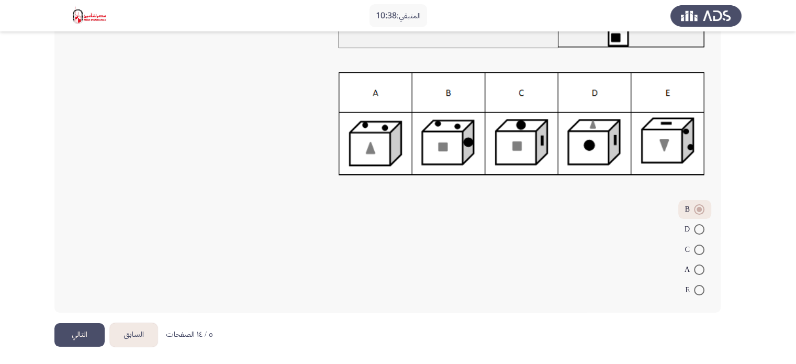
click at [88, 329] on button "التالي" at bounding box center [79, 335] width 50 height 24
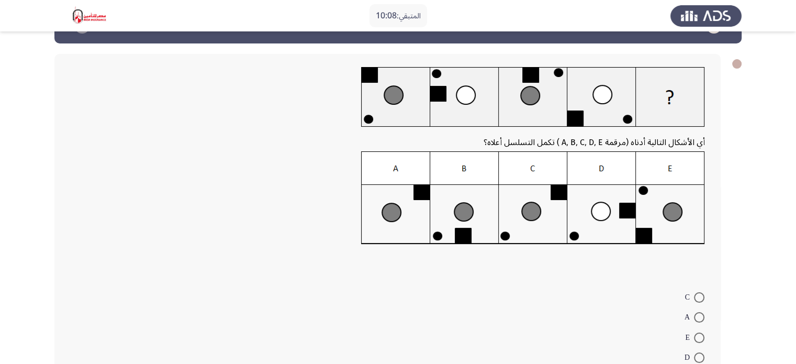
scroll to position [17, 0]
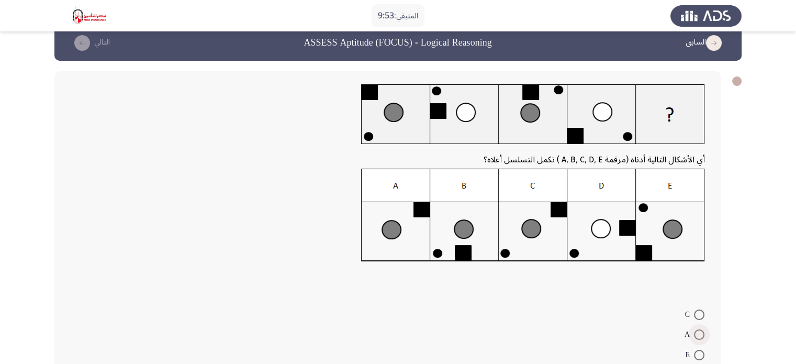
click at [690, 328] on span "A" at bounding box center [689, 334] width 9 height 13
click at [694, 329] on input "A" at bounding box center [699, 334] width 10 height 10
radio input "true"
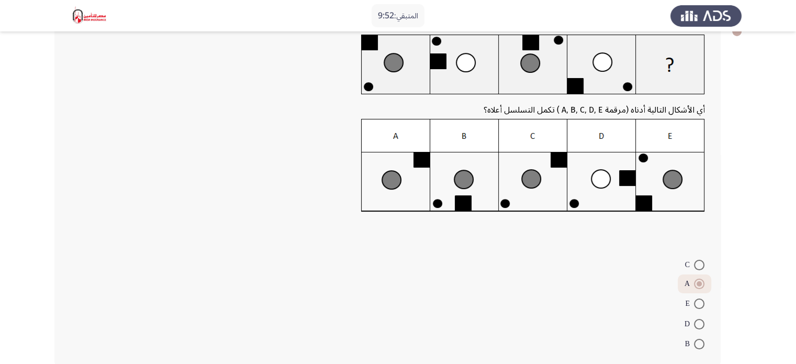
scroll to position [120, 0]
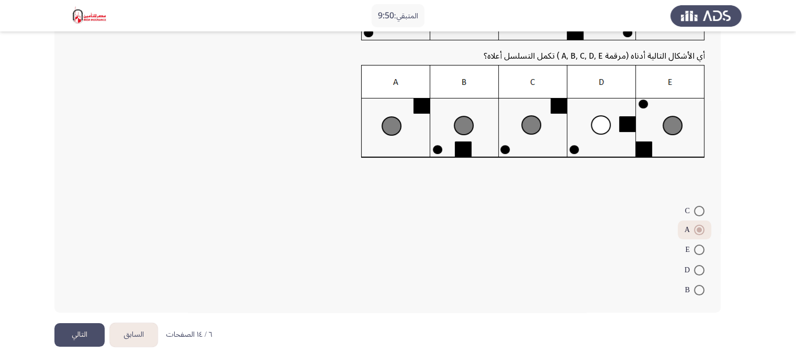
click at [86, 333] on button "التالي" at bounding box center [79, 335] width 50 height 24
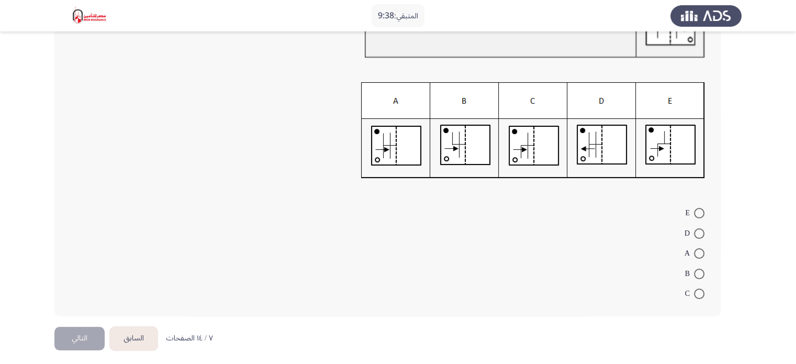
scroll to position [108, 0]
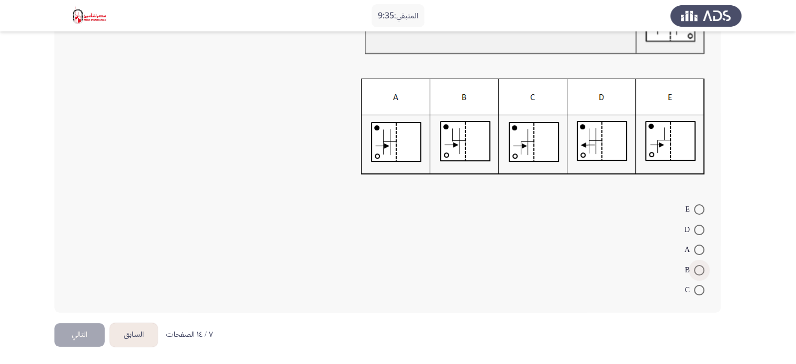
click at [694, 265] on span at bounding box center [699, 270] width 10 height 10
click at [694, 265] on input "B" at bounding box center [699, 270] width 10 height 10
radio input "true"
click at [82, 323] on button "التالي" at bounding box center [79, 335] width 50 height 24
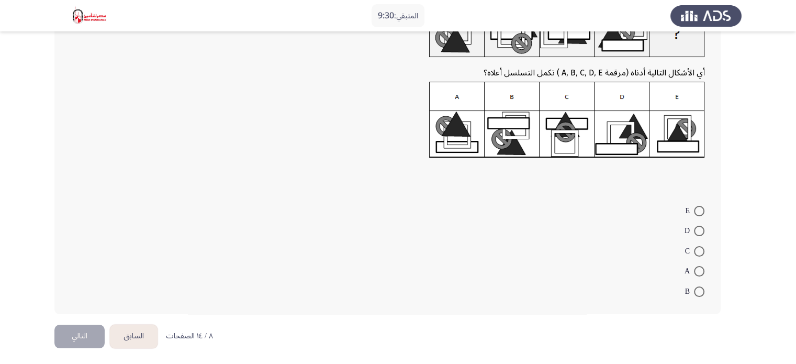
scroll to position [93, 0]
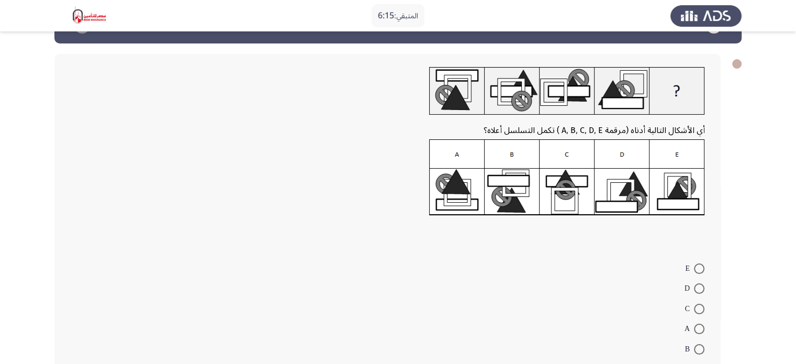
scroll to position [52, 0]
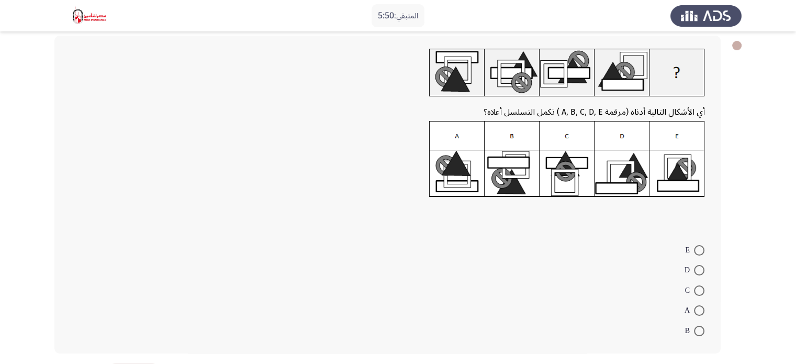
click at [458, 177] on img at bounding box center [567, 159] width 276 height 76
click at [699, 309] on span at bounding box center [699, 310] width 10 height 10
click at [699, 309] on input "A" at bounding box center [699, 310] width 10 height 10
radio input "true"
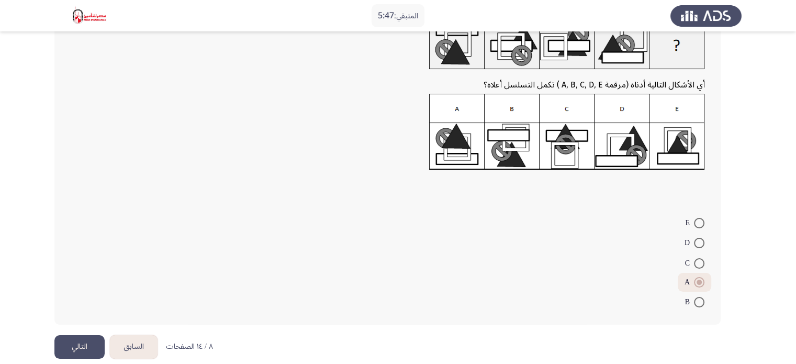
scroll to position [92, 0]
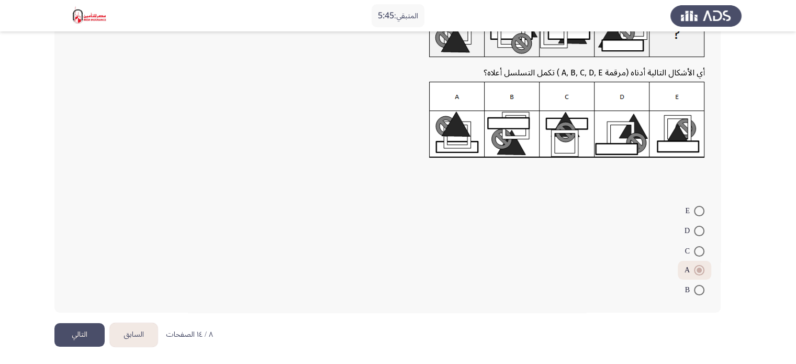
click at [67, 339] on button "التالي" at bounding box center [79, 335] width 50 height 24
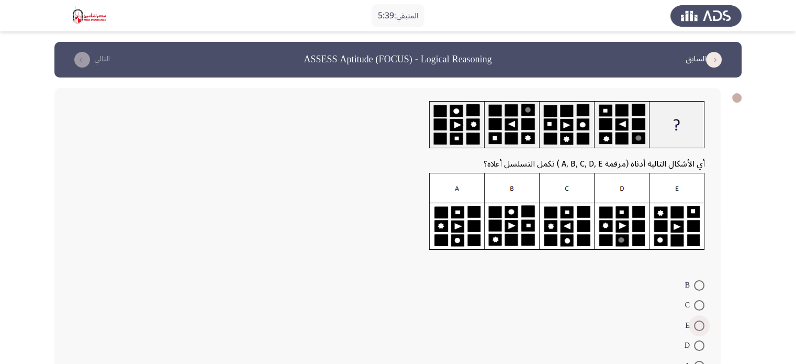
click at [697, 328] on span at bounding box center [699, 325] width 10 height 10
click at [697, 328] on input "E" at bounding box center [699, 325] width 10 height 10
radio input "true"
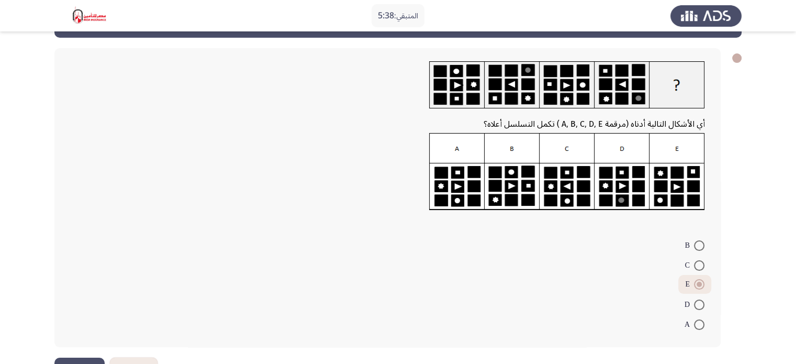
scroll to position [74, 0]
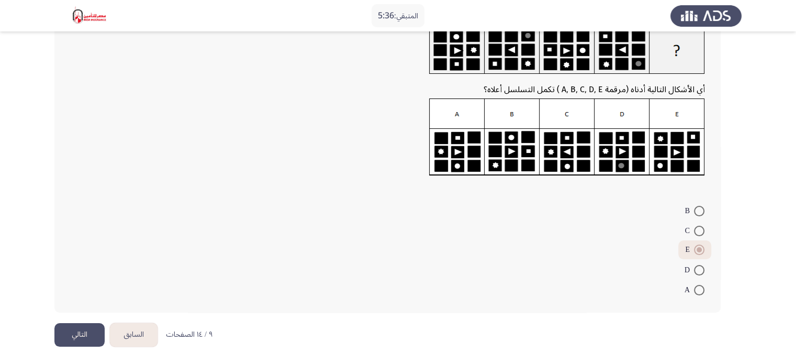
click at [62, 334] on button "التالي" at bounding box center [79, 335] width 50 height 24
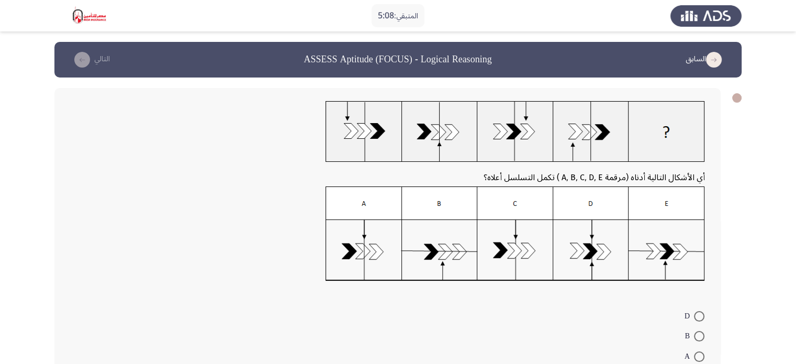
scroll to position [105, 0]
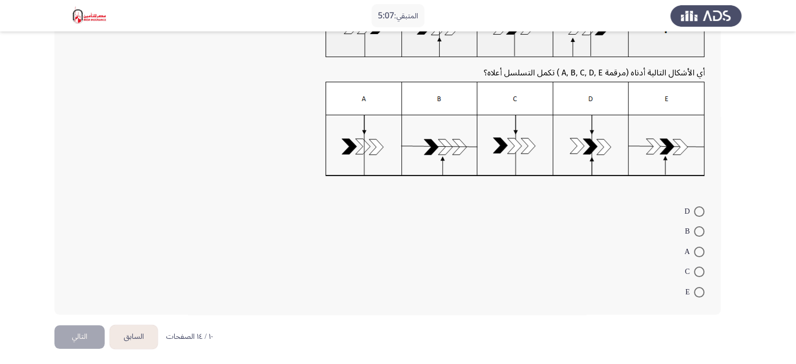
click at [688, 277] on span "C" at bounding box center [689, 271] width 9 height 13
click at [694, 277] on input "C" at bounding box center [699, 271] width 10 height 10
radio input "true"
click at [86, 334] on button "التالي" at bounding box center [79, 335] width 50 height 24
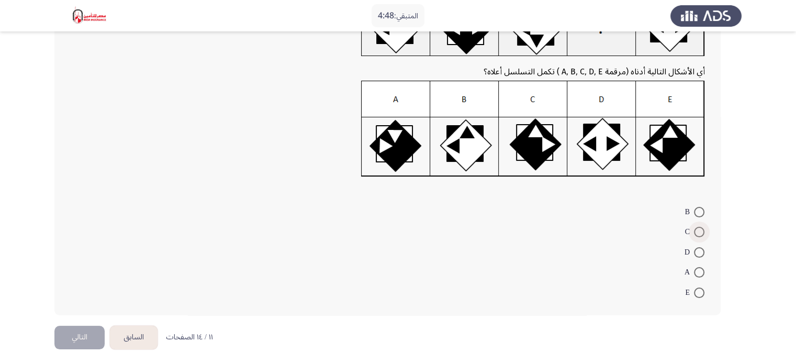
click at [695, 235] on span at bounding box center [699, 232] width 10 height 10
click at [695, 235] on input "C" at bounding box center [699, 232] width 10 height 10
radio input "true"
drag, startPoint x: 695, startPoint y: 235, endPoint x: 68, endPoint y: 339, distance: 635.5
click at [68, 324] on div "السابق ASSESS Aptitude (FOCUS) - Logical Reasoning التالي أي الأشكال التالية أد…" at bounding box center [397, 130] width 687 height 387
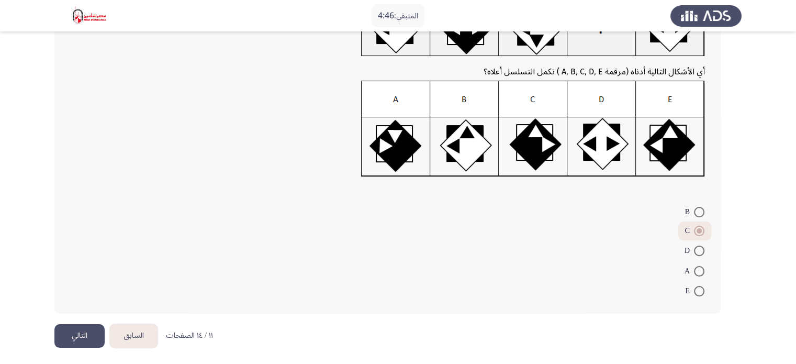
click at [68, 339] on button "التالي" at bounding box center [79, 336] width 50 height 24
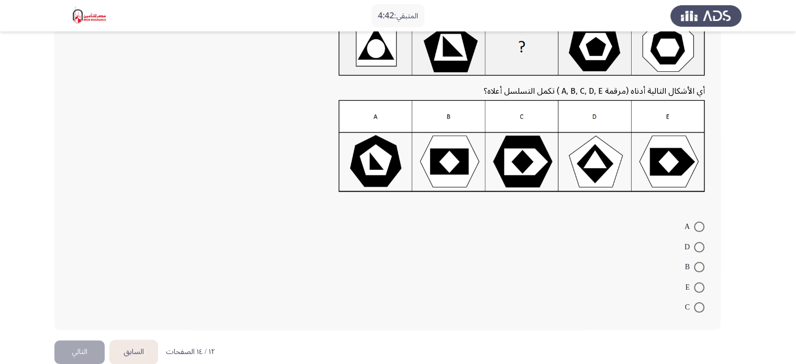
scroll to position [102, 0]
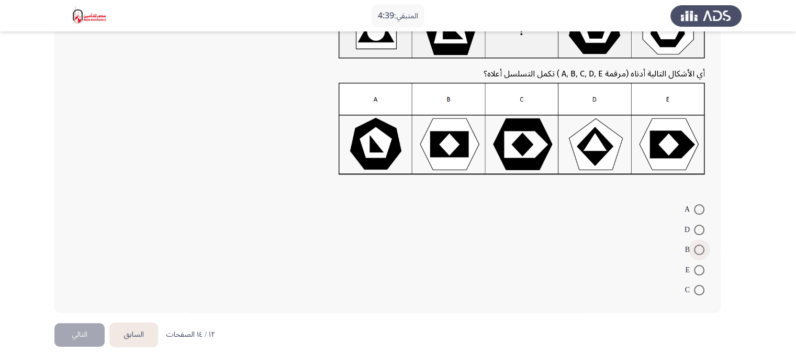
click at [697, 251] on span at bounding box center [699, 249] width 10 height 10
click at [697, 251] on input "B" at bounding box center [699, 249] width 10 height 10
radio input "true"
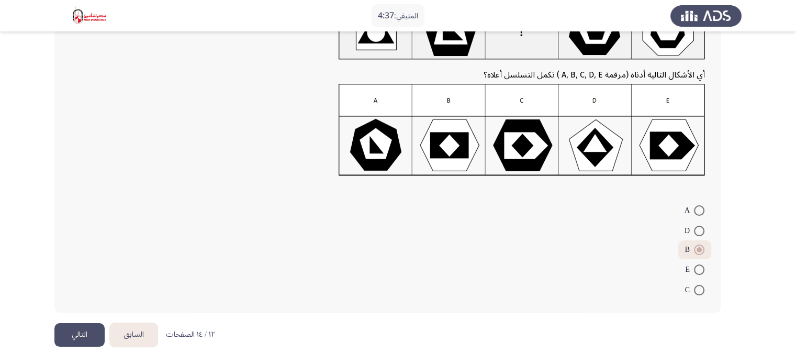
click at [81, 332] on button "التالي" at bounding box center [79, 335] width 50 height 24
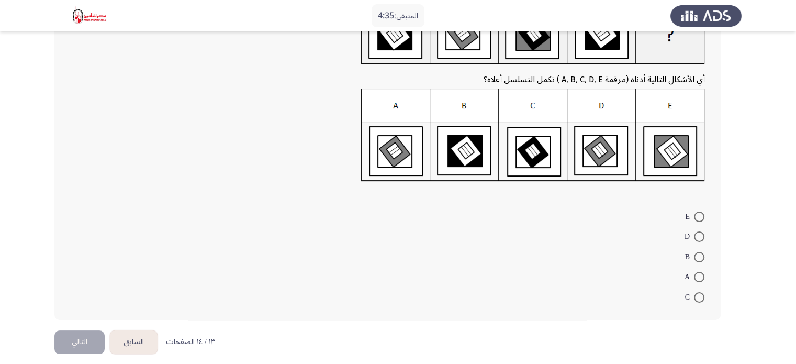
scroll to position [104, 0]
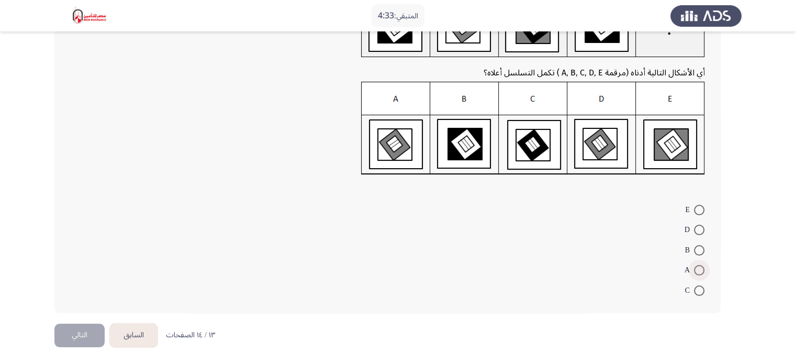
click at [692, 274] on span "A" at bounding box center [689, 270] width 9 height 13
click at [694, 274] on input "A" at bounding box center [699, 270] width 10 height 10
radio input "true"
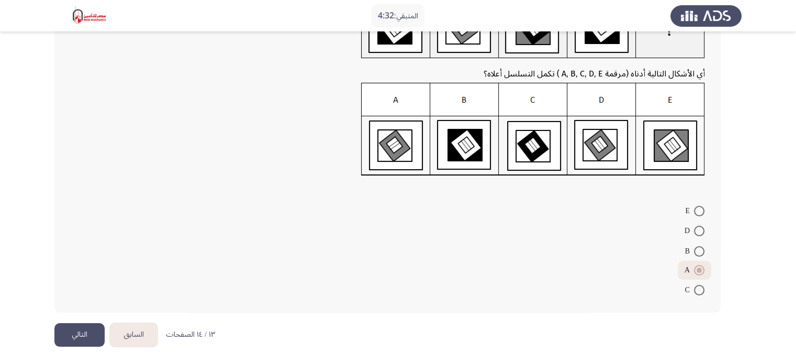
click at [93, 337] on button "التالي" at bounding box center [79, 335] width 50 height 24
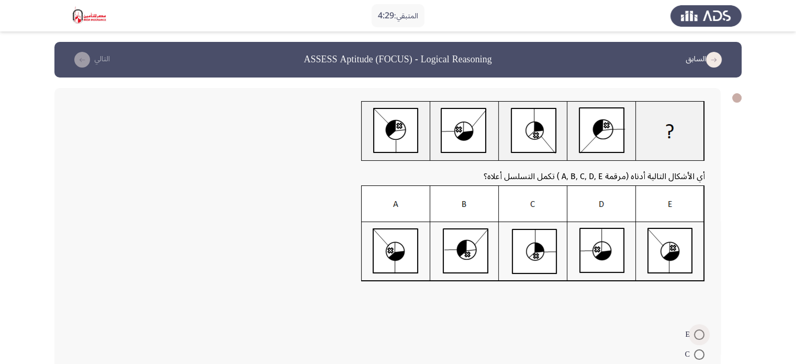
click at [694, 329] on span at bounding box center [699, 334] width 10 height 10
click at [694, 329] on input "E" at bounding box center [699, 334] width 10 height 10
radio input "true"
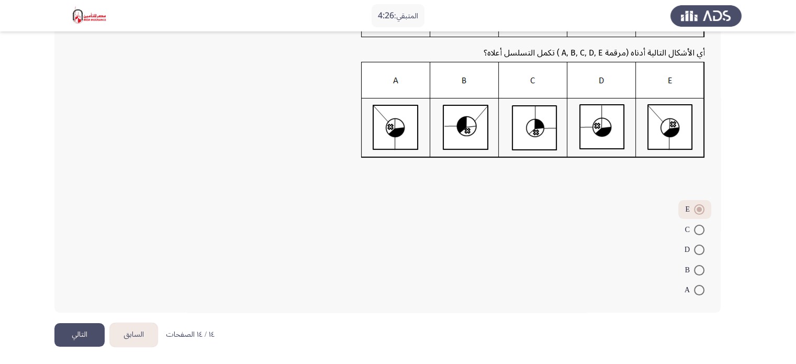
click at [93, 324] on button "التالي" at bounding box center [79, 335] width 50 height 24
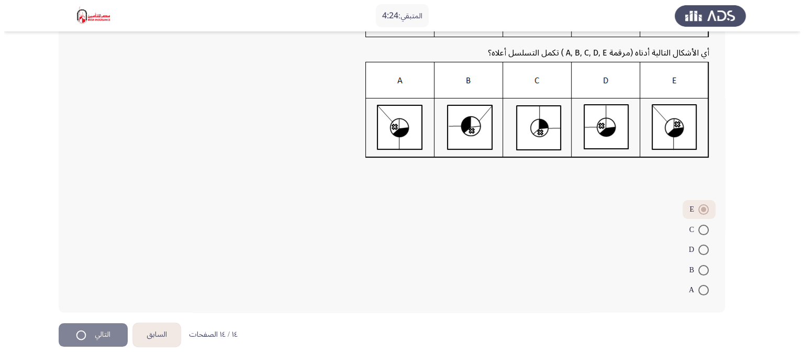
scroll to position [0, 0]
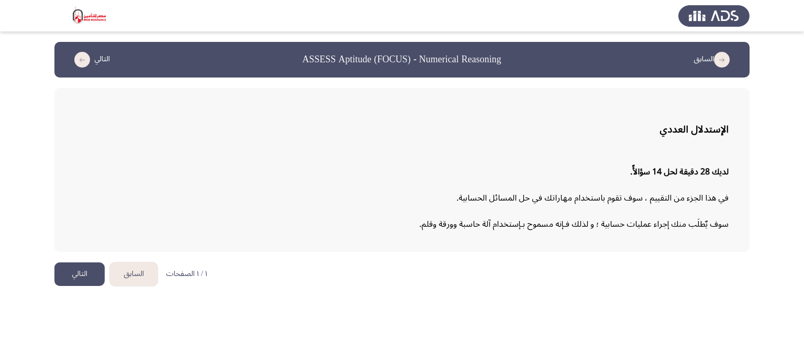
click at [723, 66] on icon "load previous page" at bounding box center [722, 60] width 16 height 16
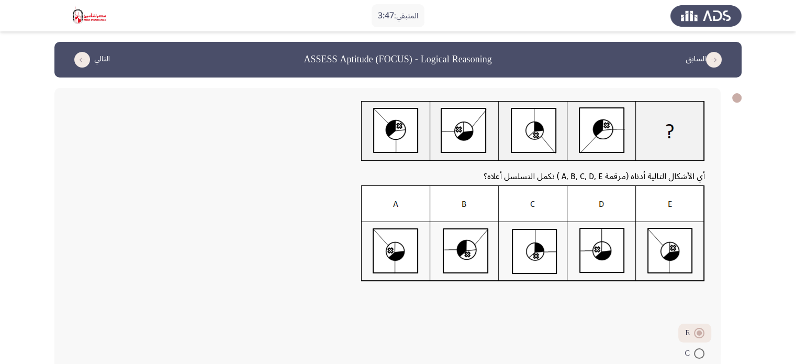
click at [93, 54] on button "التالي" at bounding box center [90, 59] width 46 height 17
